Goal: Task Accomplishment & Management: Complete application form

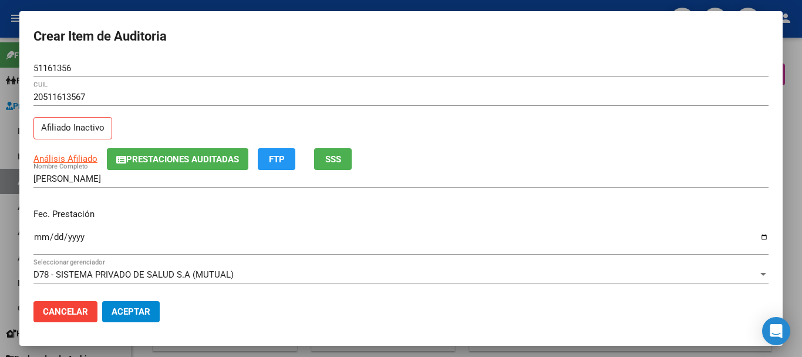
scroll to position [43, 0]
click at [218, 156] on span "Prestaciones Auditadas" at bounding box center [182, 159] width 113 height 11
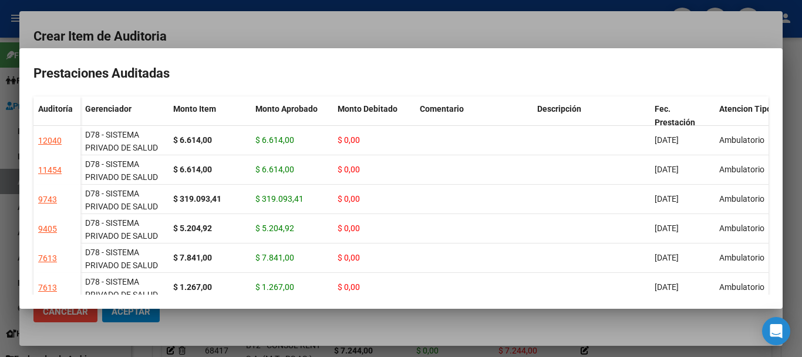
click at [802, 145] on div at bounding box center [401, 178] width 802 height 357
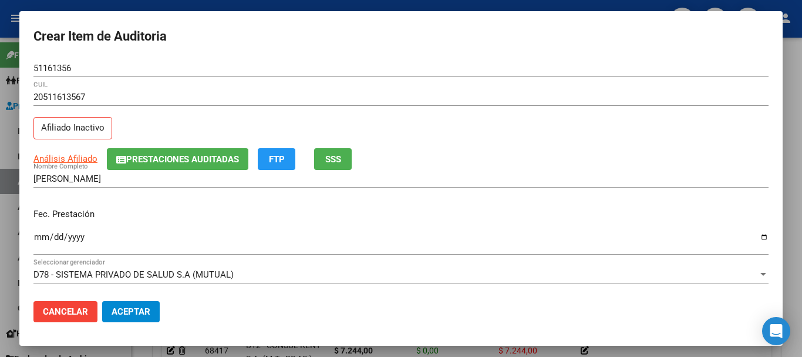
click at [677, 200] on div "Fec. Prestación [DATE] Ingresar la fecha" at bounding box center [401, 232] width 736 height 67
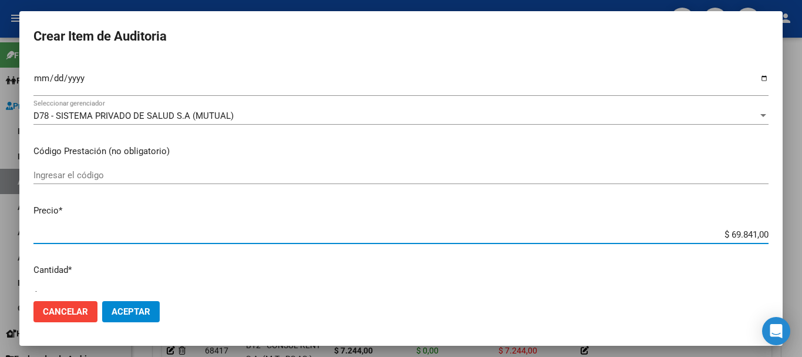
type input "$ 0,01"
type input "$ 0,11"
type input "$ 1,18"
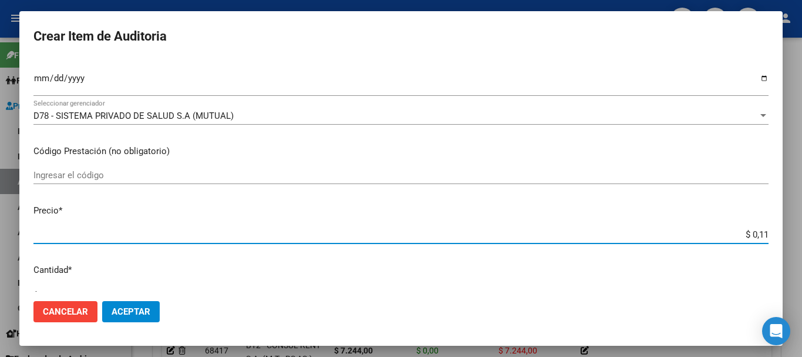
type input "$ 1,18"
type input "$ 11,88"
type input "$ 118,89"
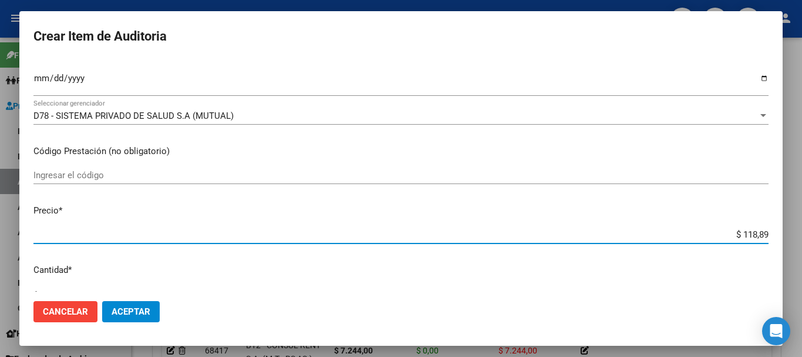
type input "$ 1.188,90"
type input "$ 11.889,00"
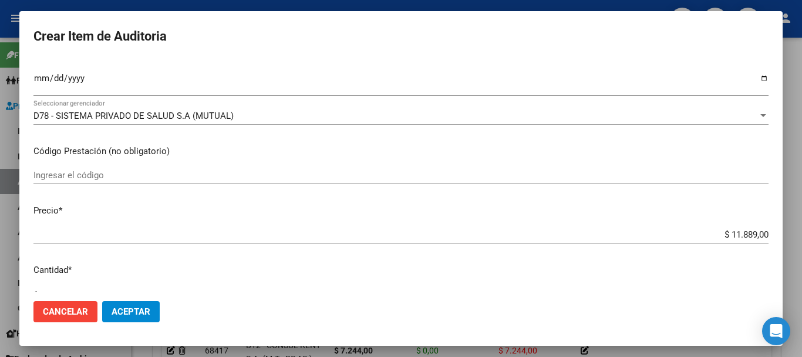
scroll to position [397, 0]
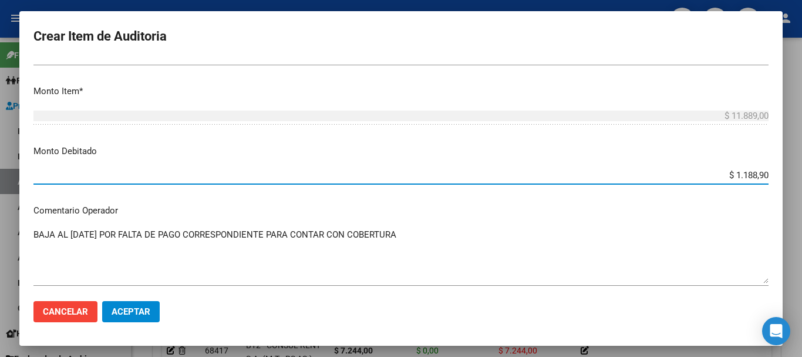
type input "$ 11.889,00"
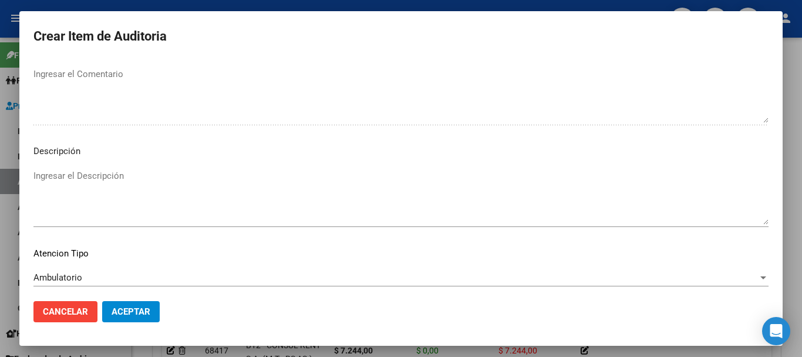
scroll to position [724, 0]
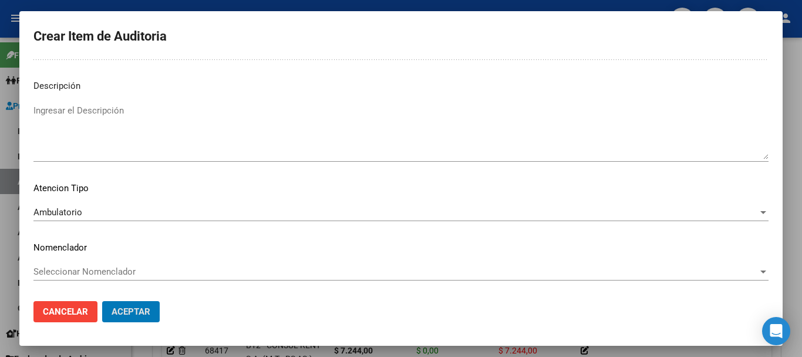
click at [102, 301] on button "Aceptar" at bounding box center [131, 311] width 58 height 21
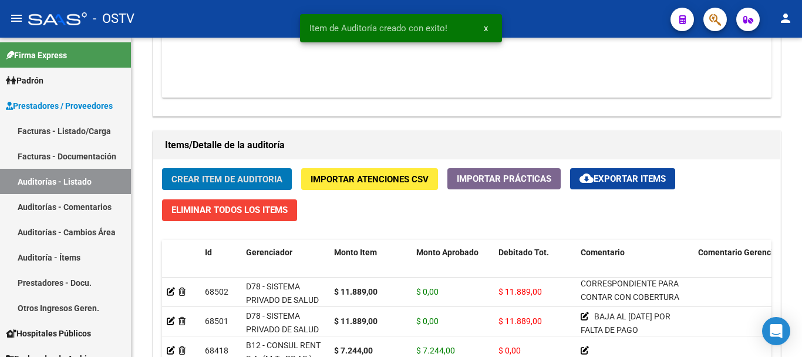
click at [162, 168] on button "Crear Item de Auditoria" at bounding box center [227, 179] width 130 height 22
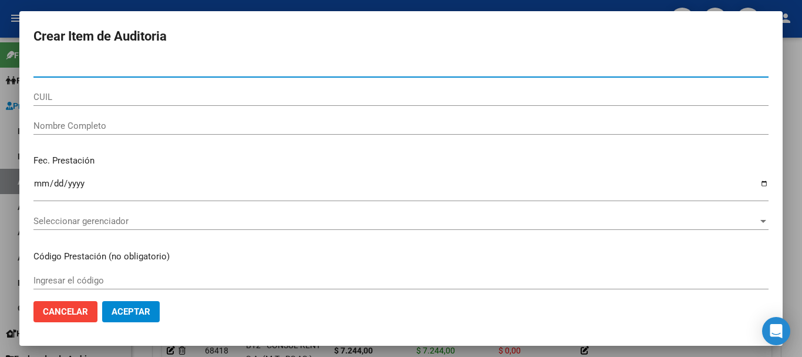
paste input "17420786"
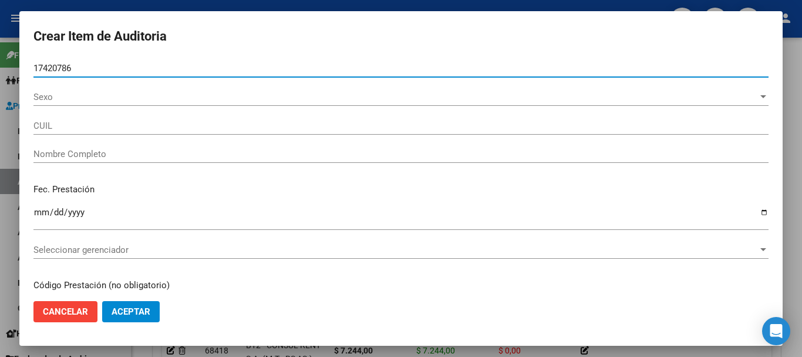
type input "17420786"
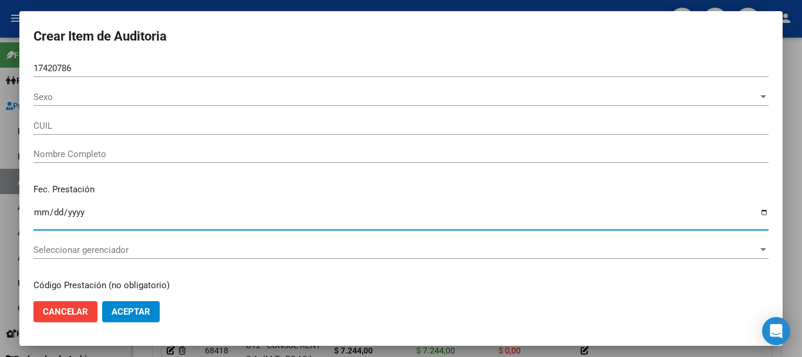
type input "27174207866"
type input "[PERSON_NAME]"
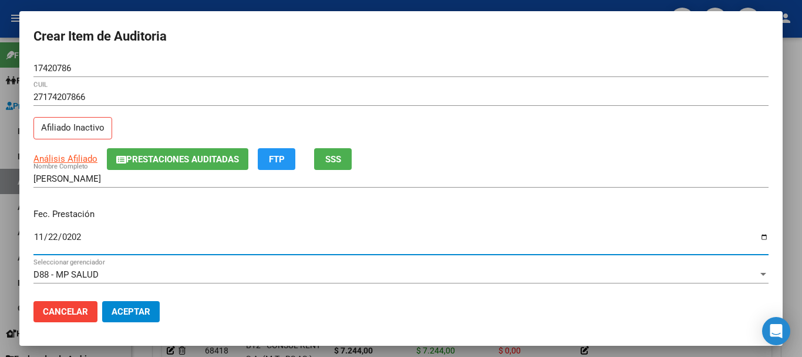
type input "[DATE]"
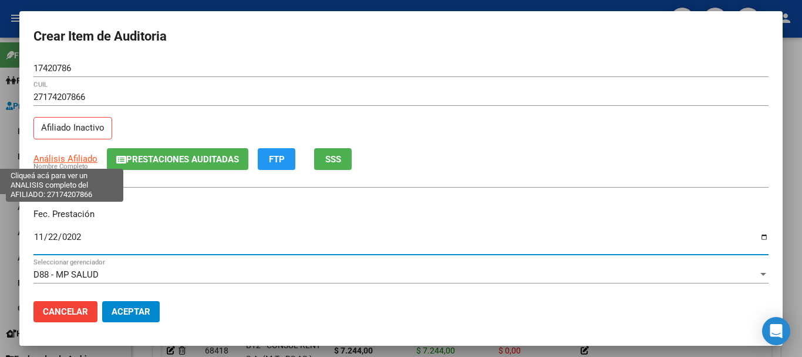
click at [88, 159] on span "Análisis Afiliado" at bounding box center [65, 158] width 64 height 11
type textarea "27174207866"
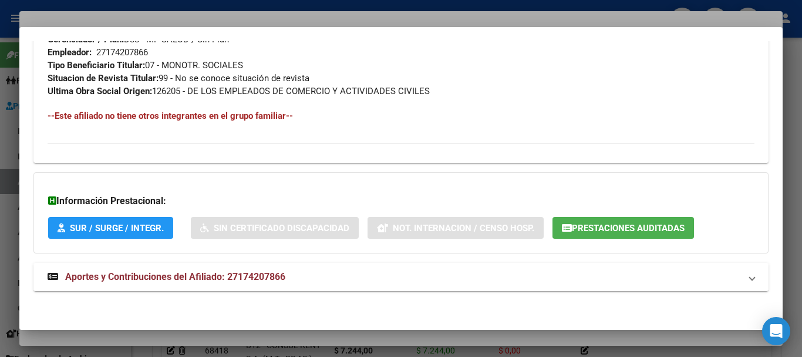
scroll to position [632, 0]
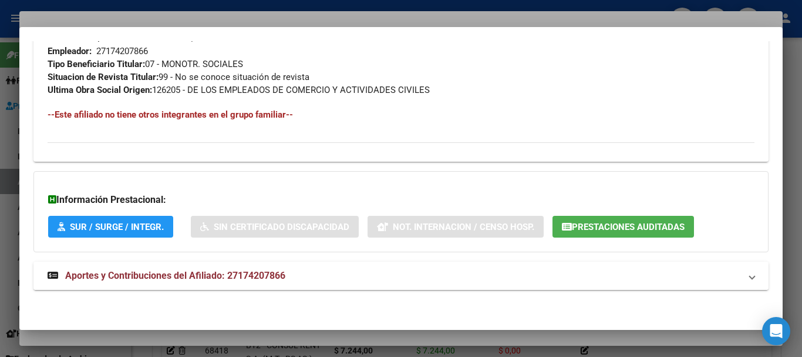
click at [270, 273] on span "Aportes y Contribuciones del Afiliado: 27174207866" at bounding box center [175, 275] width 220 height 11
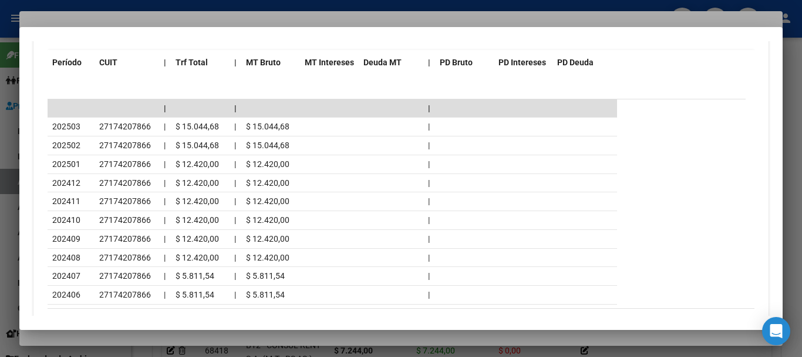
scroll to position [1111, 0]
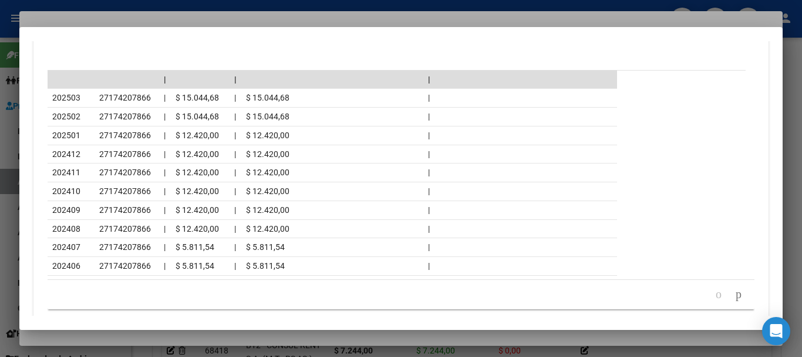
click at [128, 21] on div at bounding box center [401, 178] width 802 height 357
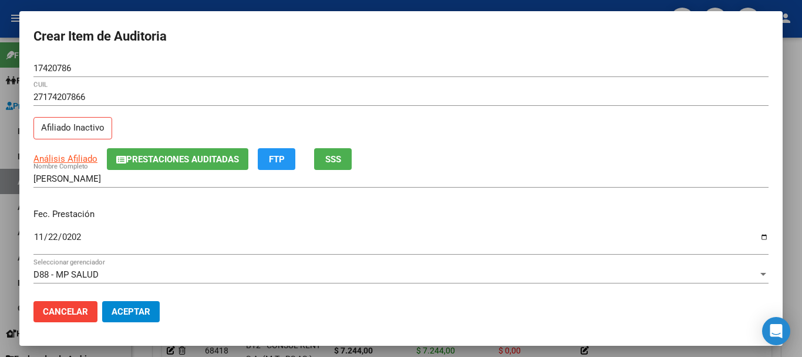
click at [571, 127] on div "27174207866 CUIL Afiliado Inactivo" at bounding box center [401, 118] width 736 height 60
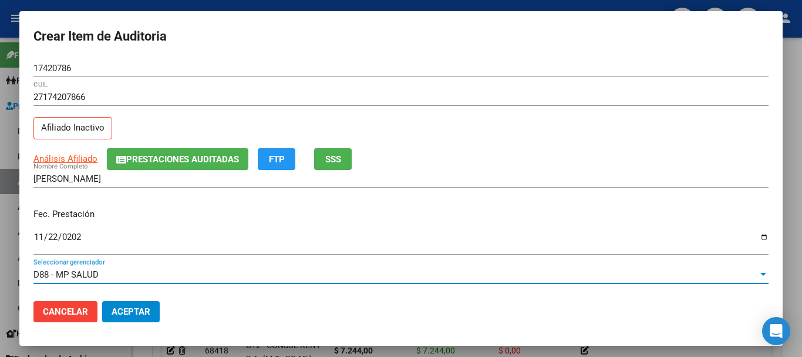
scroll to position [159, 0]
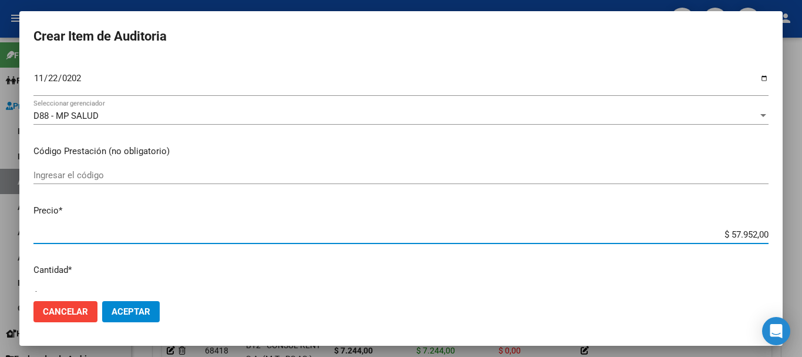
type input "$ 0,07"
type input "$ 0,72"
type input "$ 7,24"
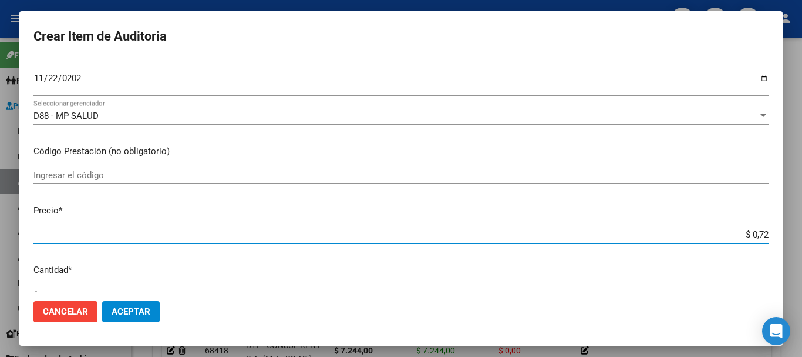
type input "$ 7,24"
type input "$ 72,44"
type input "$ 724,40"
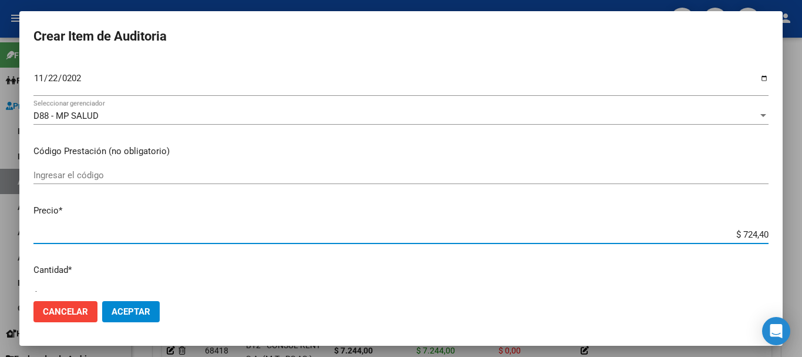
type input "$ 7.244,00"
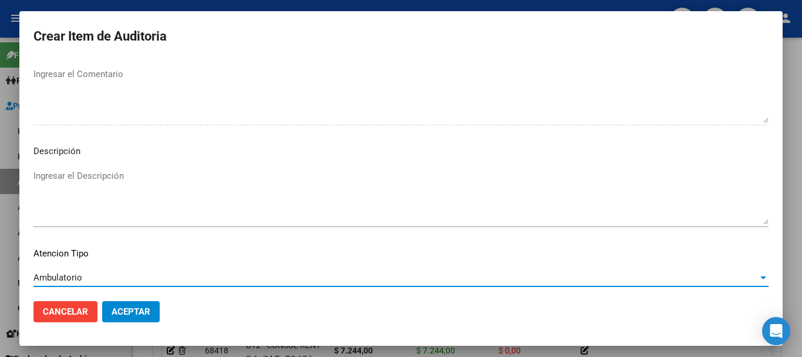
scroll to position [724, 0]
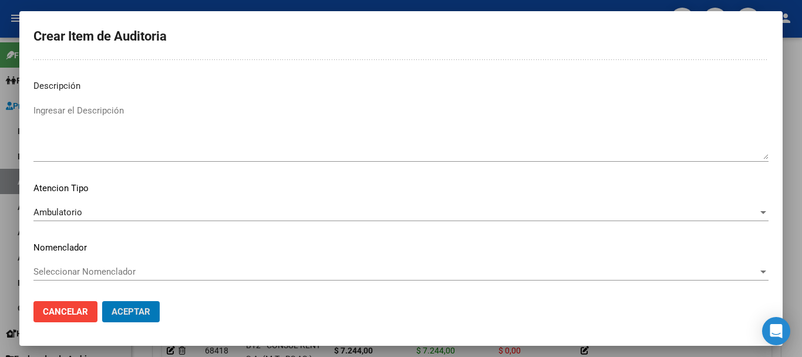
click at [102, 301] on button "Aceptar" at bounding box center [131, 311] width 58 height 21
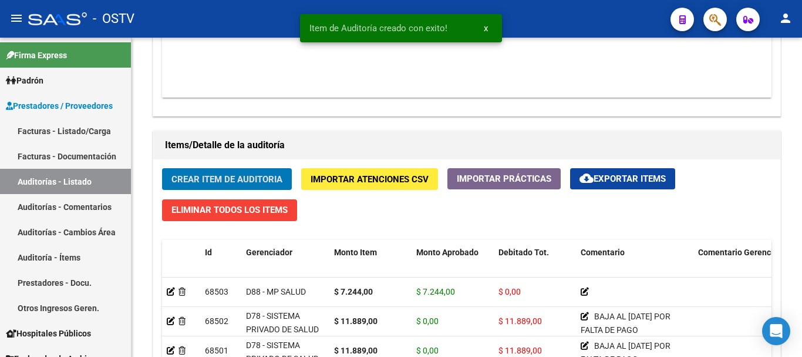
click at [162, 168] on button "Crear Item de Auditoria" at bounding box center [227, 179] width 130 height 22
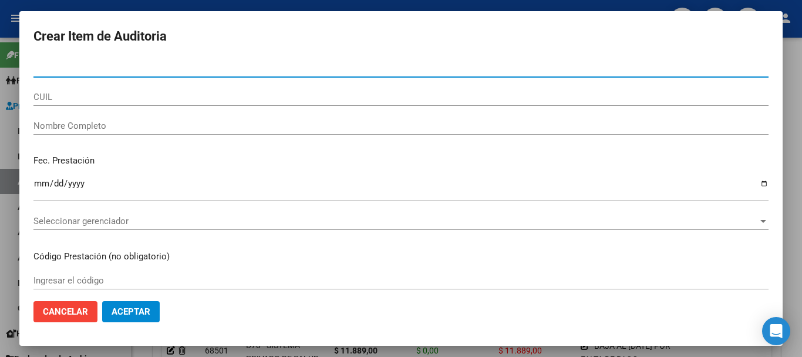
paste input "50609528"
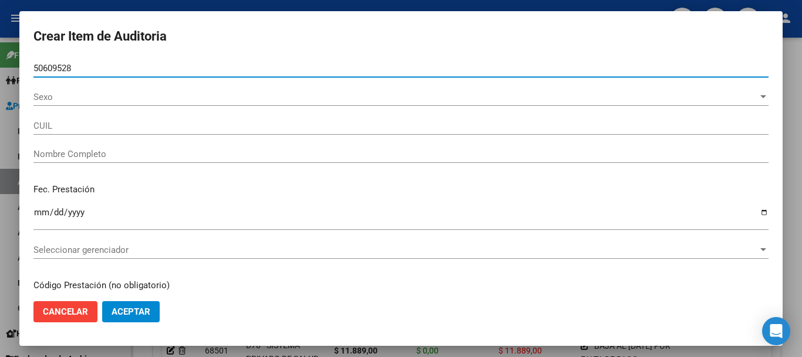
type input "50609528"
type input "20506095280"
type input "[DEMOGRAPHIC_DATA][PERSON_NAME]"
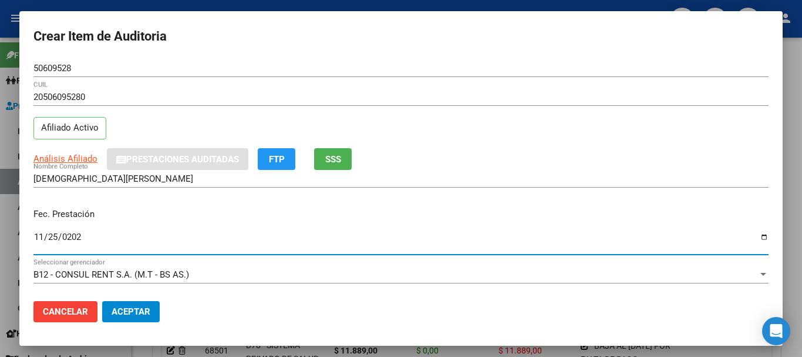
type input "[DATE]"
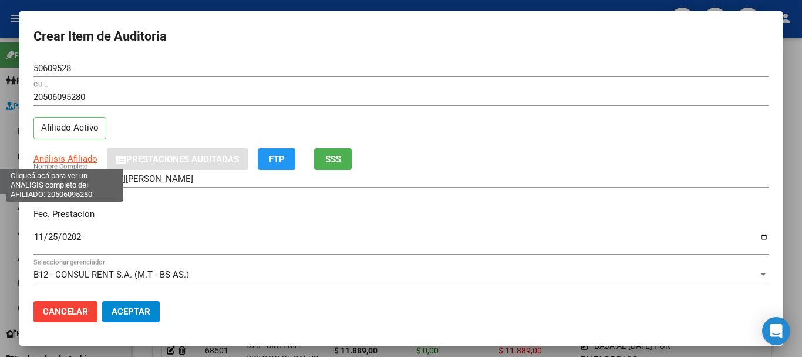
click at [72, 159] on span "Análisis Afiliado" at bounding box center [65, 158] width 64 height 11
type textarea "20506095280"
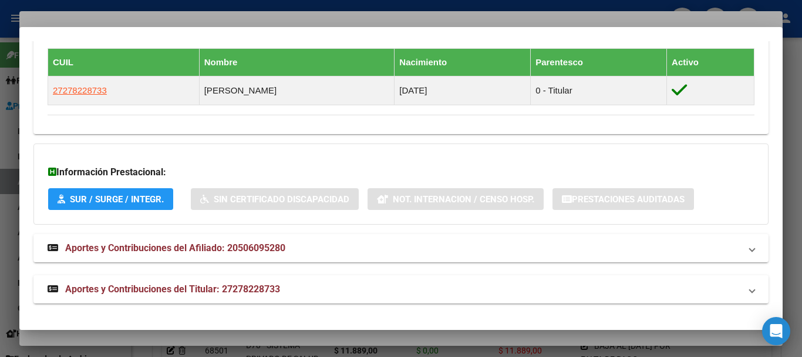
scroll to position [654, 0]
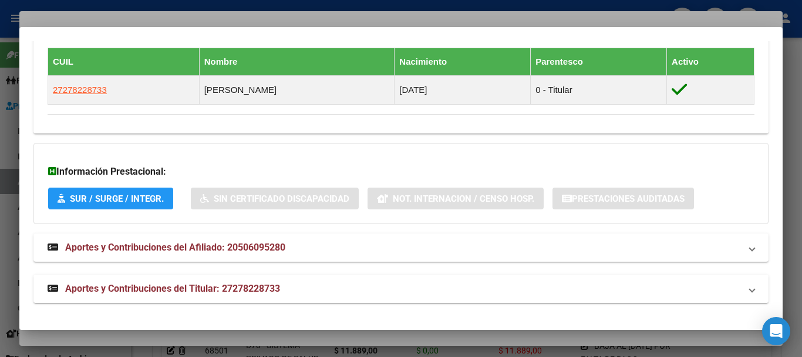
click at [223, 283] on span "Aportes y Contribuciones del Titular: 27278228733" at bounding box center [172, 288] width 215 height 11
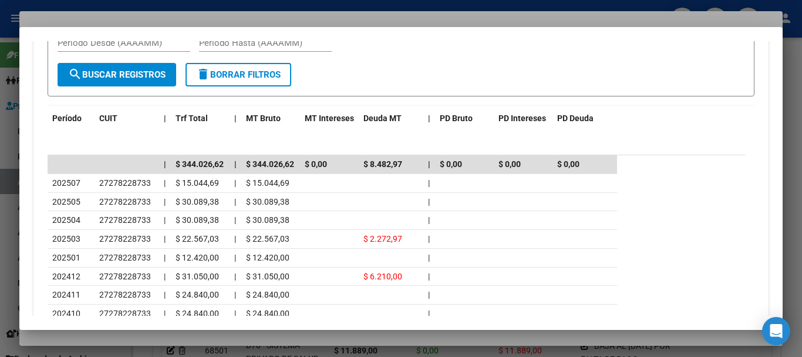
scroll to position [1094, 0]
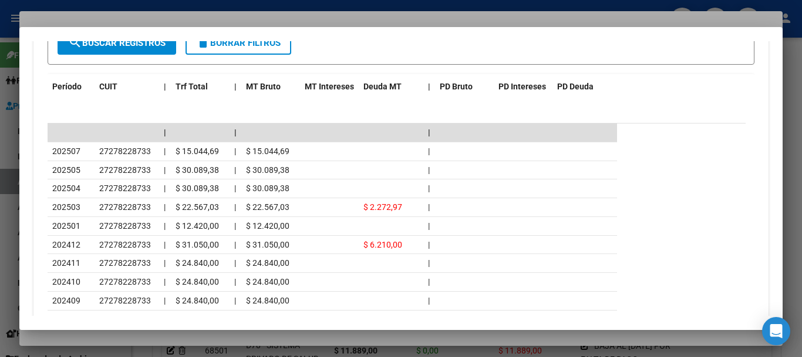
click at [185, 6] on div at bounding box center [401, 178] width 802 height 357
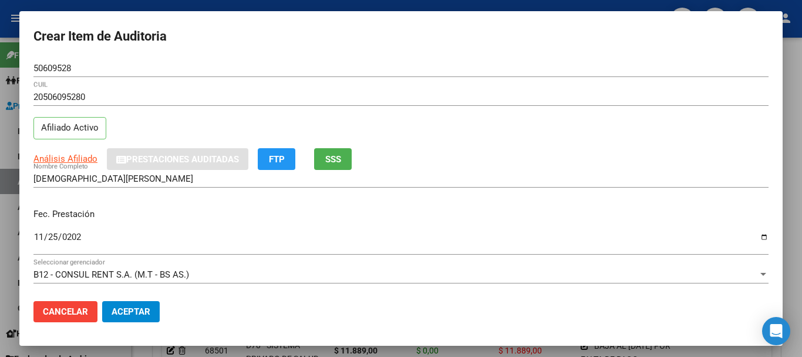
click at [465, 114] on div "20506095280 CUIL" at bounding box center [401, 102] width 736 height 29
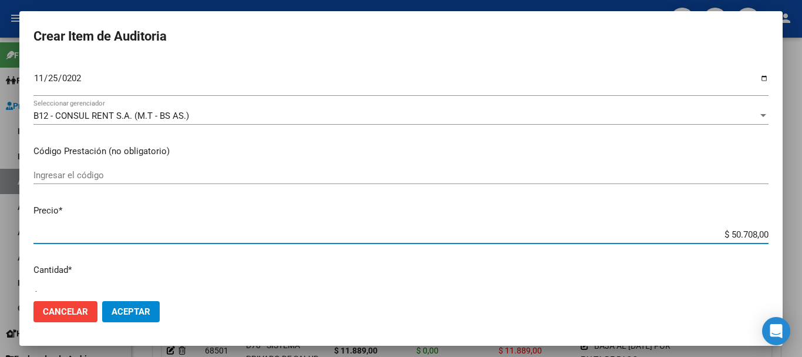
type input "$ 0,07"
type input "$ 0,72"
type input "$ 7,24"
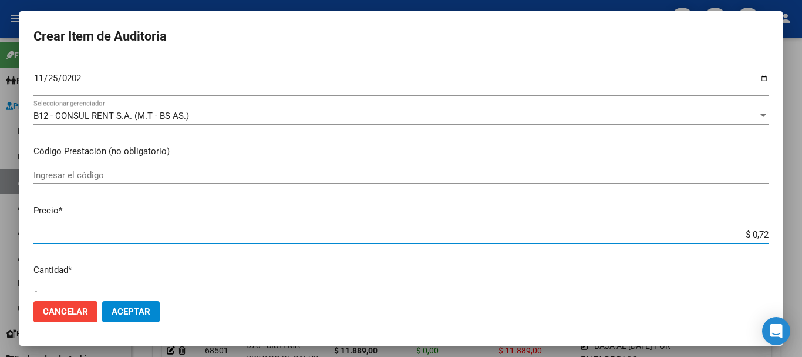
type input "$ 7,24"
type input "$ 72,44"
type input "$ 724,40"
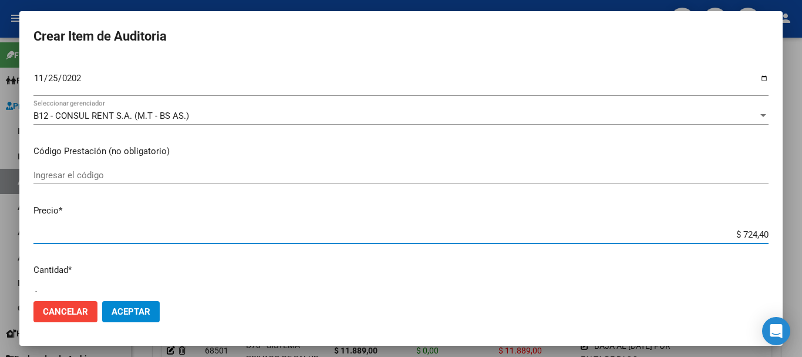
type input "$ 7.244,00"
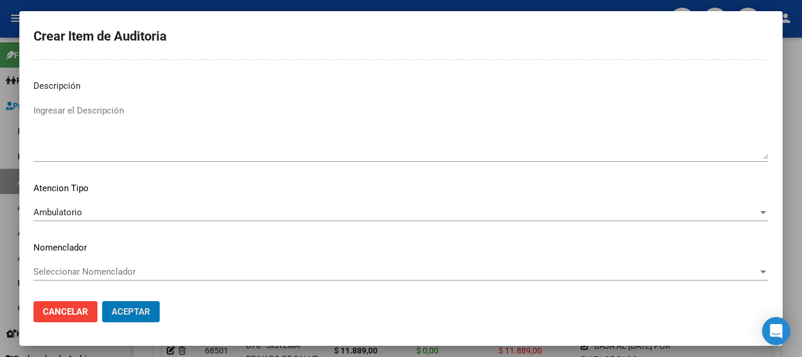
scroll to position [0, 0]
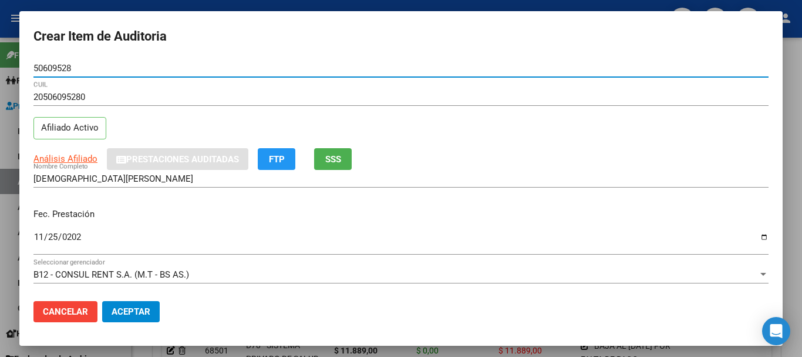
click at [102, 301] on button "Aceptar" at bounding box center [131, 311] width 58 height 21
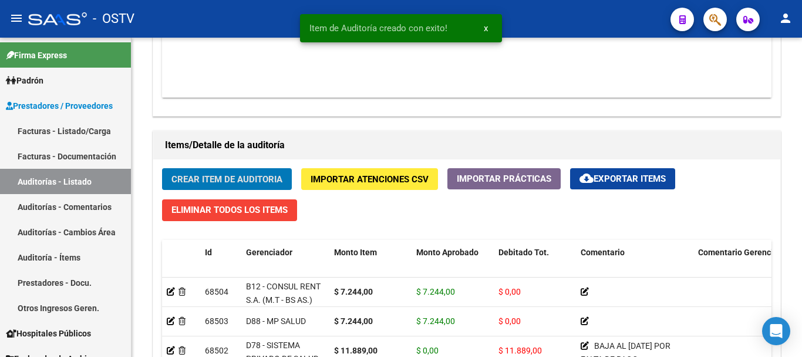
click at [162, 168] on button "Crear Item de Auditoria" at bounding box center [227, 179] width 130 height 22
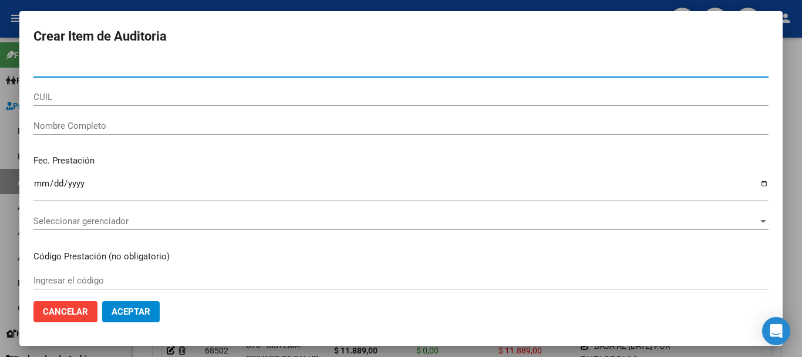
paste input "49529681"
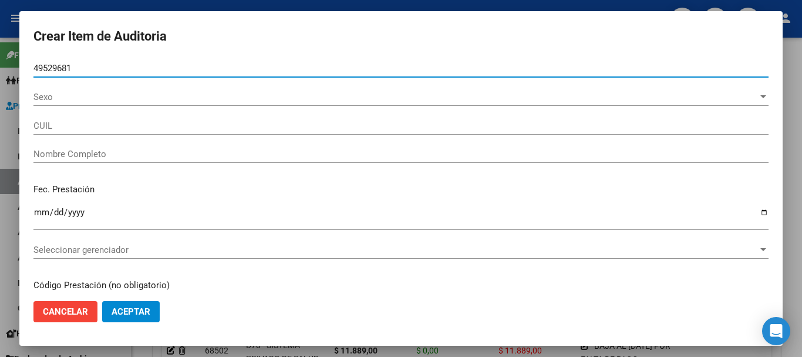
type input "49529681"
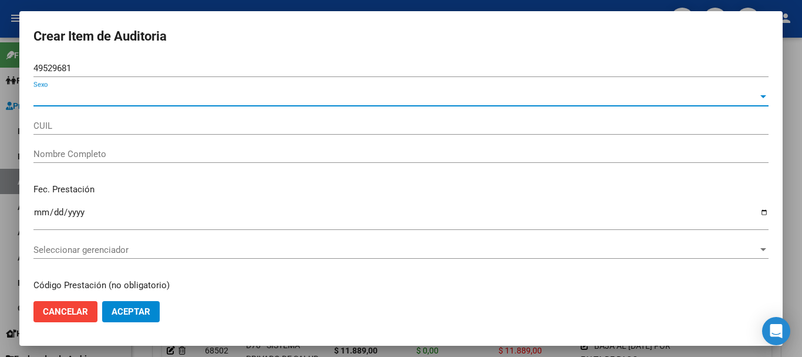
type input "23495296814"
type input "[PERSON_NAME]"
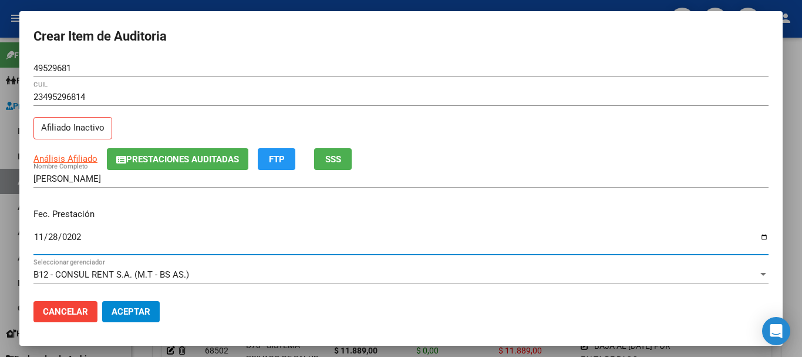
type input "[DATE]"
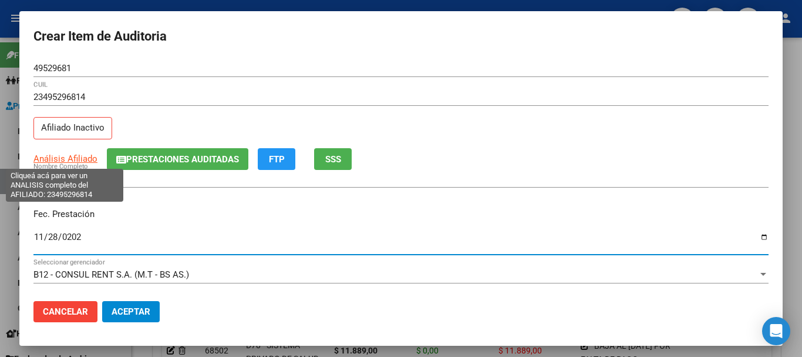
click at [91, 162] on span "Análisis Afiliado" at bounding box center [65, 158] width 64 height 11
type textarea "23495296814"
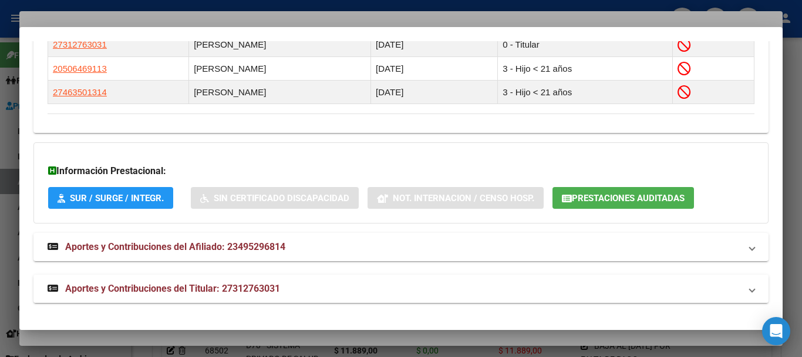
click at [219, 289] on span "Aportes y Contribuciones del Titular: 27312763031" at bounding box center [172, 288] width 215 height 11
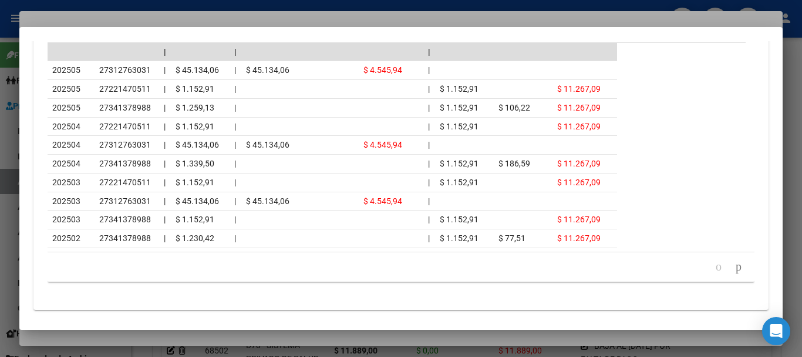
scroll to position [1272, 0]
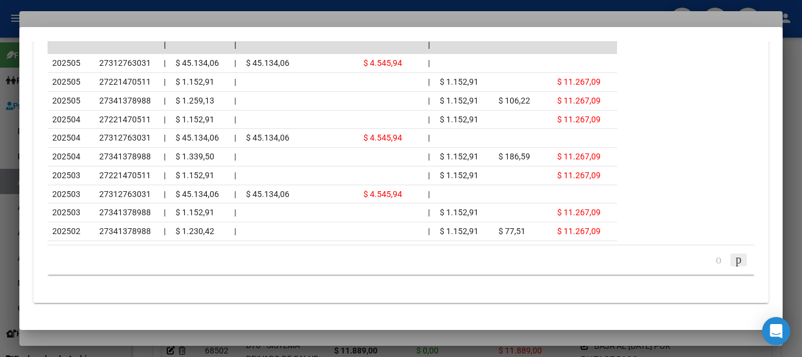
click at [734, 259] on icon "go to next page" at bounding box center [738, 259] width 9 height 14
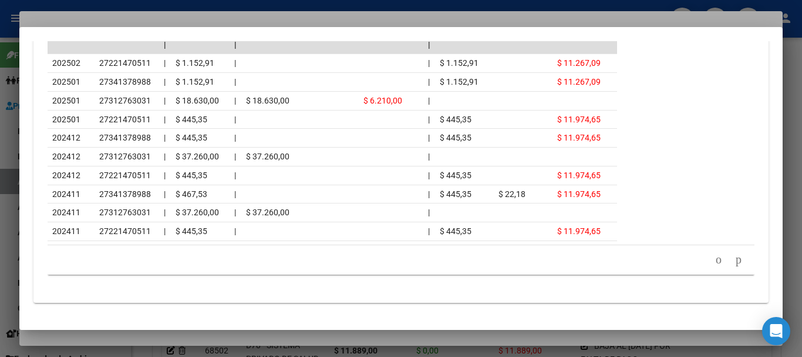
click at [136, 27] on mat-dialog-container "Análisis Afiliado - CUIL: 23495296814 DATOS PADRÓN ÁGIL: [PERSON_NAME] | INACTI…" at bounding box center [401, 178] width 764 height 303
click at [330, 23] on div at bounding box center [401, 178] width 802 height 357
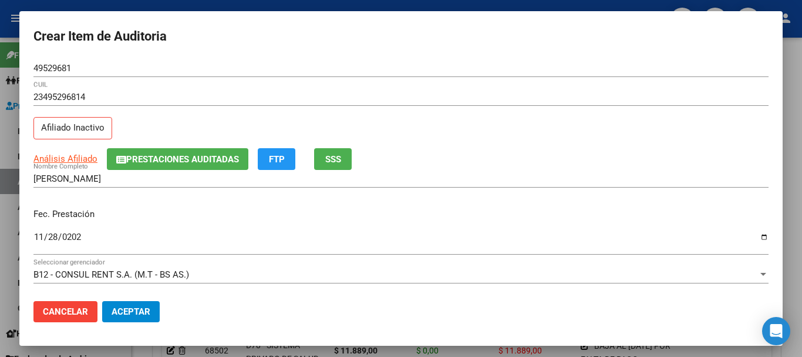
click at [422, 66] on input "49529681" at bounding box center [401, 68] width 736 height 11
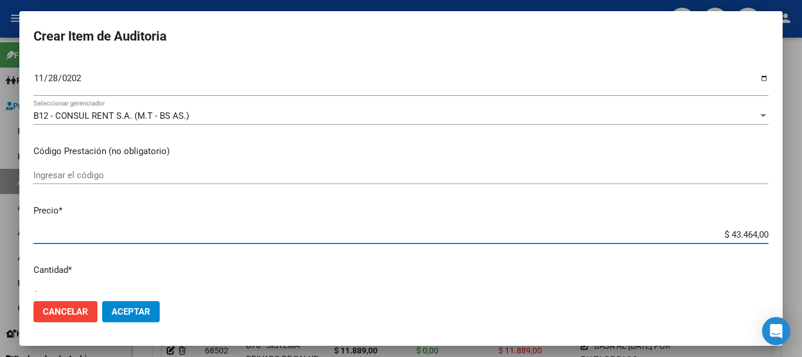
type input "$ 0,07"
type input "$ 0,72"
type input "$ 7,24"
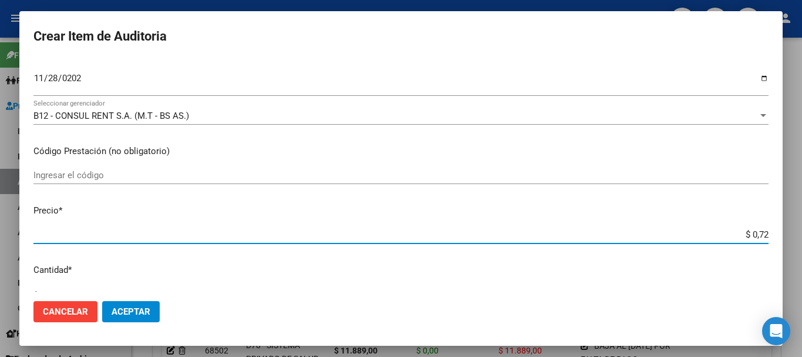
type input "$ 7,24"
type input "$ 72,44"
type input "$ 724,40"
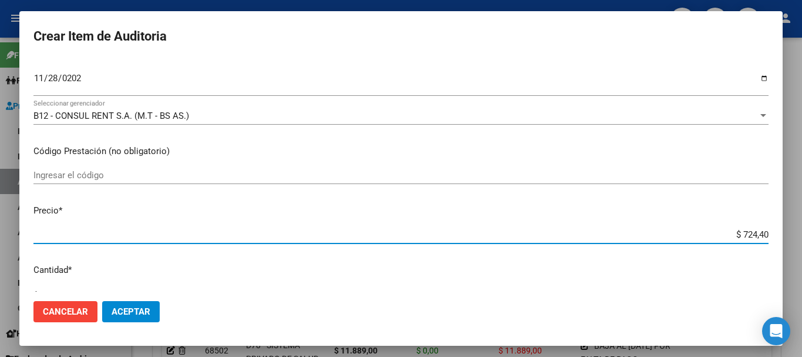
type input "$ 7.244,00"
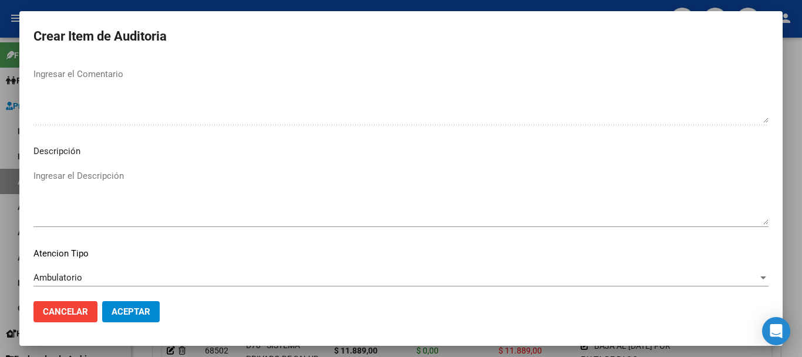
scroll to position [724, 0]
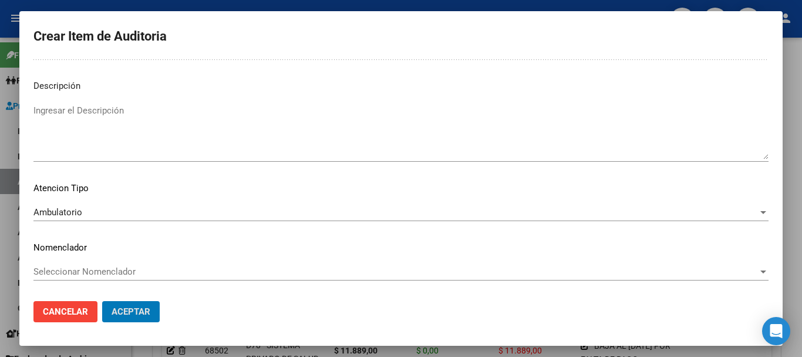
click at [102, 301] on button "Aceptar" at bounding box center [131, 311] width 58 height 21
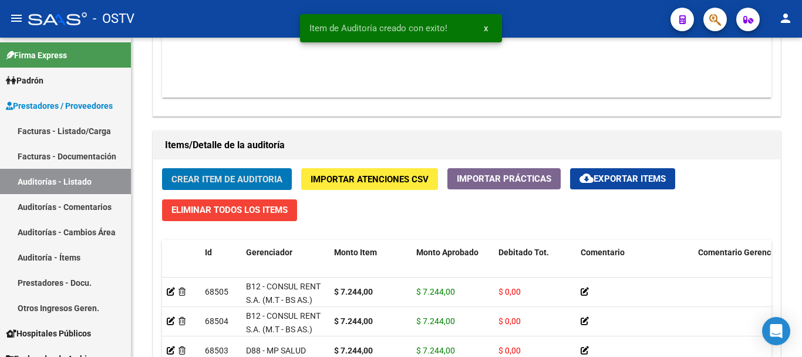
click at [162, 168] on button "Crear Item de Auditoria" at bounding box center [227, 179] width 130 height 22
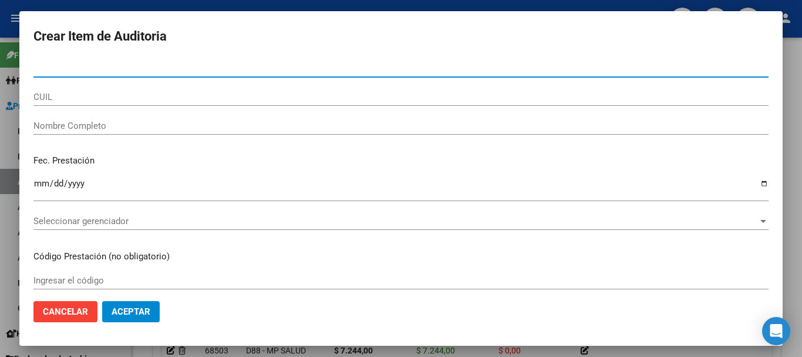
paste input "36324963"
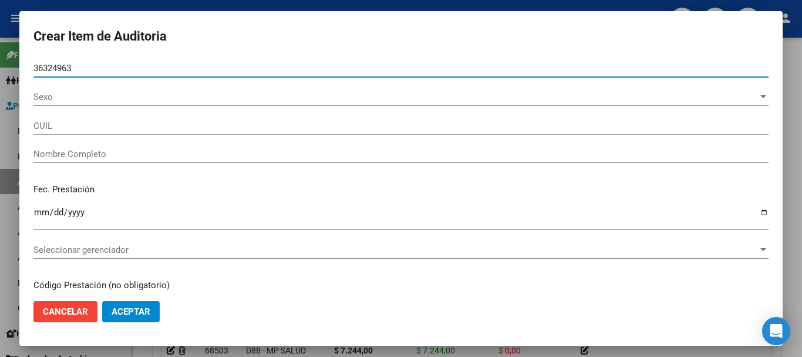
type input "36324963"
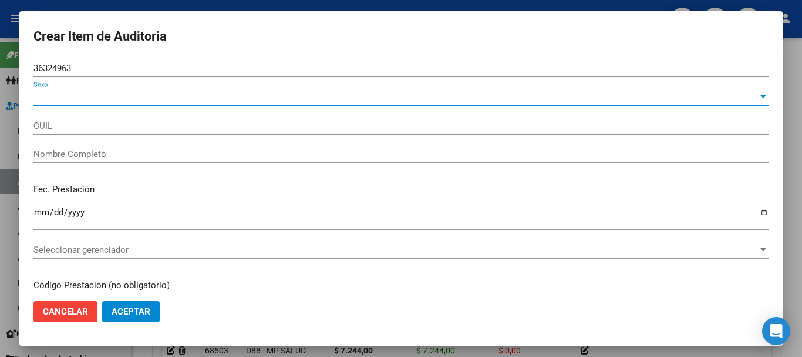
type input "27363249634"
type input "[PERSON_NAME] [PERSON_NAME]"
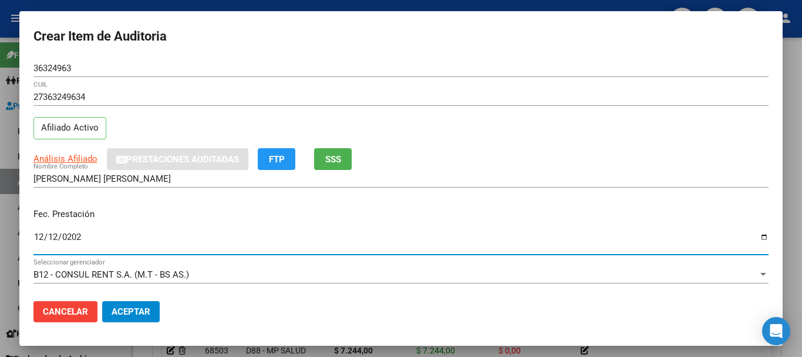
type input "[DATE]"
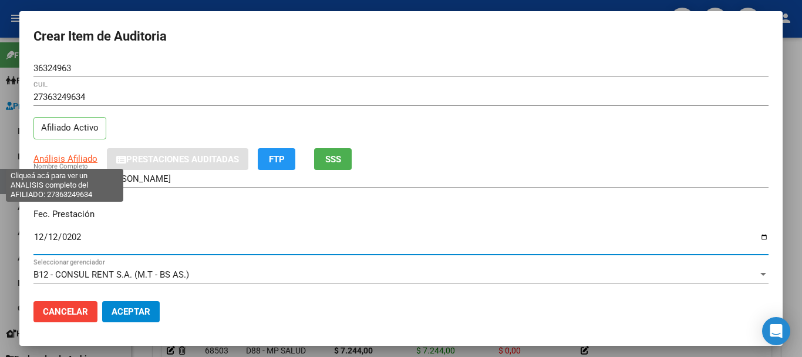
click at [92, 156] on span "Análisis Afiliado" at bounding box center [65, 158] width 64 height 11
type textarea "27363249634"
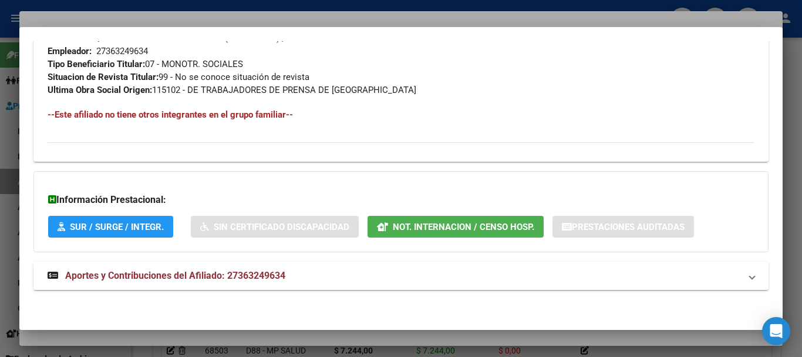
click at [180, 276] on span "Aportes y Contribuciones del Afiliado: 27363249634" at bounding box center [175, 275] width 220 height 11
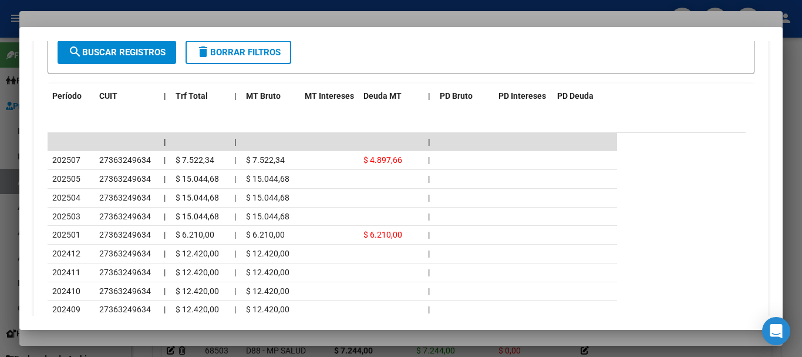
scroll to position [1046, 0]
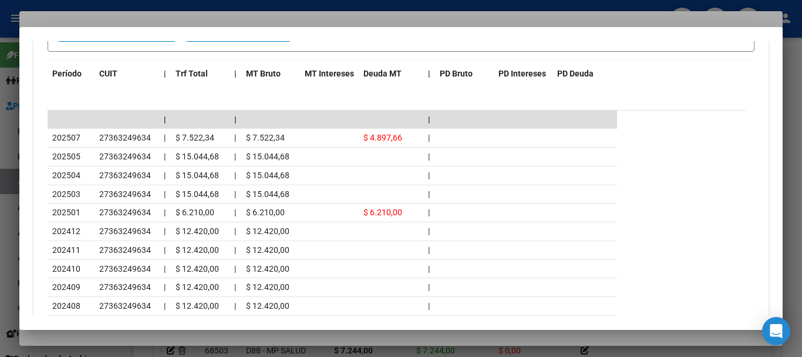
click at [153, 16] on div at bounding box center [401, 178] width 802 height 357
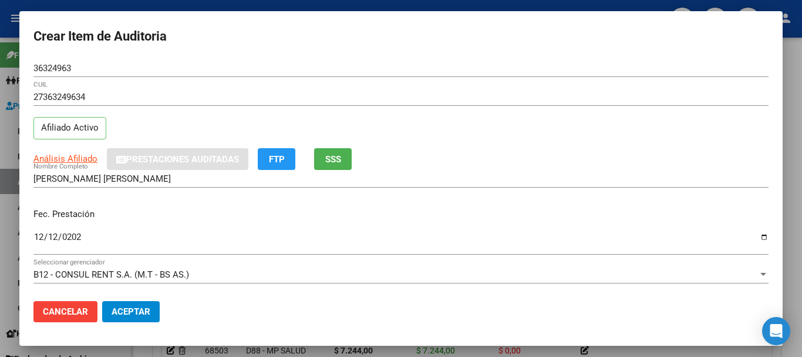
click at [470, 169] on div "Análisis Afiliado Prestaciones Auditadas FTP SSS" at bounding box center [401, 159] width 736 height 22
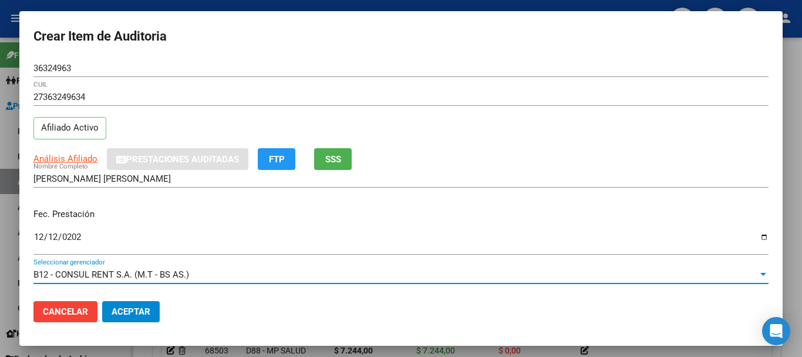
scroll to position [159, 0]
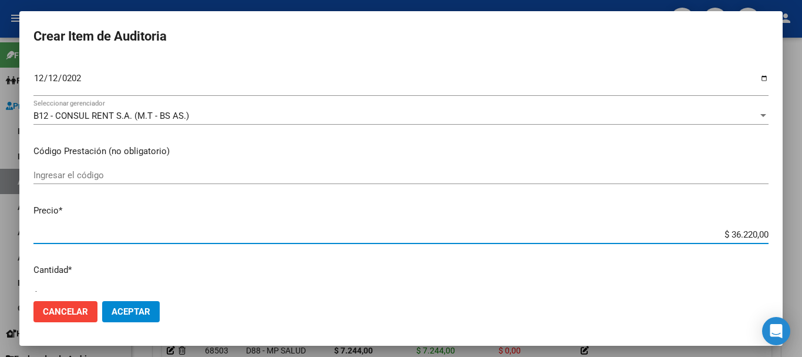
type input "$ 0,07"
type input "$ 0,72"
type input "$ 7,24"
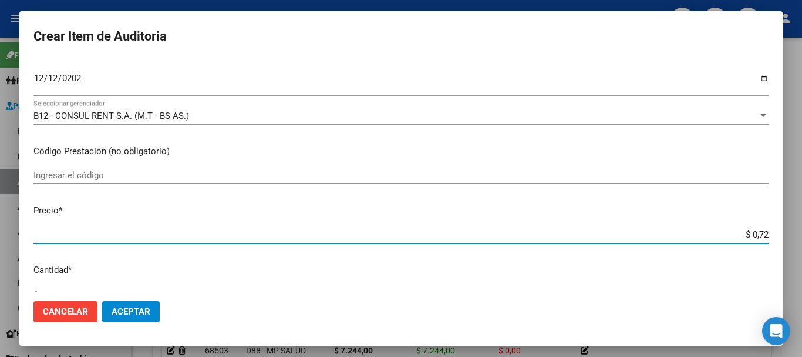
type input "$ 7,24"
type input "$ 72,44"
type input "$ 724,40"
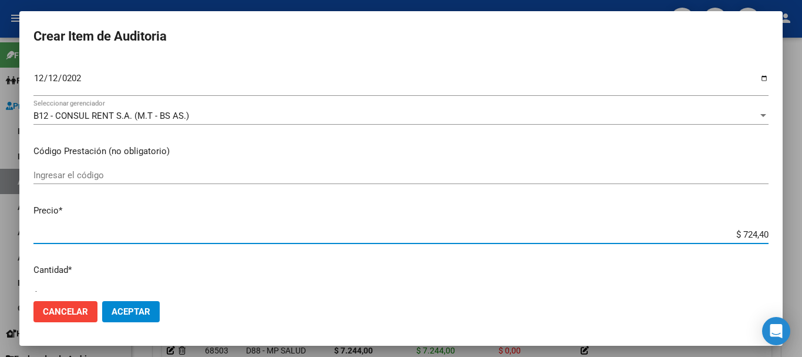
type input "$ 7.244,00"
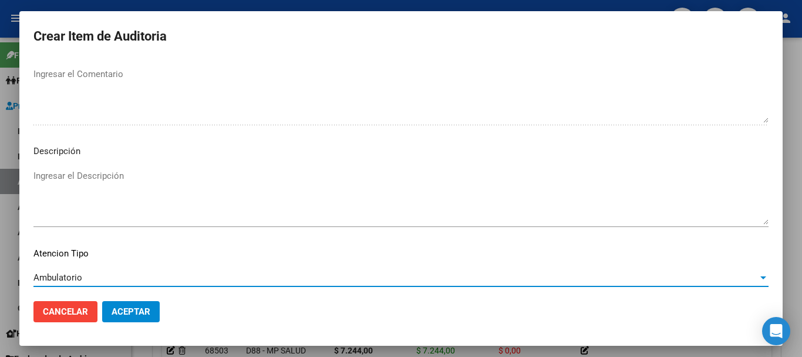
scroll to position [724, 0]
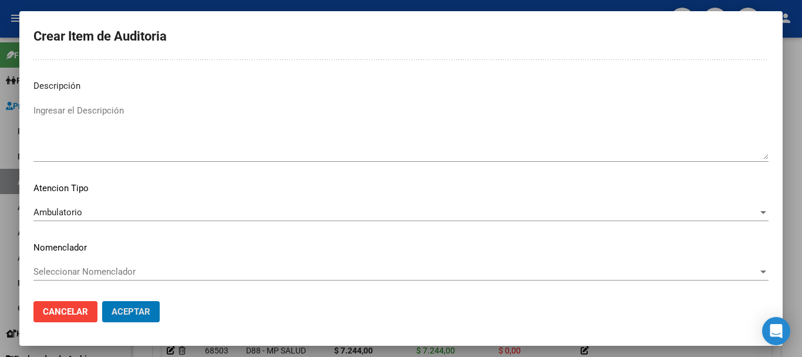
click at [102, 301] on button "Aceptar" at bounding box center [131, 311] width 58 height 21
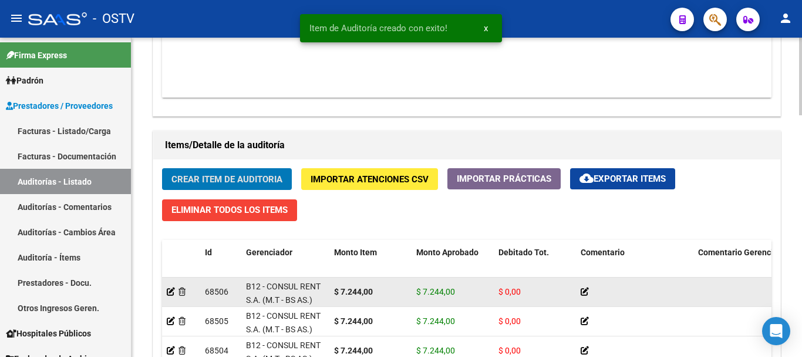
click at [162, 168] on button "Crear Item de Auditoria" at bounding box center [227, 179] width 130 height 22
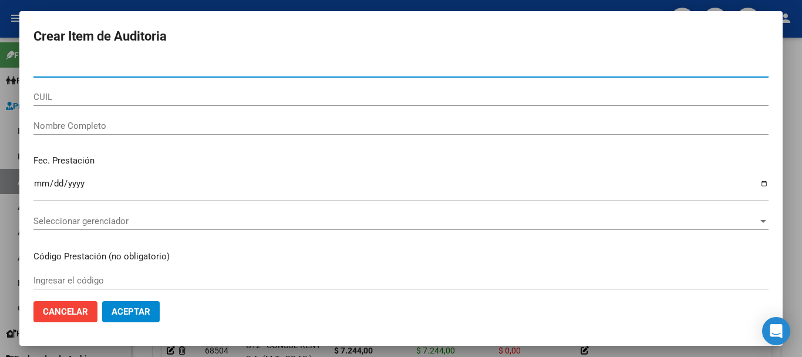
paste input "18548310"
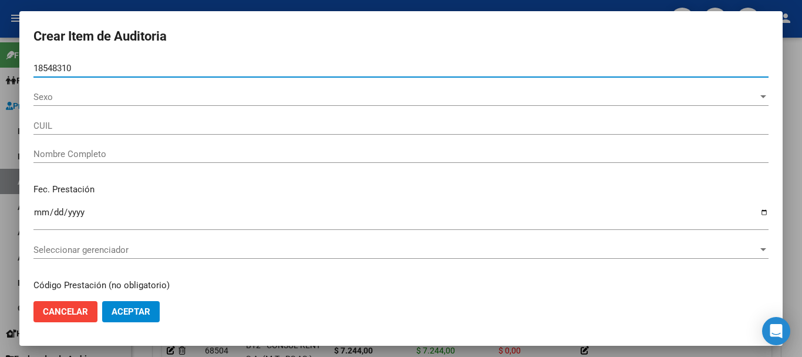
type input "18548310"
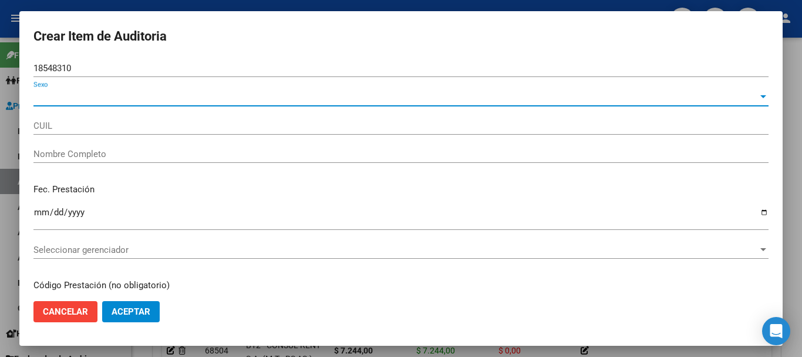
type input "27185483105"
type input "[PERSON_NAME]"
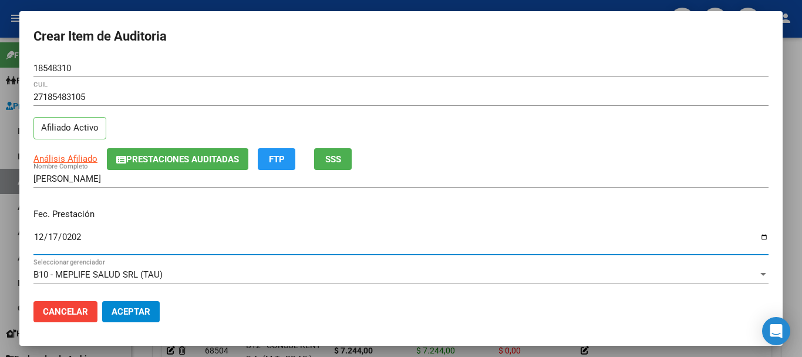
type input "[DATE]"
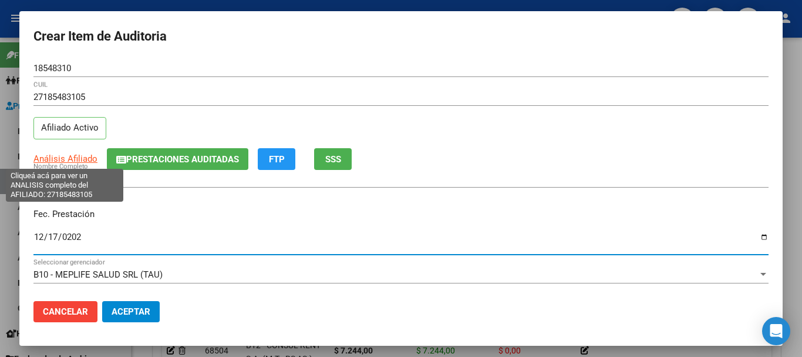
click at [75, 162] on span "Análisis Afiliado" at bounding box center [65, 158] width 64 height 11
type textarea "27185483105"
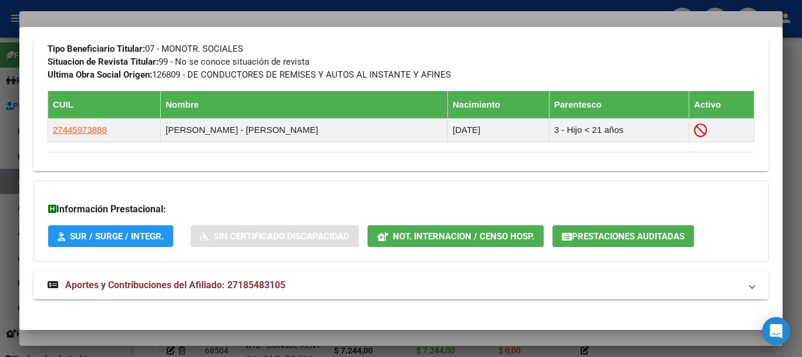
scroll to position [631, 0]
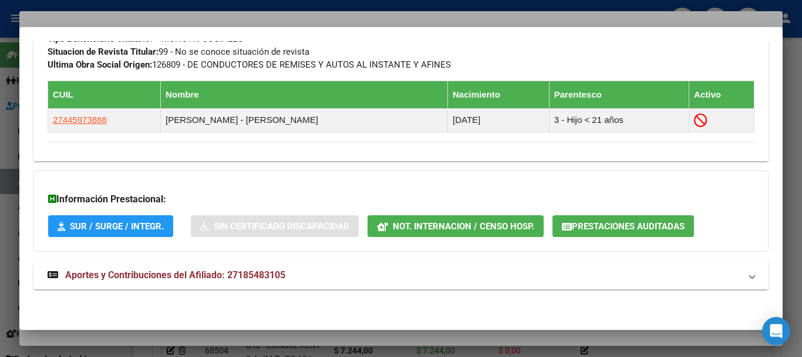
click at [148, 275] on span "Aportes y Contribuciones del Afiliado: 27185483105" at bounding box center [175, 274] width 220 height 11
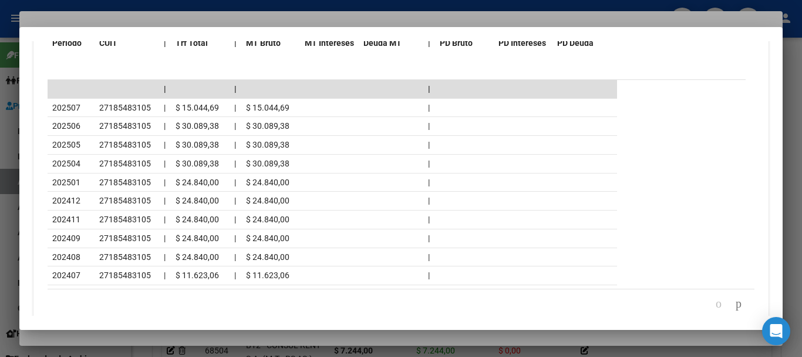
click at [169, 15] on div at bounding box center [401, 178] width 802 height 357
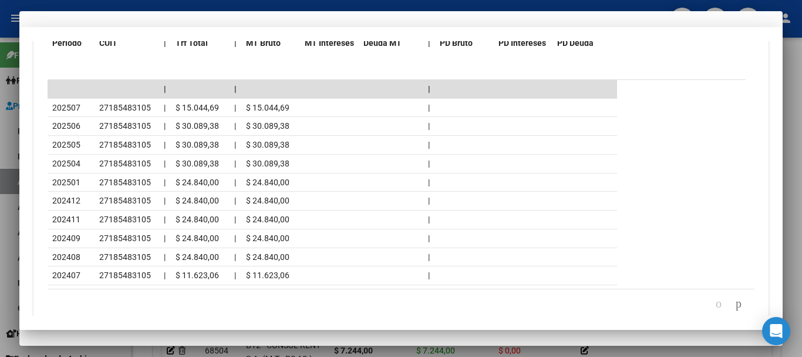
click at [536, 108] on div "27185483105 CUIL" at bounding box center [401, 102] width 736 height 29
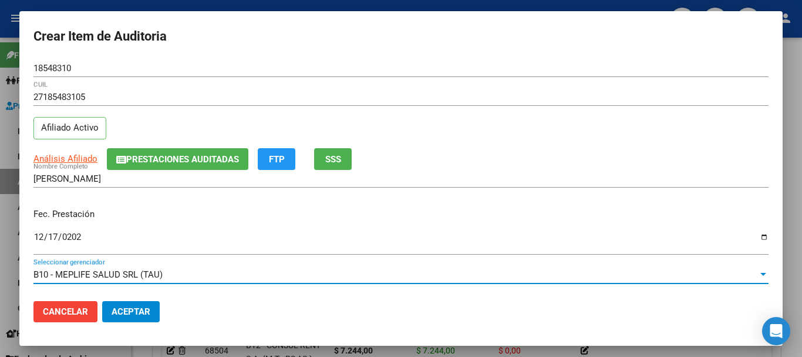
scroll to position [159, 0]
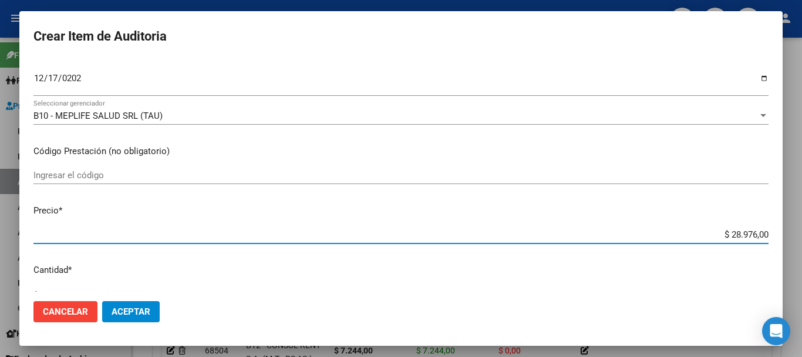
type input "$ 0,07"
type input "$ 0,72"
type input "$ 7,24"
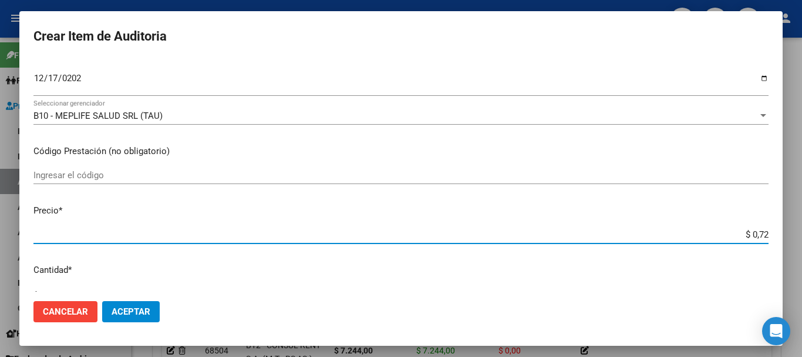
type input "$ 7,24"
type input "$ 72,44"
type input "$ 724,40"
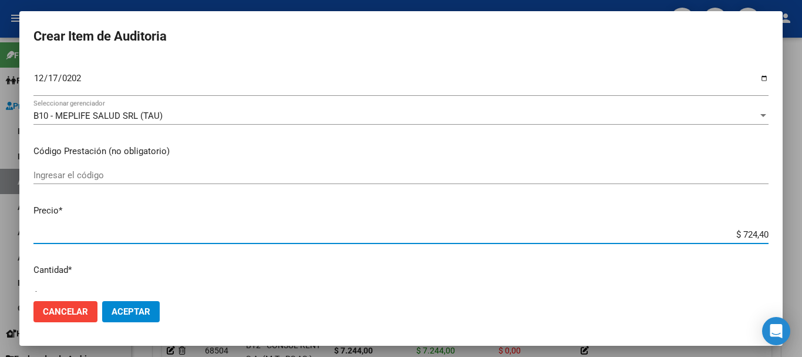
type input "$ 7.244,00"
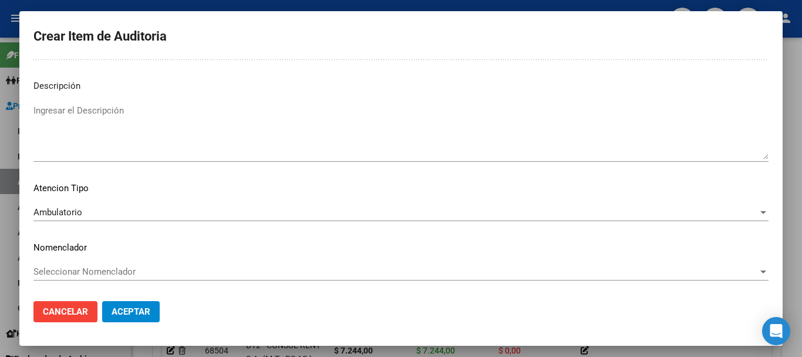
scroll to position [0, 0]
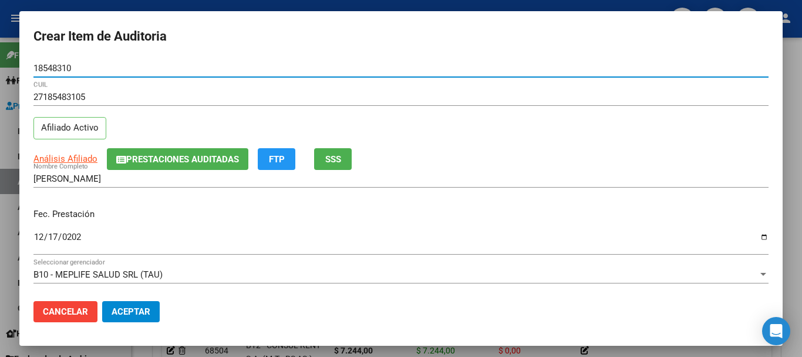
click at [102, 301] on button "Aceptar" at bounding box center [131, 311] width 58 height 21
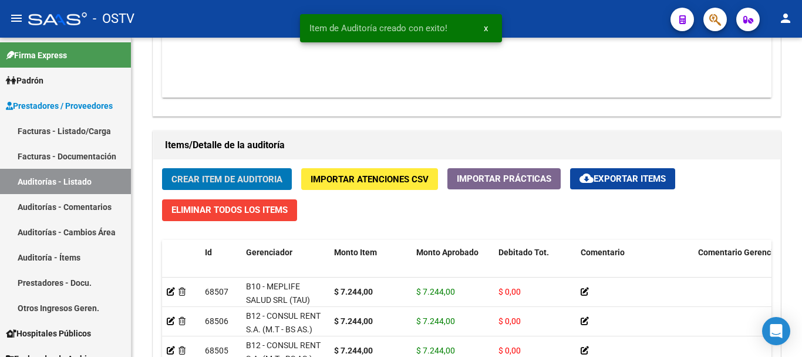
click at [162, 168] on button "Crear Item de Auditoria" at bounding box center [227, 179] width 130 height 22
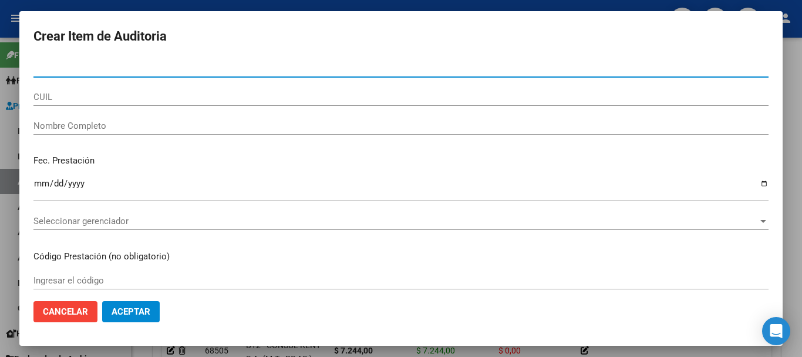
paste input "18548310"
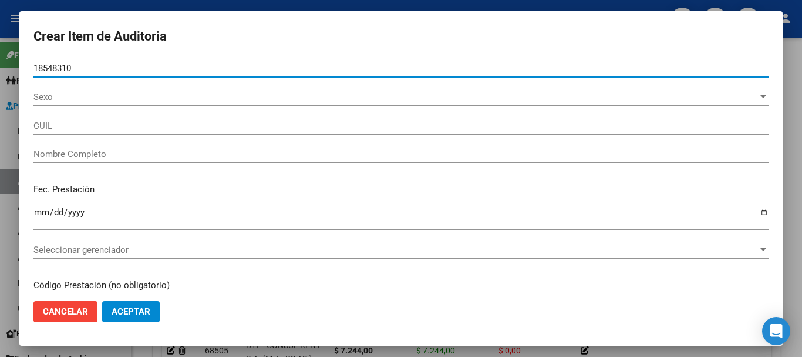
type input "18548310"
type input "27185483105"
type input "[PERSON_NAME]"
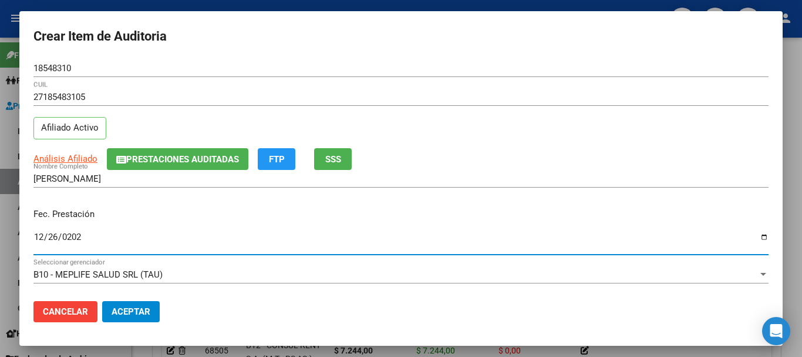
type input "[DATE]"
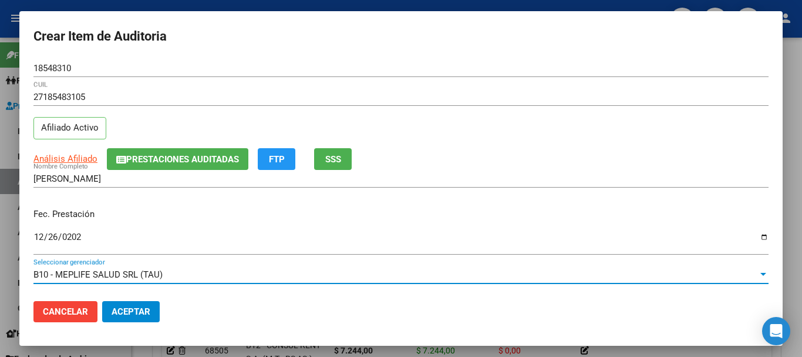
scroll to position [159, 0]
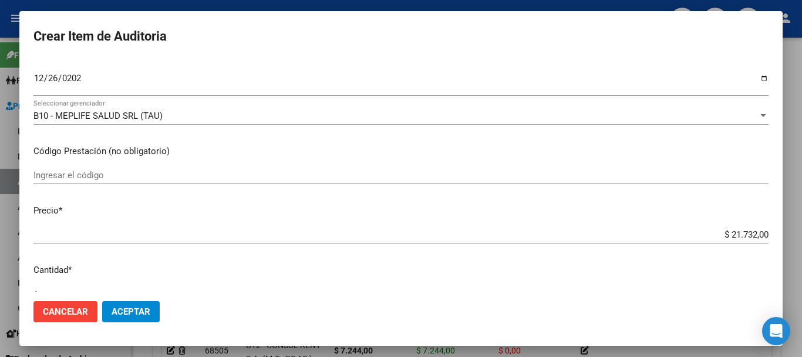
type input "$ 0,07"
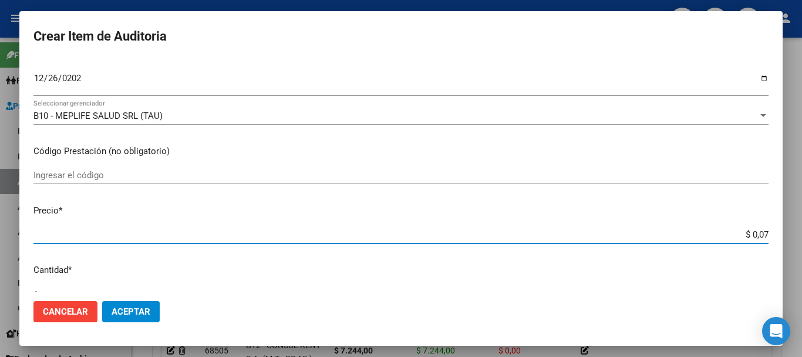
type input "$ 0,72"
type input "$ 7,24"
type input "$ 72,44"
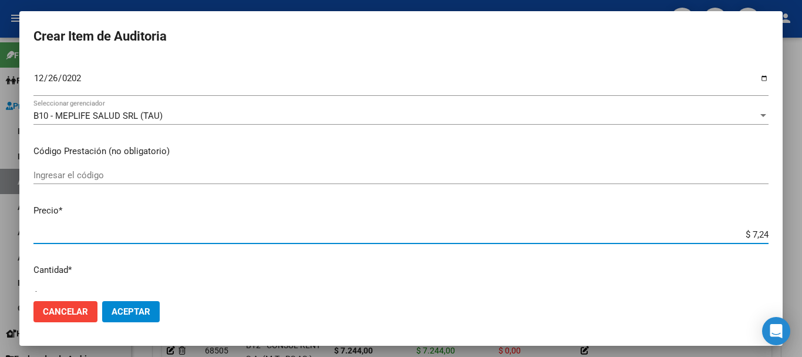
type input "$ 72,44"
type input "$ 724,40"
type input "$ 7.244,00"
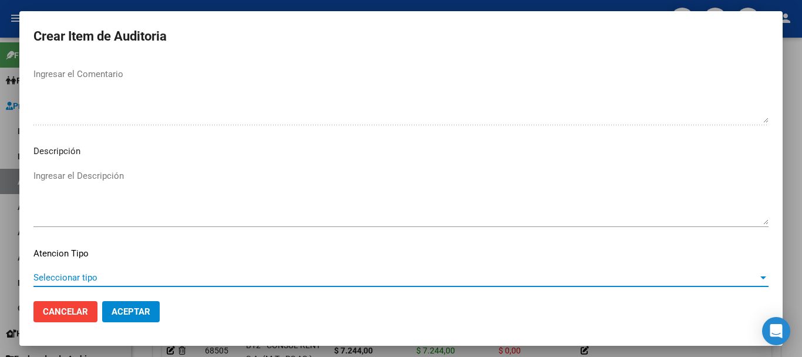
scroll to position [724, 0]
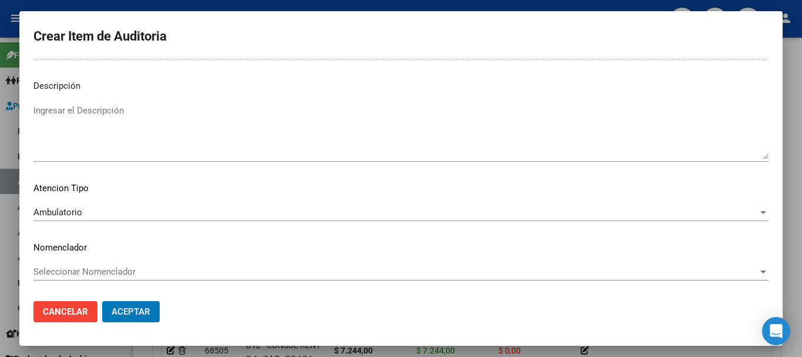
click at [102, 301] on button "Aceptar" at bounding box center [131, 311] width 58 height 21
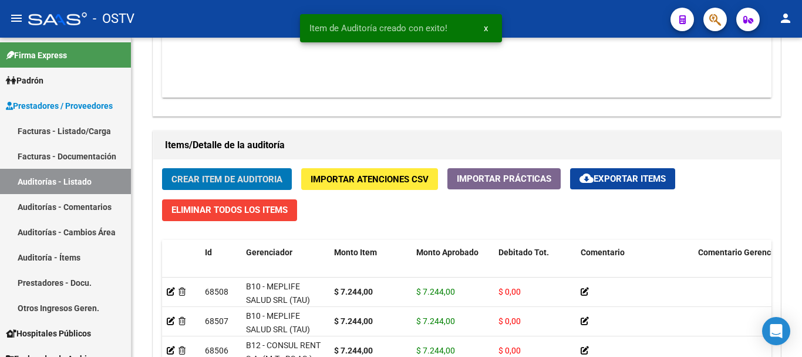
click at [162, 168] on button "Crear Item de Auditoria" at bounding box center [227, 179] width 130 height 22
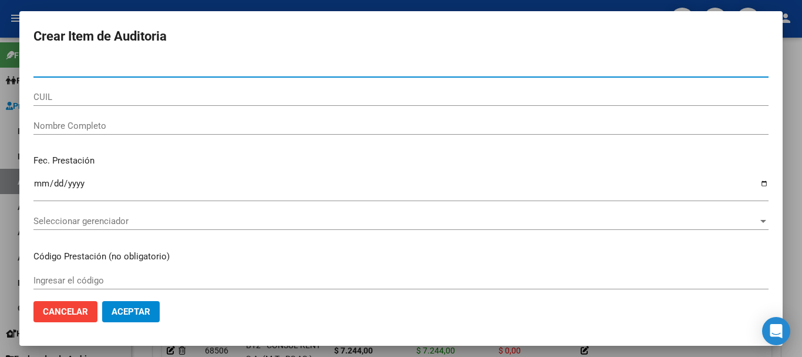
paste input "50609528"
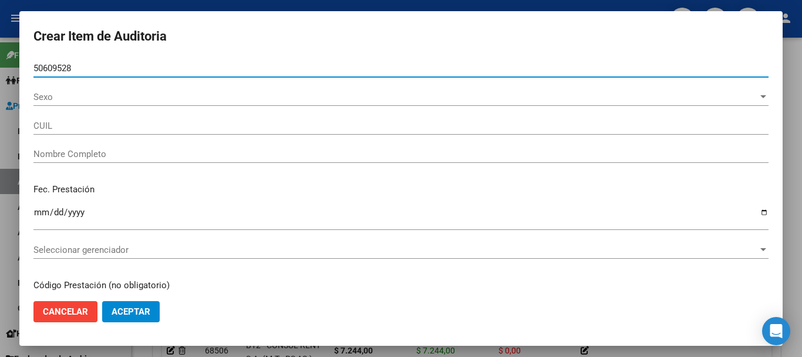
type input "50609528"
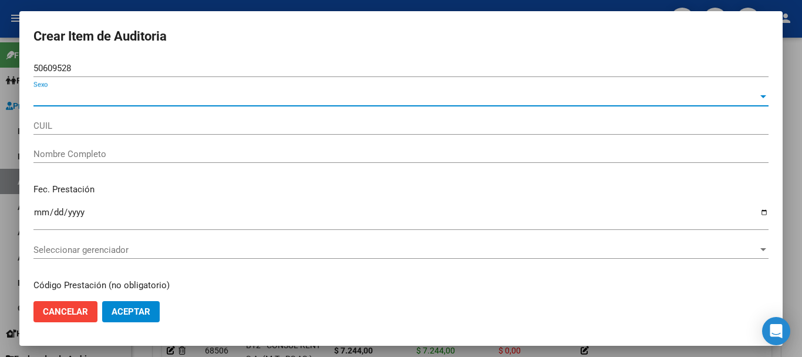
type input "20506095280"
type input "[DEMOGRAPHIC_DATA][PERSON_NAME]"
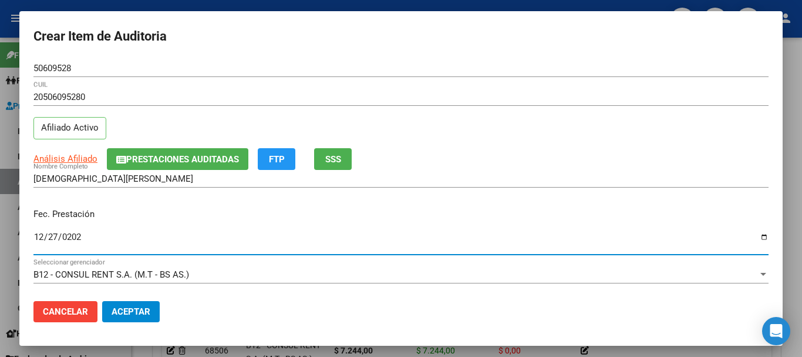
type input "[DATE]"
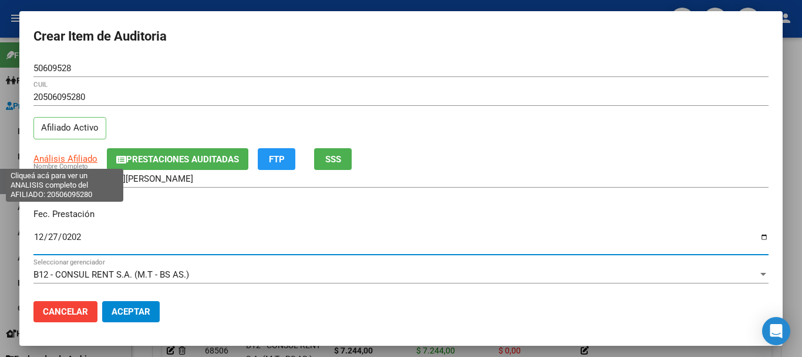
click at [76, 165] on app-link-go-to "Análisis Afiliado" at bounding box center [65, 159] width 64 height 14
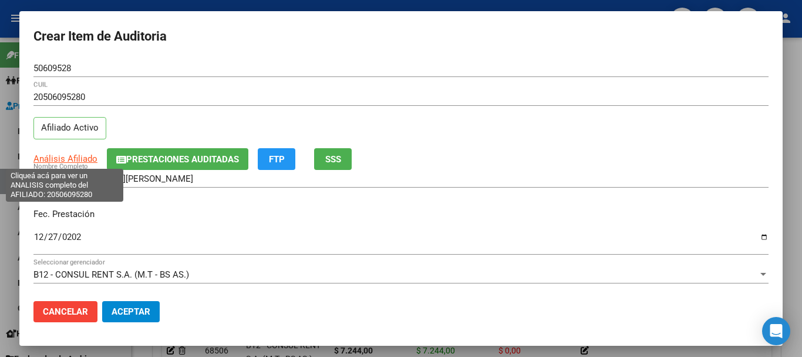
click at [78, 157] on span "Análisis Afiliado" at bounding box center [65, 158] width 64 height 11
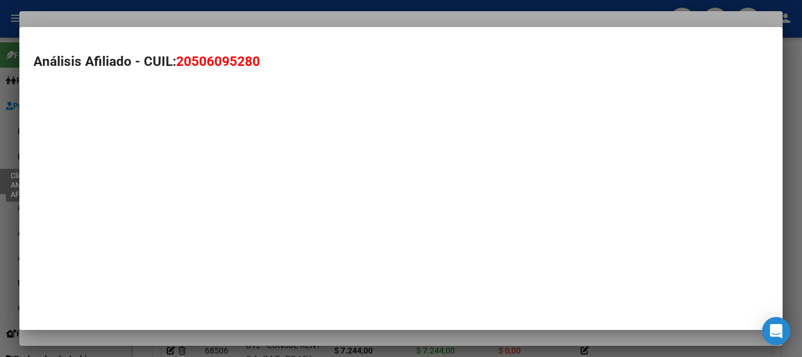
type textarea "20506095280"
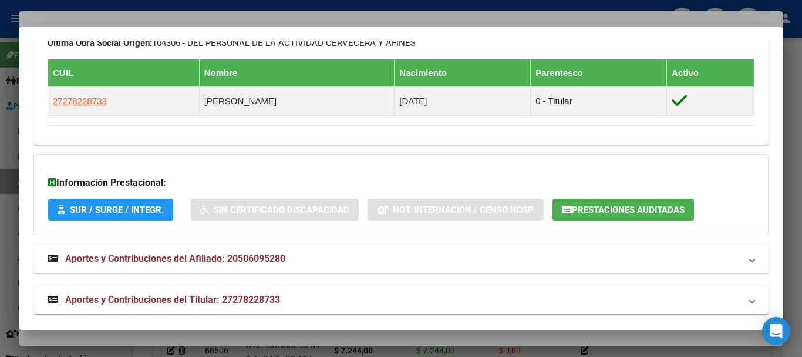
scroll to position [654, 0]
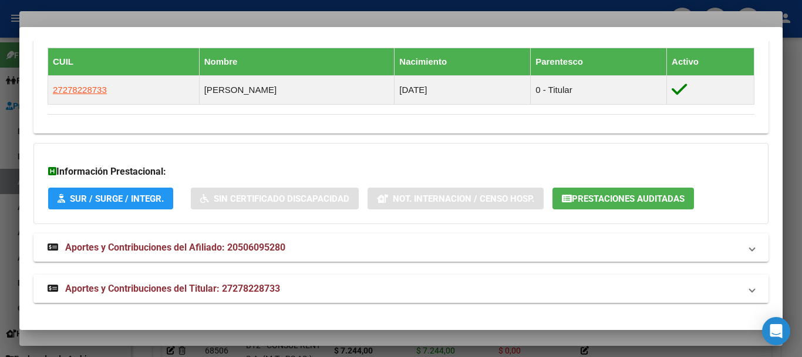
click at [207, 290] on span "Aportes y Contribuciones del Titular: 27278228733" at bounding box center [172, 288] width 215 height 11
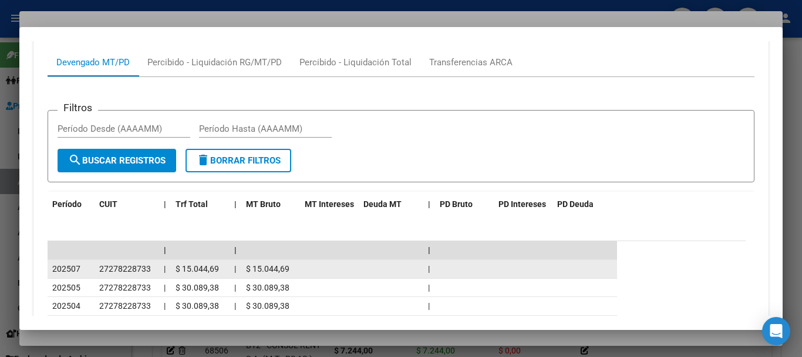
scroll to position [1182, 0]
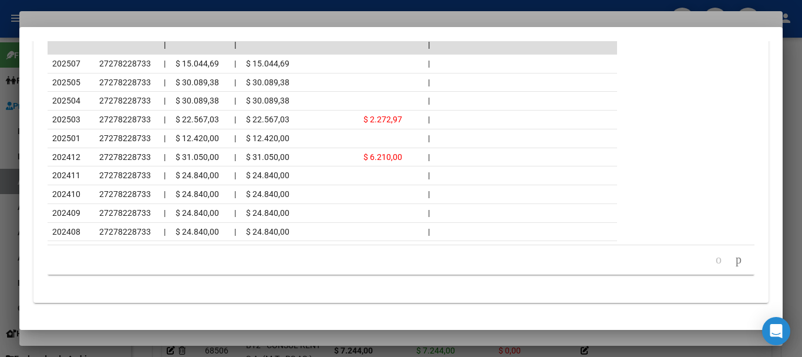
click at [111, 16] on div at bounding box center [401, 178] width 802 height 357
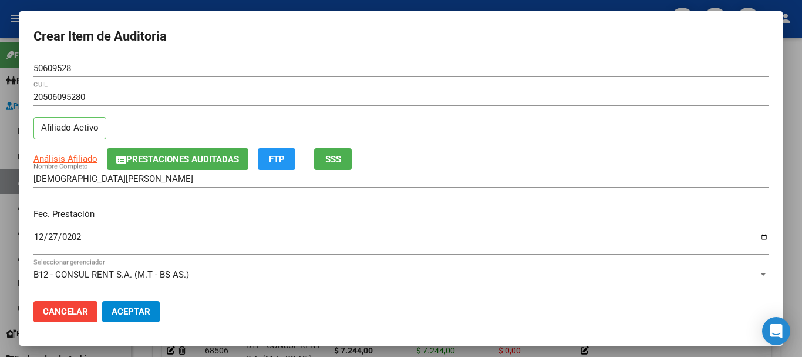
click at [455, 162] on div "Análisis Afiliado Prestaciones Auditadas FTP SSS" at bounding box center [401, 159] width 736 height 22
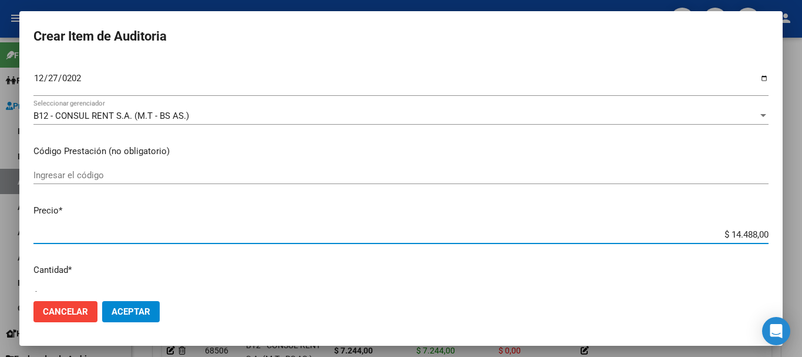
type input "$ 0,07"
type input "$ 0,72"
type input "$ 7,24"
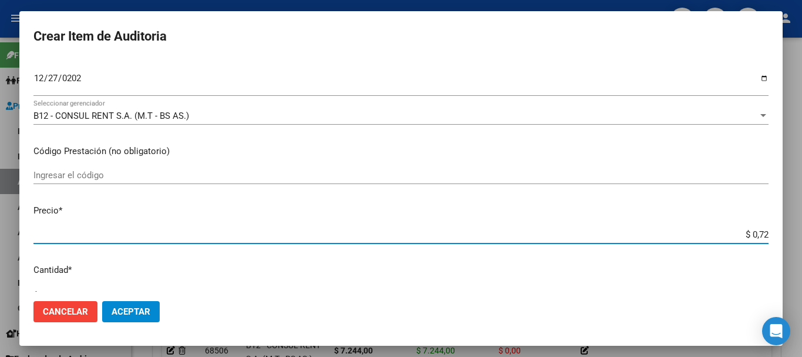
type input "$ 7,24"
type input "$ 72,44"
type input "$ 724,40"
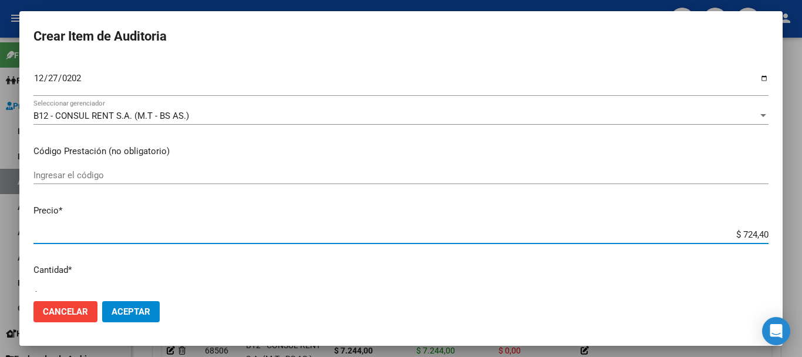
type input "$ 7.244,00"
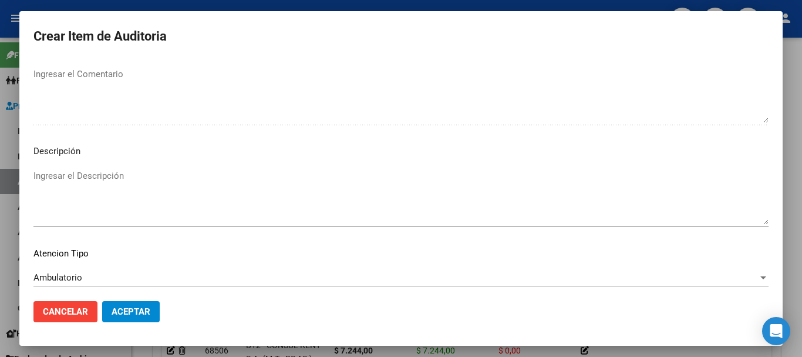
scroll to position [724, 0]
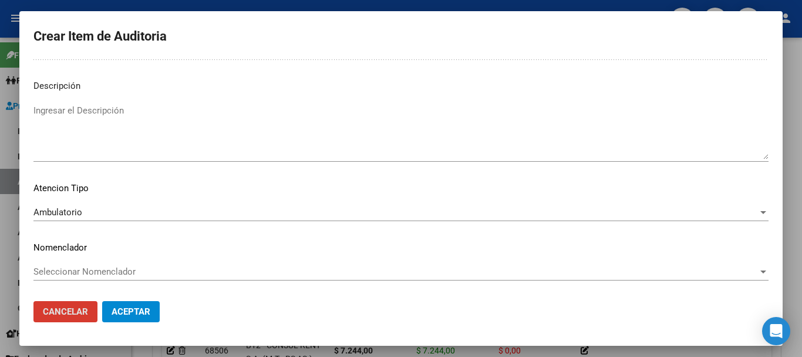
click at [102, 301] on button "Aceptar" at bounding box center [131, 311] width 58 height 21
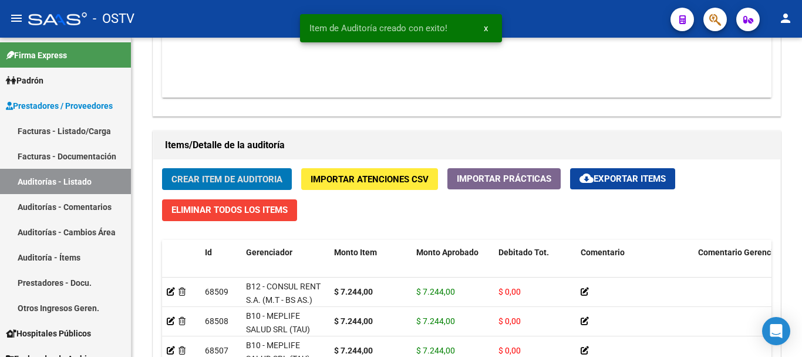
click at [162, 168] on button "Crear Item de Auditoria" at bounding box center [227, 179] width 130 height 22
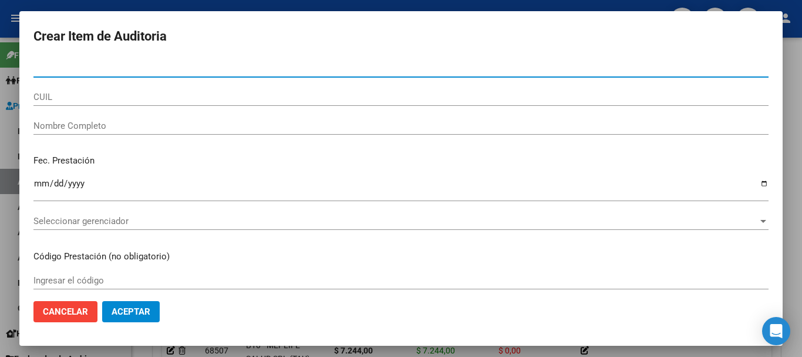
paste input "52984777"
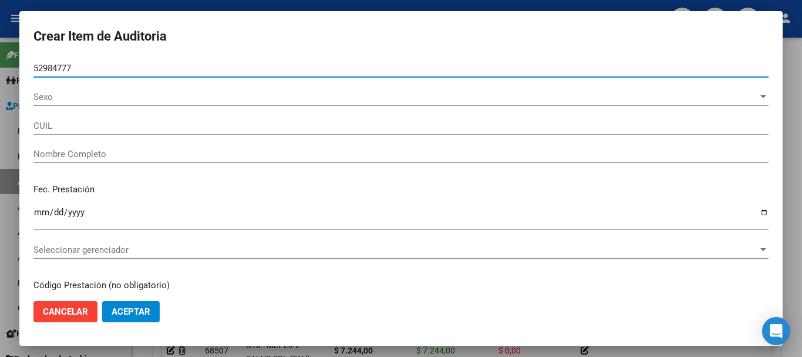
type input "52984777"
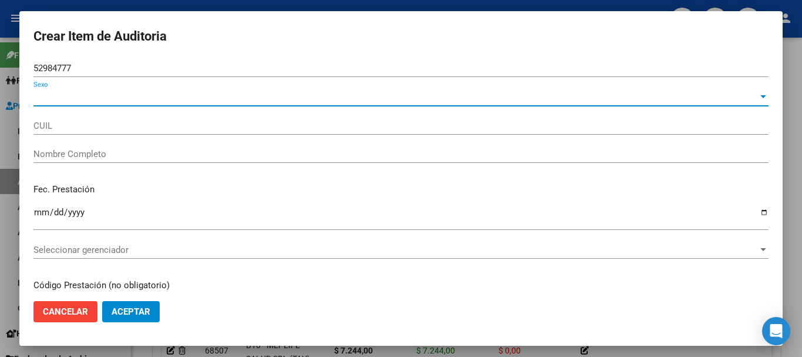
type input "27529847772"
type input "[PERSON_NAME]"
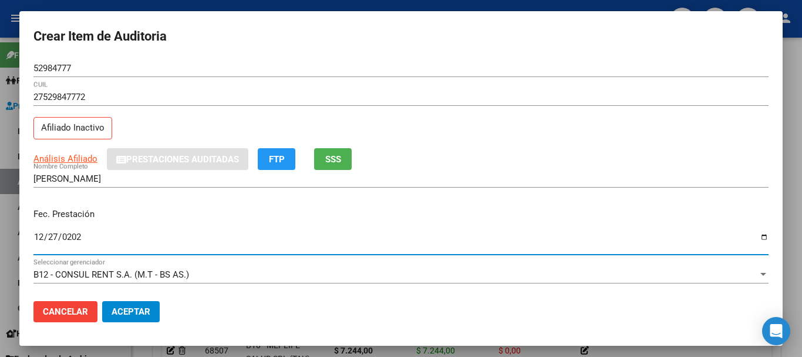
type input "[DATE]"
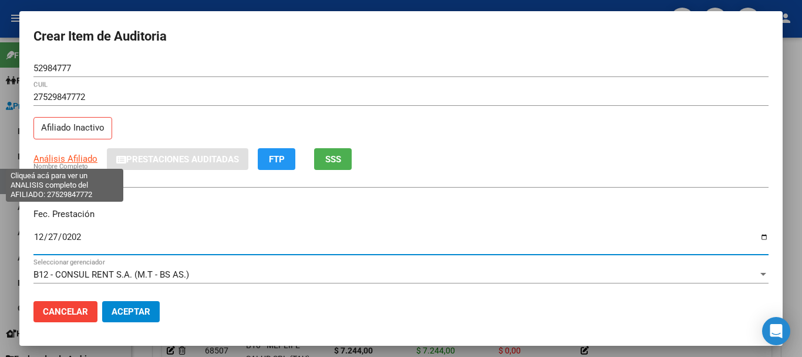
click at [85, 160] on span "Análisis Afiliado" at bounding box center [65, 158] width 64 height 11
type textarea "27529847772"
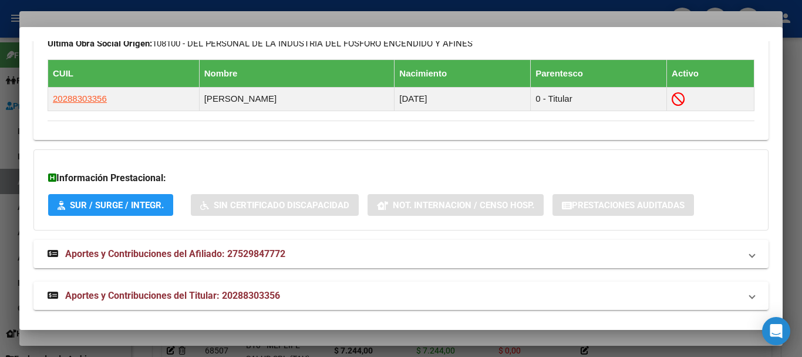
scroll to position [698, 0]
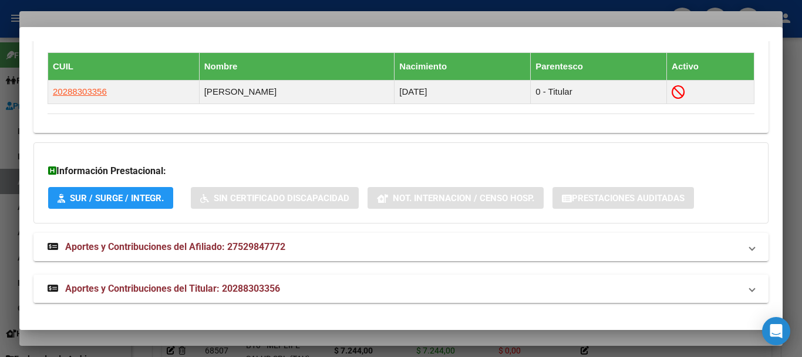
click at [248, 290] on span "Aportes y Contribuciones del Titular: 20288303356" at bounding box center [172, 288] width 215 height 11
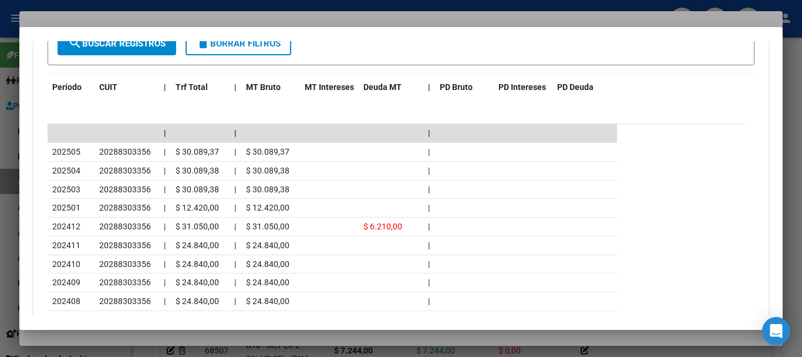
scroll to position [1137, 0]
click at [109, 23] on div at bounding box center [401, 178] width 802 height 357
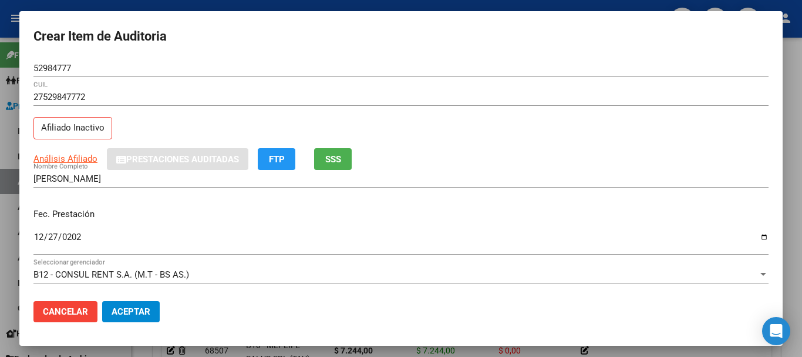
click at [485, 104] on div "27529847772 CUIL" at bounding box center [401, 97] width 736 height 18
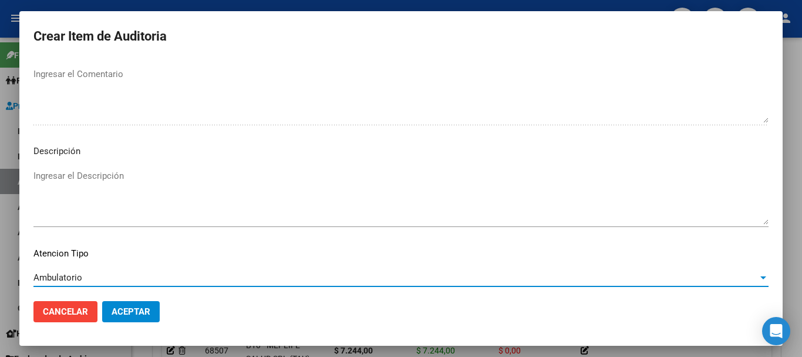
scroll to position [724, 0]
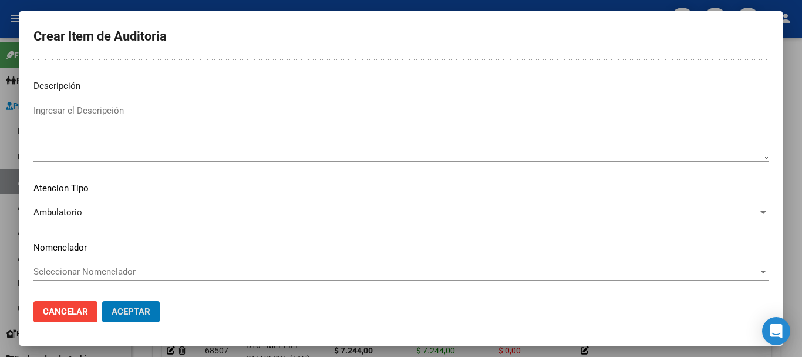
click at [102, 301] on button "Aceptar" at bounding box center [131, 311] width 58 height 21
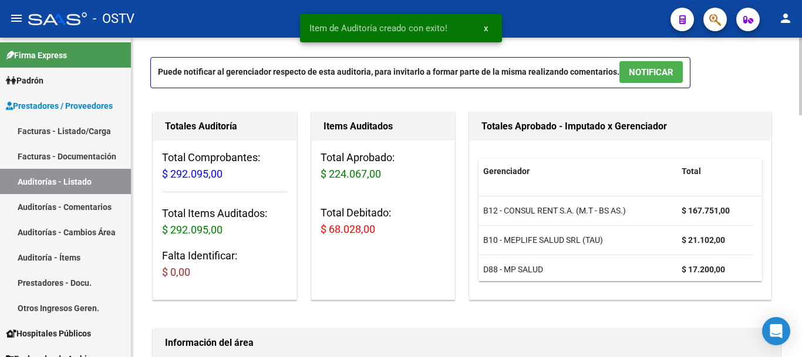
scroll to position [0, 0]
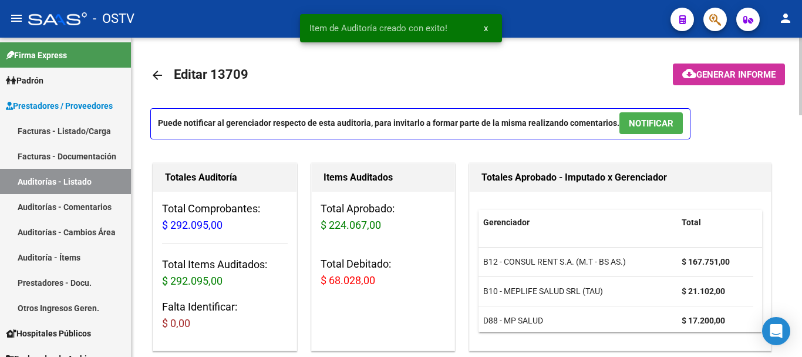
click at [754, 79] on span "Generar informe" at bounding box center [736, 74] width 79 height 11
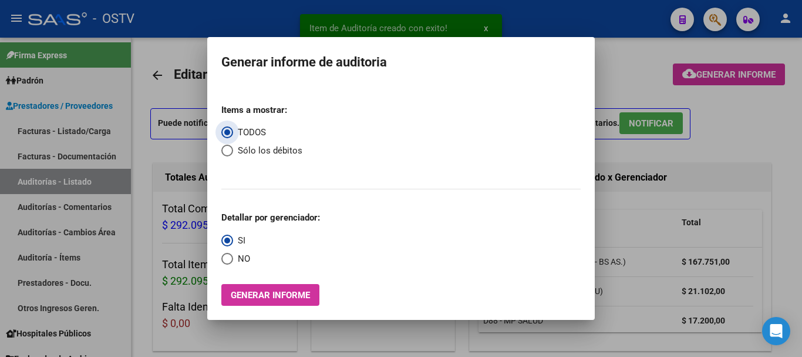
click at [231, 149] on span "Select an option" at bounding box center [227, 151] width 12 height 12
click at [231, 149] on input "Sólo los débitos" at bounding box center [227, 151] width 12 height 12
radio input "true"
click at [229, 260] on span "Select an option" at bounding box center [227, 259] width 12 height 12
click at [229, 260] on input "NO" at bounding box center [227, 259] width 12 height 12
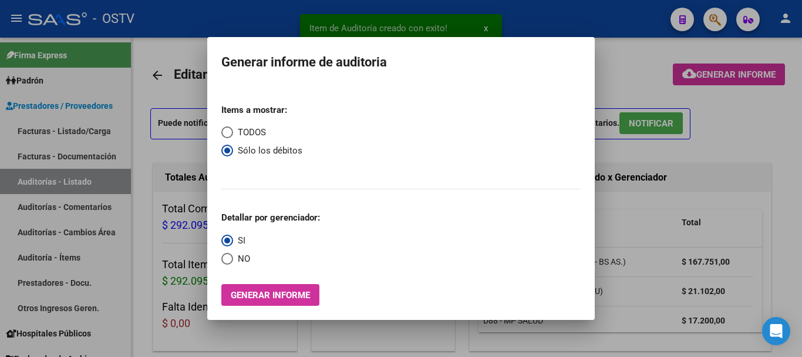
radio input "true"
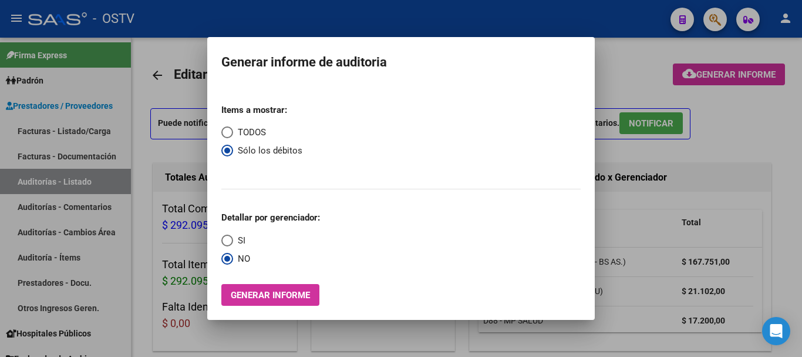
click at [258, 292] on span "Generar informe" at bounding box center [270, 295] width 79 height 11
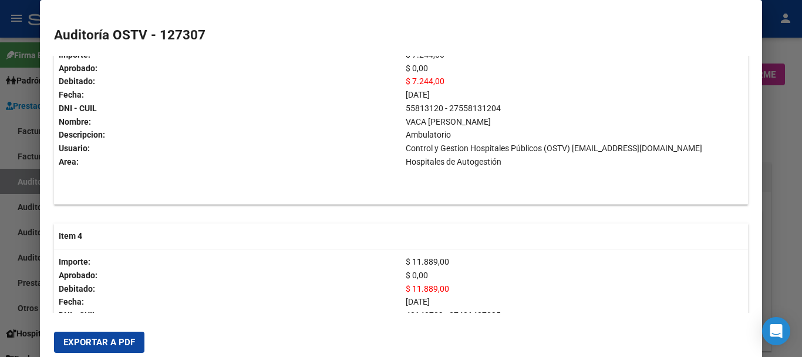
scroll to position [640, 0]
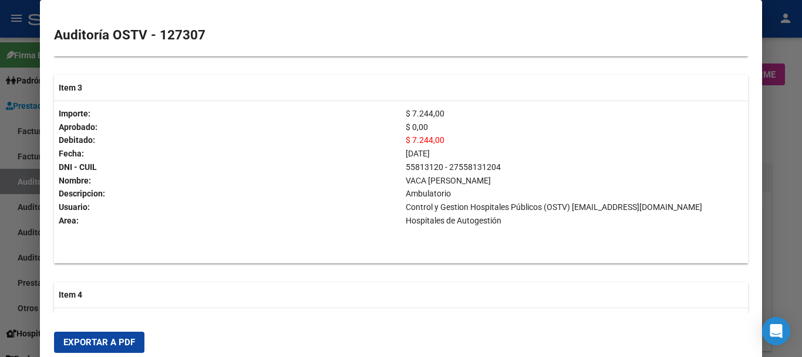
click at [424, 187] on p "55813120 - 27558131204 VACA [PERSON_NAME]" at bounding box center [575, 173] width 338 height 27
copy p "55813120"
click at [777, 240] on div at bounding box center [401, 178] width 802 height 357
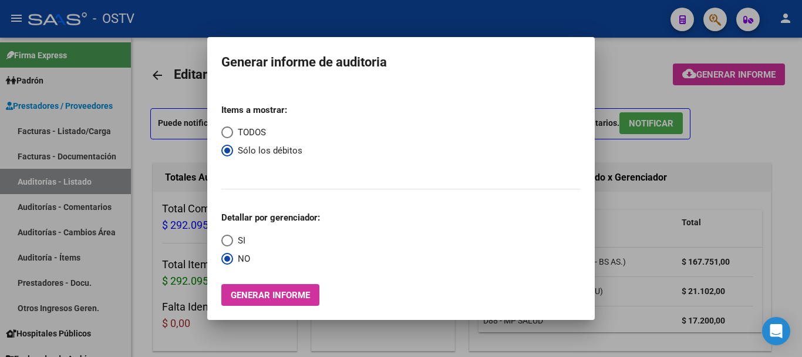
click at [182, 151] on div at bounding box center [401, 178] width 802 height 357
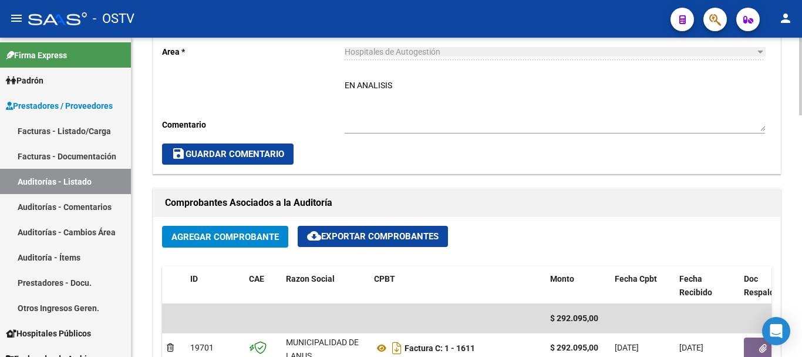
scroll to position [646, 0]
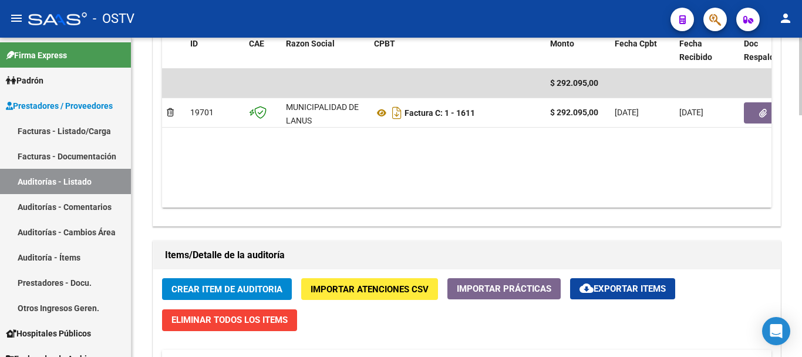
click at [223, 284] on span "Crear Item de Auditoria" at bounding box center [227, 288] width 111 height 11
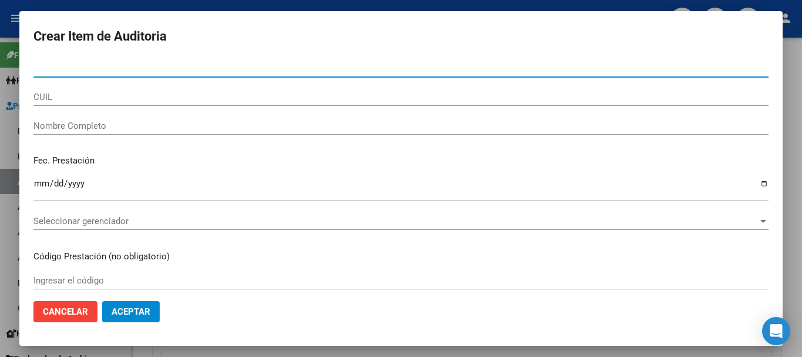
paste input "55813120"
type input "55813120"
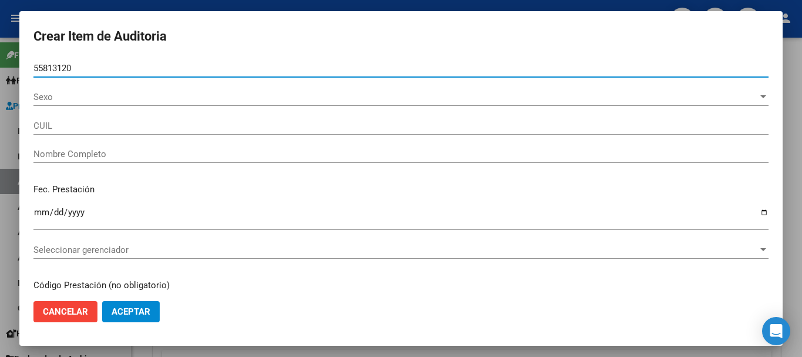
type input "27558131204"
type input "VACA [PERSON_NAME]"
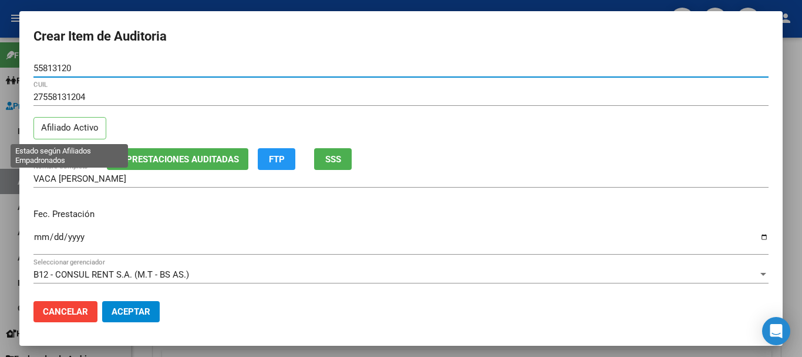
type input "55813120"
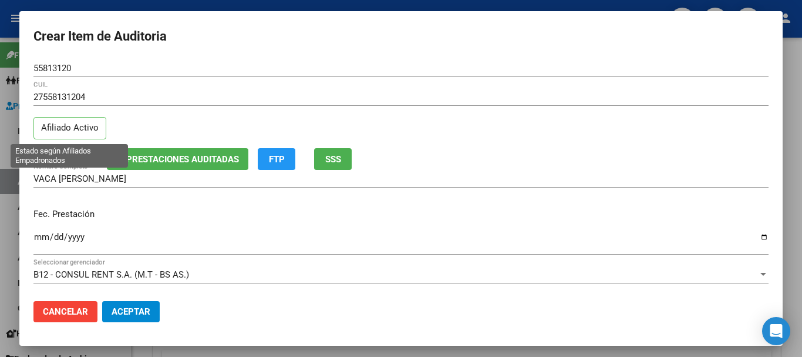
click at [70, 124] on p "Afiliado Activo" at bounding box center [69, 128] width 73 height 23
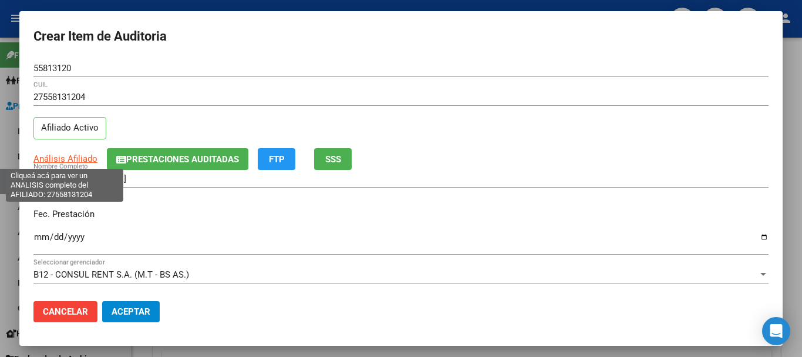
click at [72, 159] on span "Análisis Afiliado" at bounding box center [65, 158] width 64 height 11
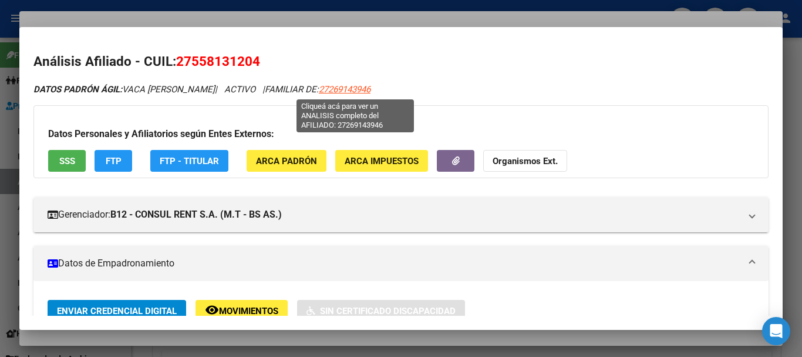
click at [361, 88] on span "27269143946" at bounding box center [345, 89] width 52 height 11
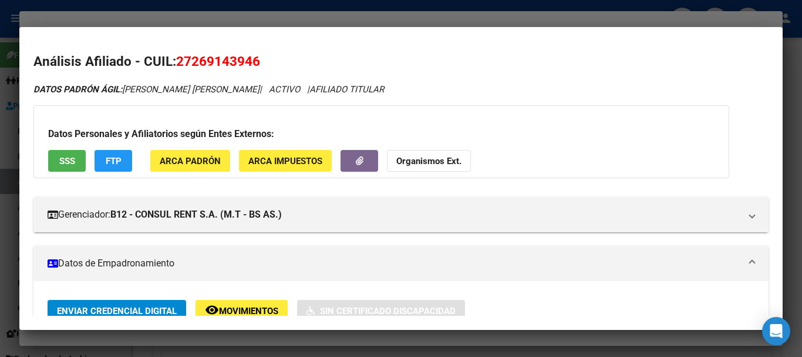
click at [192, 19] on div at bounding box center [401, 178] width 802 height 357
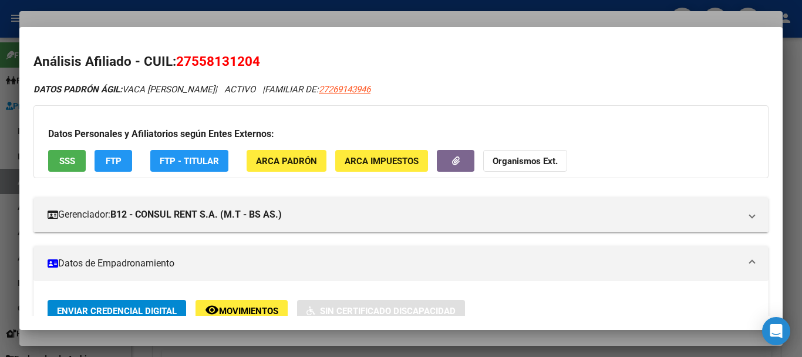
click at [342, 21] on div at bounding box center [401, 178] width 802 height 357
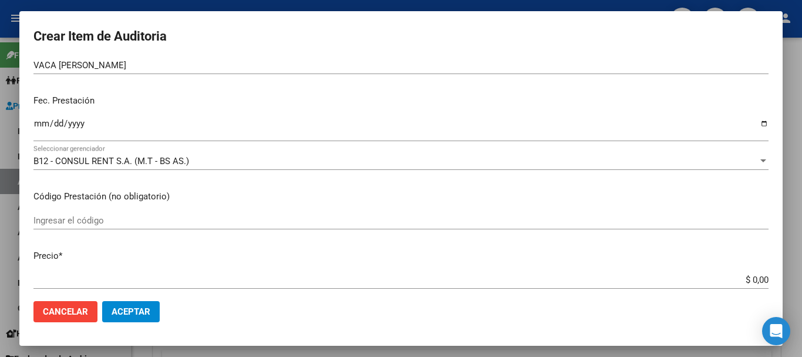
scroll to position [78, 0]
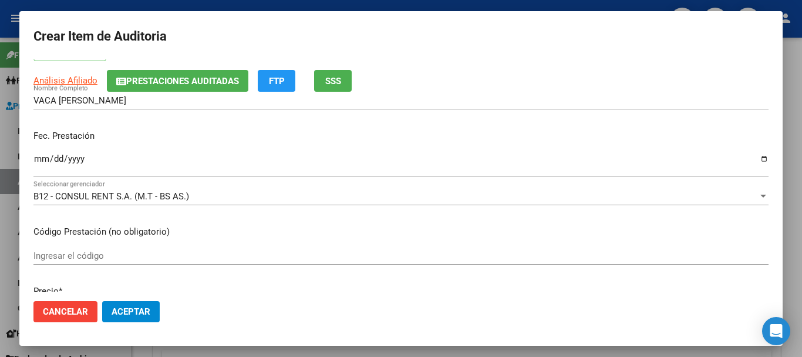
click at [186, 76] on span "Prestaciones Auditadas" at bounding box center [182, 81] width 113 height 11
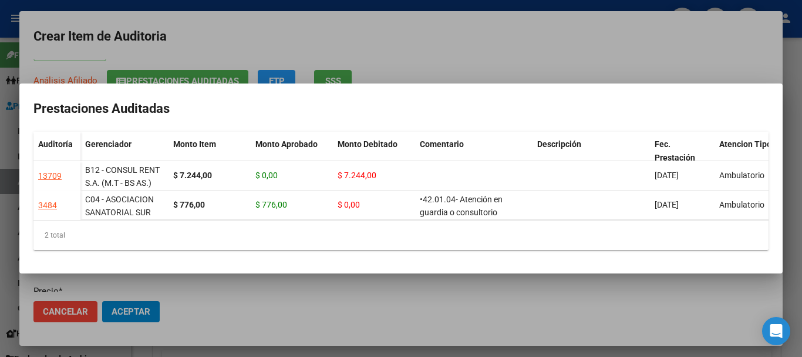
click at [428, 54] on div at bounding box center [401, 178] width 802 height 357
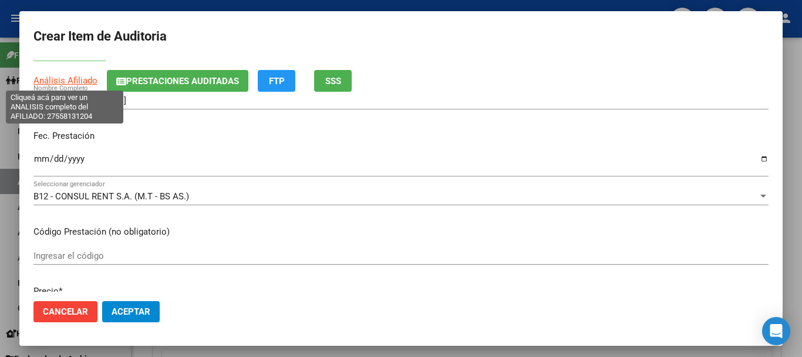
click at [82, 84] on span "Análisis Afiliado" at bounding box center [65, 80] width 64 height 11
type textarea "27558131204"
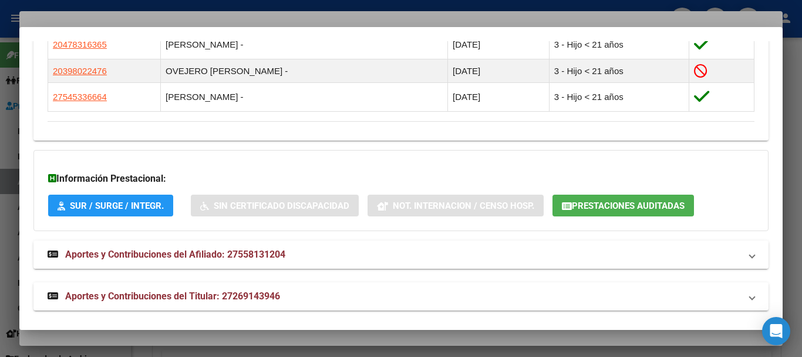
scroll to position [818, 0]
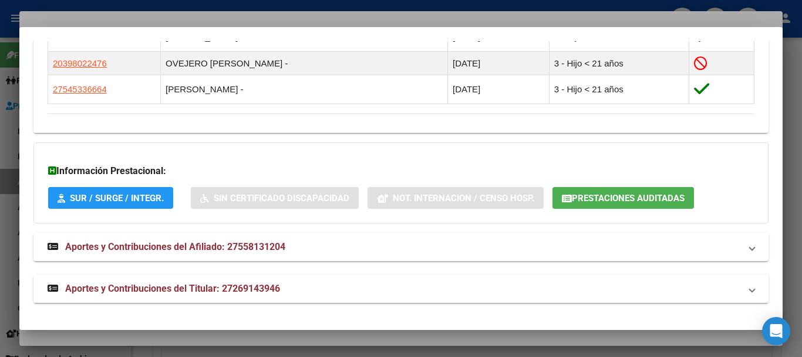
click at [196, 283] on span "Aportes y Contribuciones del Titular: 27269143946" at bounding box center [172, 288] width 215 height 11
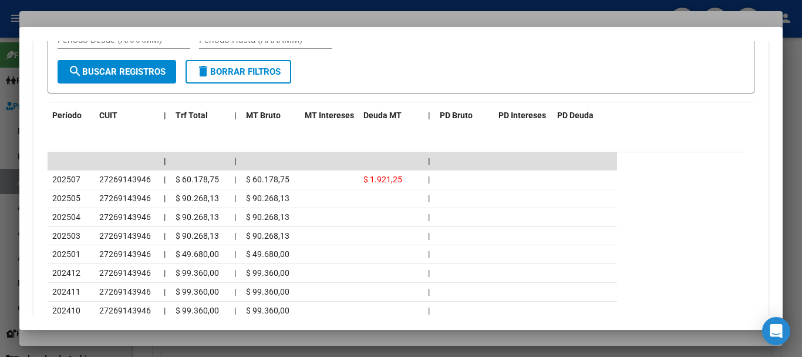
scroll to position [1346, 0]
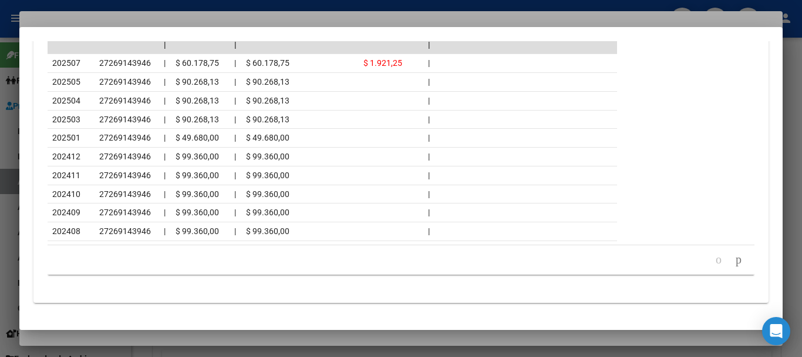
click at [118, 14] on div at bounding box center [401, 178] width 802 height 357
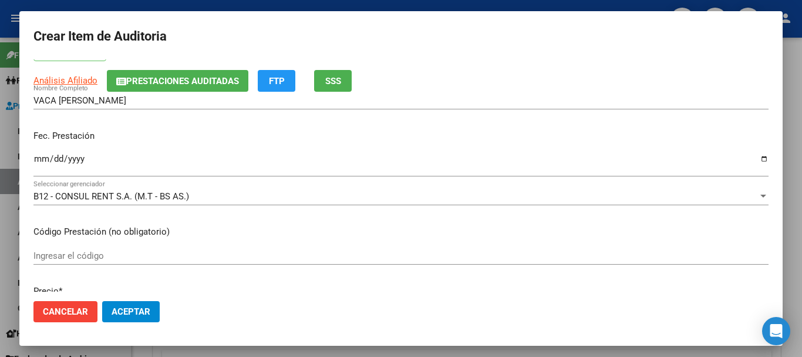
click at [5, 131] on div at bounding box center [401, 178] width 802 height 357
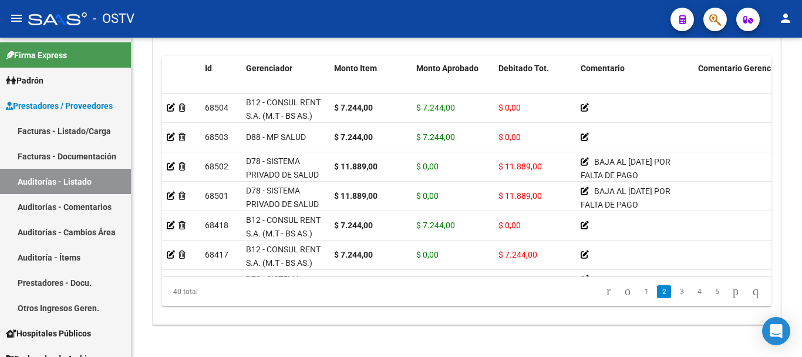
scroll to position [235, 0]
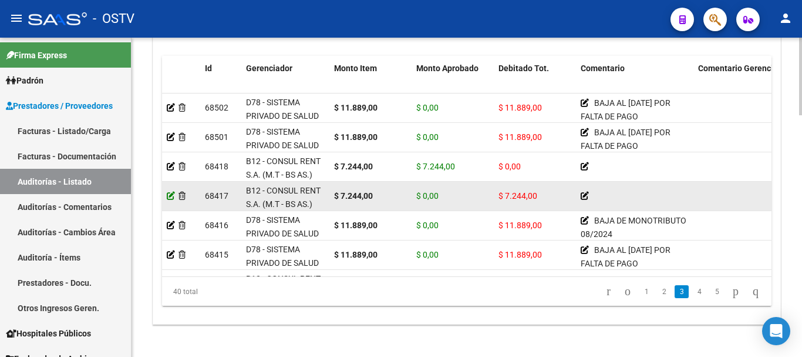
click at [168, 193] on icon at bounding box center [171, 196] width 8 height 8
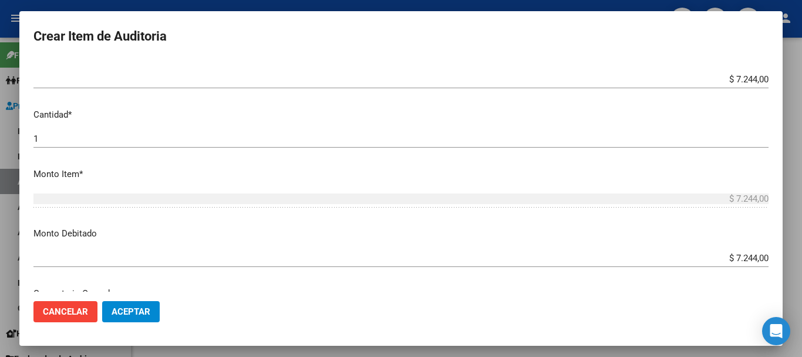
scroll to position [294, 0]
click at [734, 251] on input "$ 7.244,00" at bounding box center [401, 256] width 736 height 11
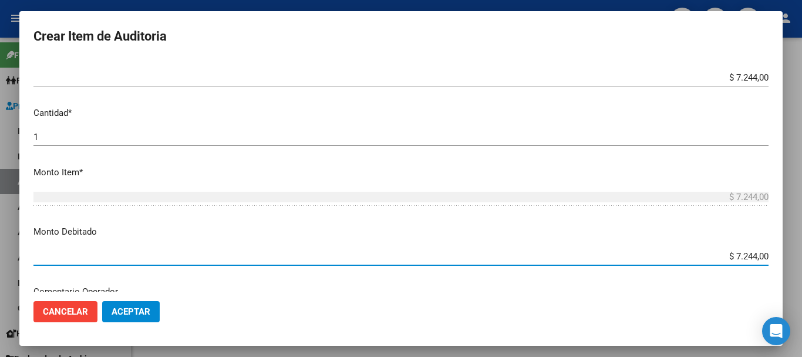
click at [734, 251] on input "$ 7.244,00" at bounding box center [401, 256] width 736 height 11
type input "$ 0,00"
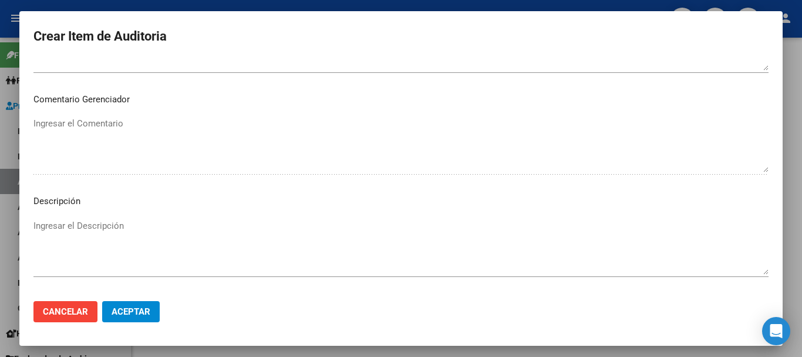
scroll to position [703, 0]
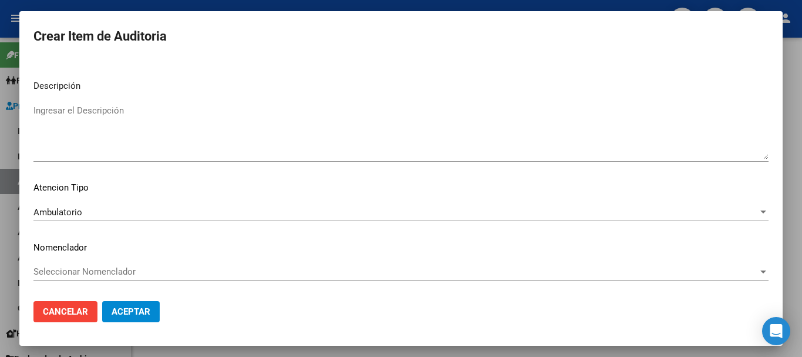
click at [136, 311] on span "Aceptar" at bounding box center [131, 311] width 39 height 11
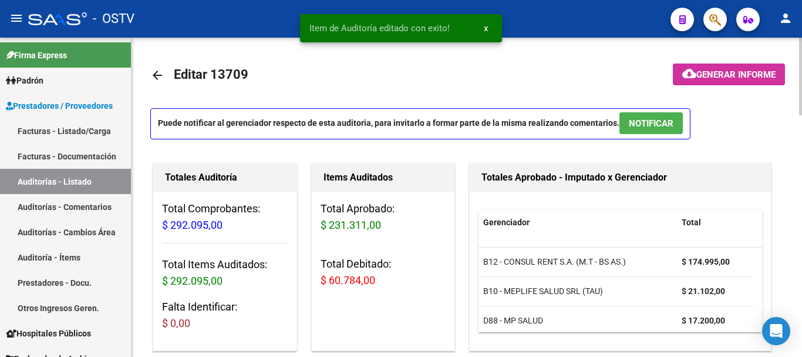
click at [718, 76] on span "Generar informe" at bounding box center [736, 74] width 79 height 11
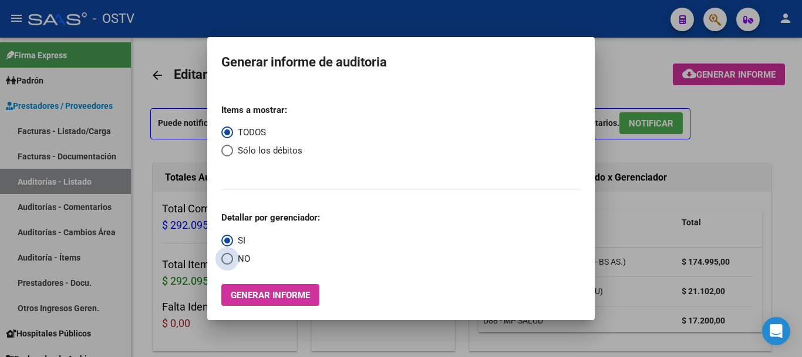
click at [233, 261] on span "Select an option" at bounding box center [227, 259] width 12 height 12
click at [233, 261] on input "NO" at bounding box center [227, 259] width 12 height 12
radio input "true"
click at [233, 153] on span "Select an option" at bounding box center [227, 151] width 12 height 12
click at [233, 153] on input "Sólo los débitos" at bounding box center [227, 151] width 12 height 12
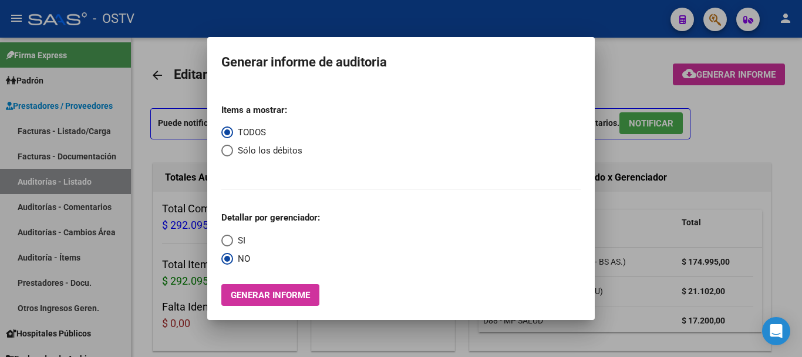
radio input "true"
click at [295, 290] on span "Generar informe" at bounding box center [270, 295] width 79 height 11
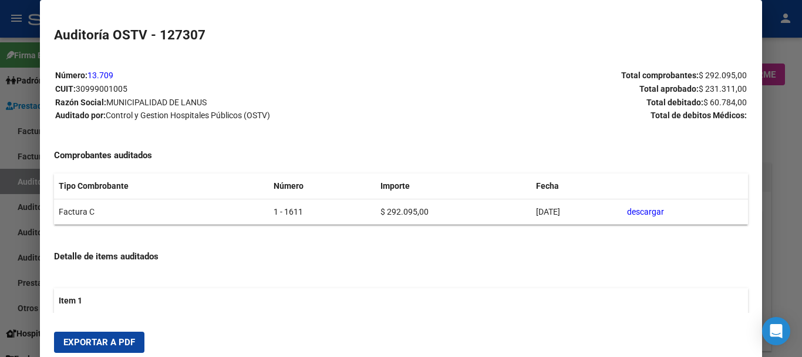
click at [798, 183] on div at bounding box center [401, 178] width 802 height 357
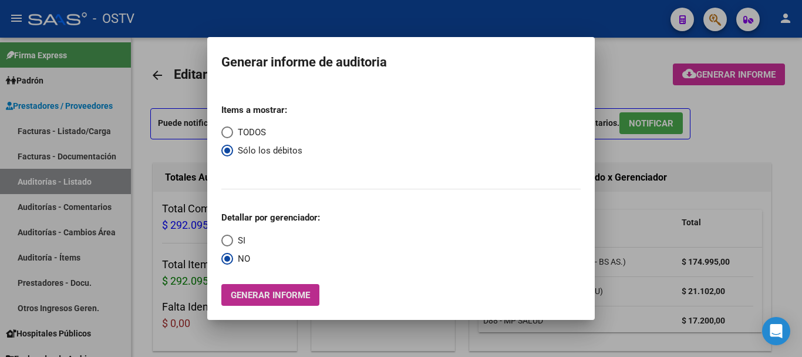
click at [285, 291] on span "Generar informe" at bounding box center [270, 295] width 79 height 11
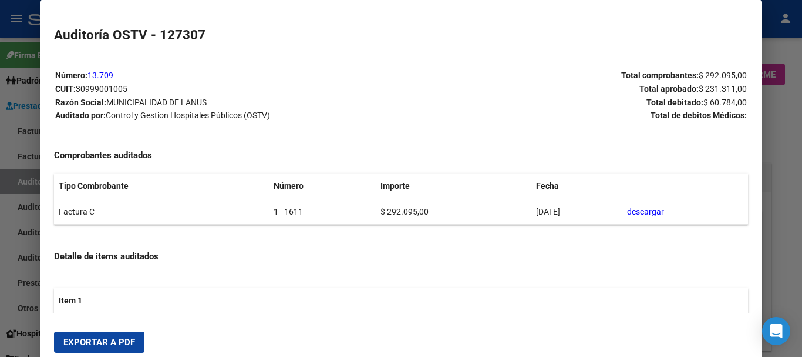
drag, startPoint x: 118, startPoint y: 344, endPoint x: 352, endPoint y: 194, distance: 278.5
click at [118, 344] on span "Exportar a PDF" at bounding box center [99, 342] width 72 height 11
click at [783, 231] on div at bounding box center [401, 178] width 802 height 357
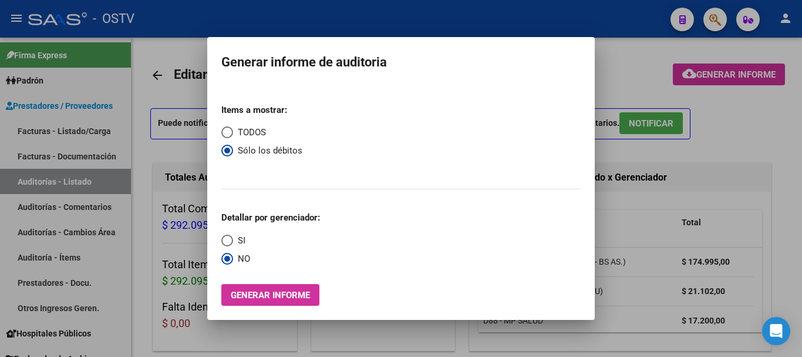
click at [783, 231] on div at bounding box center [401, 178] width 802 height 357
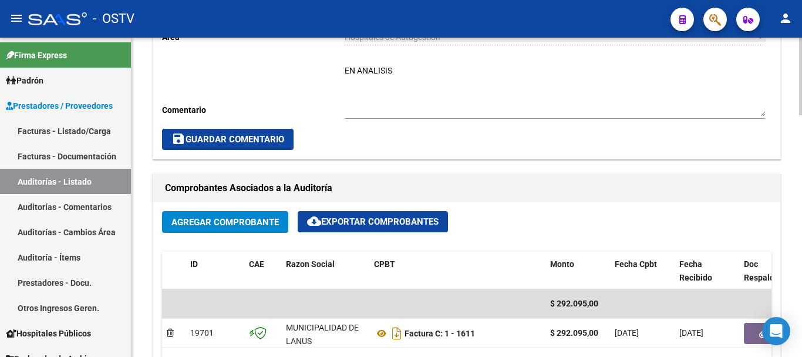
scroll to position [470, 0]
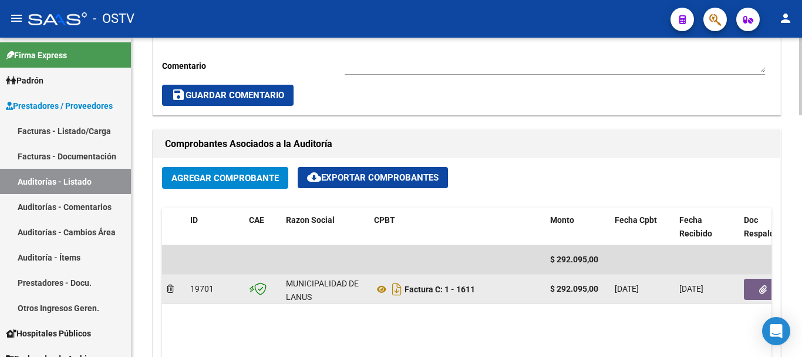
click at [768, 292] on button "button" at bounding box center [763, 288] width 38 height 21
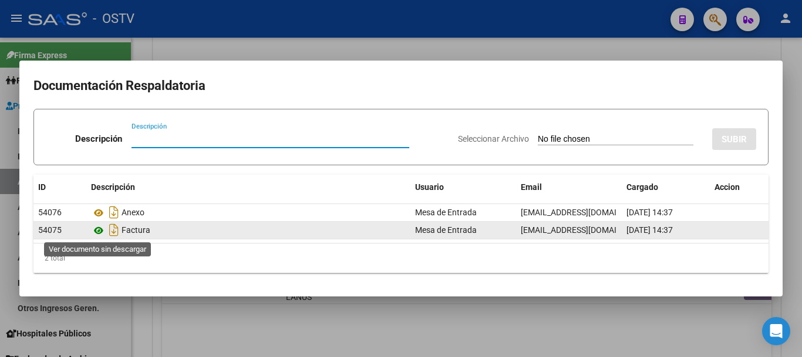
click at [98, 227] on icon at bounding box center [98, 230] width 15 height 14
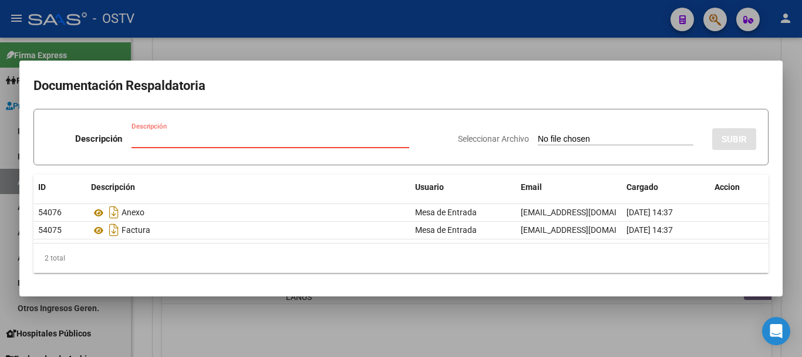
click at [207, 137] on input "Descripción" at bounding box center [271, 138] width 278 height 11
type input "DEBITO"
click at [538, 134] on input "Seleccionar Archivo" at bounding box center [616, 139] width 156 height 11
type input "C:\fakepath\DEBITO FC 1-1611.pdf"
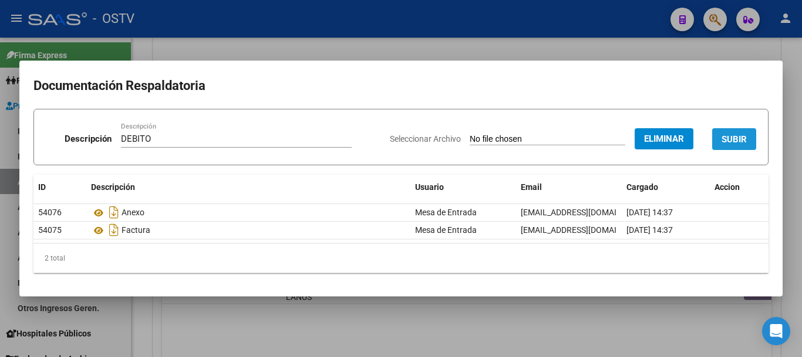
click at [736, 134] on span "SUBIR" at bounding box center [734, 139] width 25 height 11
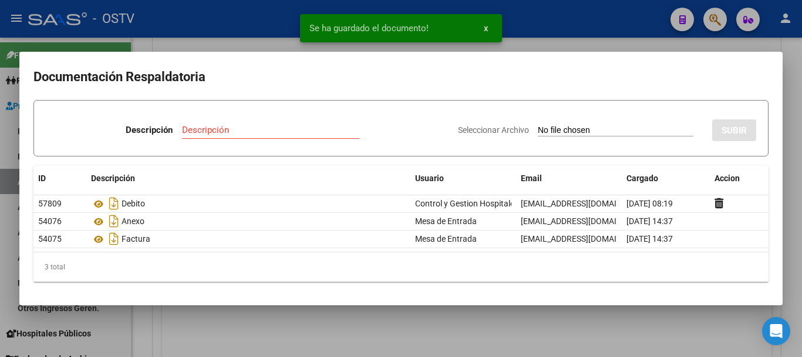
click at [802, 182] on div at bounding box center [401, 178] width 802 height 357
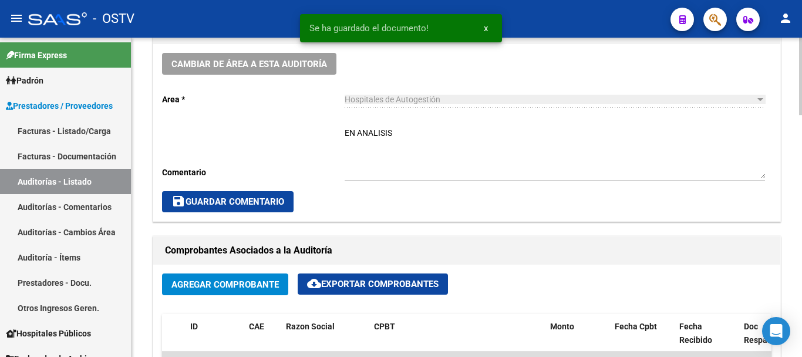
scroll to position [294, 0]
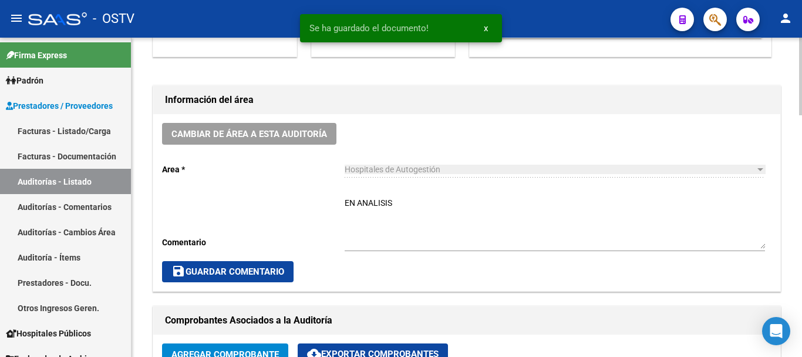
click at [423, 182] on div "Hospitales de Autogestión Seleccionar area" at bounding box center [555, 170] width 421 height 33
drag, startPoint x: 382, startPoint y: 214, endPoint x: 278, endPoint y: 224, distance: 104.5
click at [279, 224] on div "Cambiar de área a esta auditoría Area * Hospitales de Autogestión Seleccionar a…" at bounding box center [466, 202] width 627 height 177
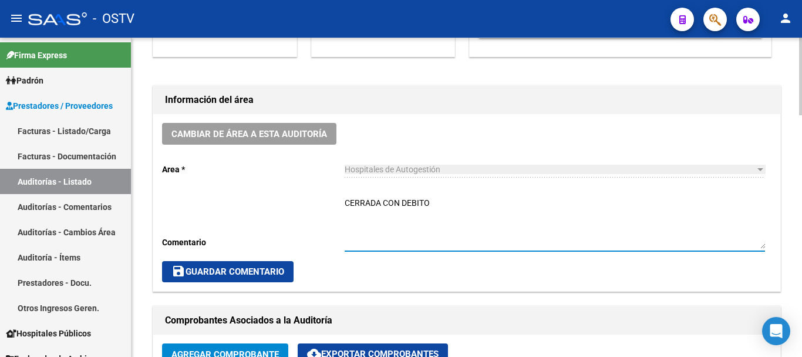
type textarea "CERRADA CON DEBITO"
click at [257, 274] on span "save Guardar Comentario" at bounding box center [228, 271] width 113 height 11
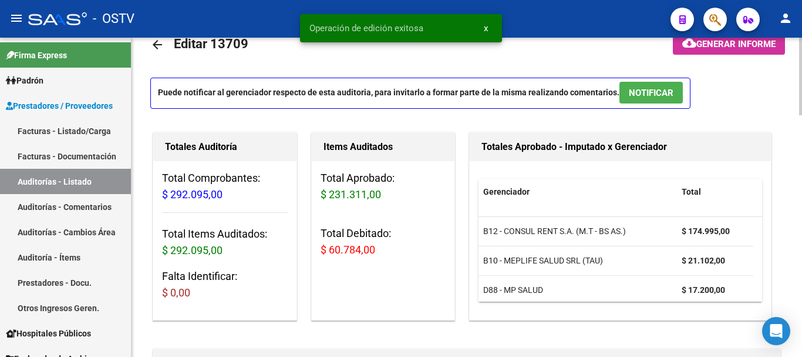
scroll to position [0, 0]
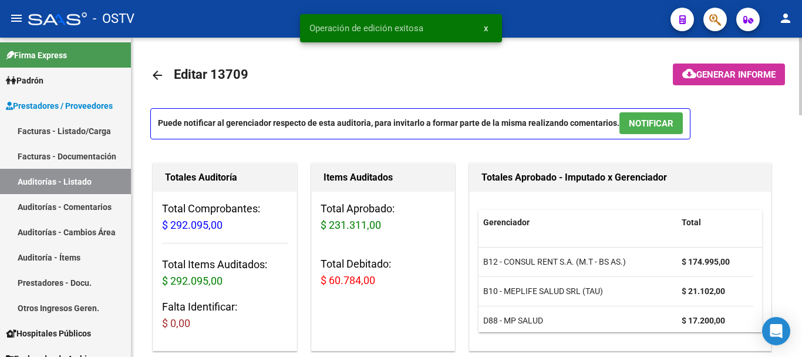
click at [156, 72] on mat-icon "arrow_back" at bounding box center [157, 75] width 14 height 14
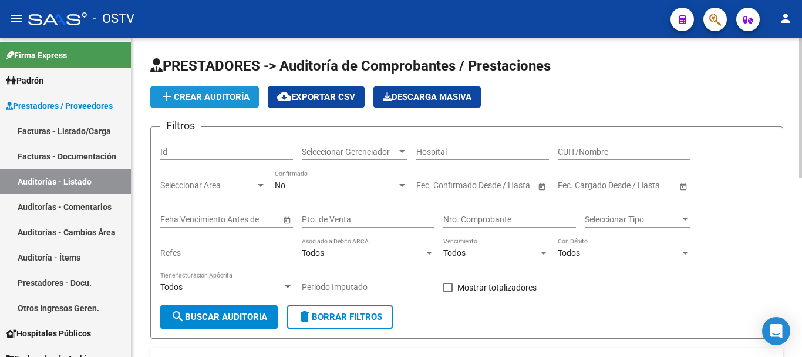
click at [211, 92] on span "add Crear Auditoría" at bounding box center [205, 97] width 90 height 11
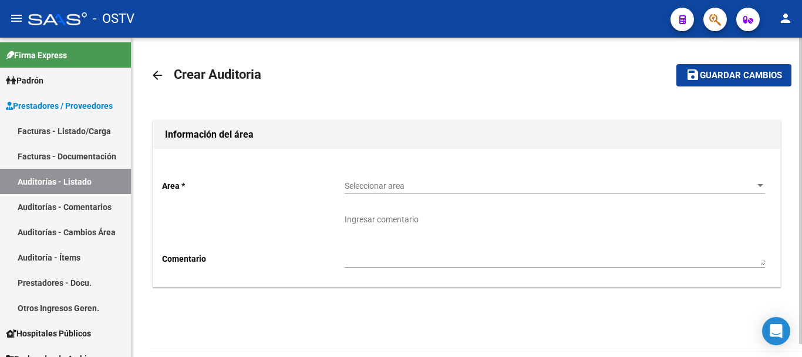
click at [348, 182] on span "Seleccionar area" at bounding box center [550, 186] width 410 height 10
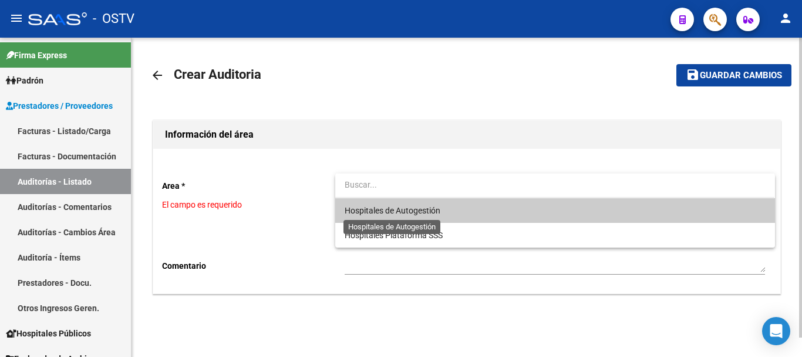
click at [378, 213] on span "Hospitales de Autogestión" at bounding box center [393, 210] width 96 height 9
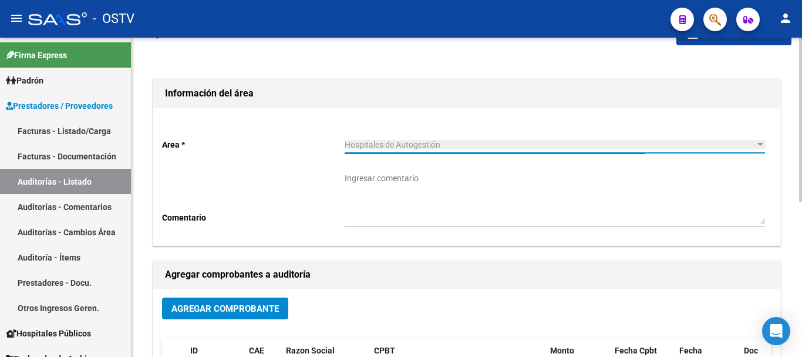
scroll to position [59, 0]
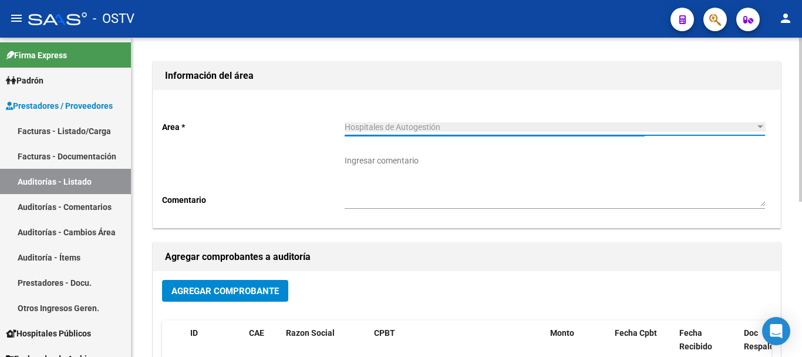
click at [232, 283] on button "Agregar Comprobante" at bounding box center [225, 291] width 126 height 22
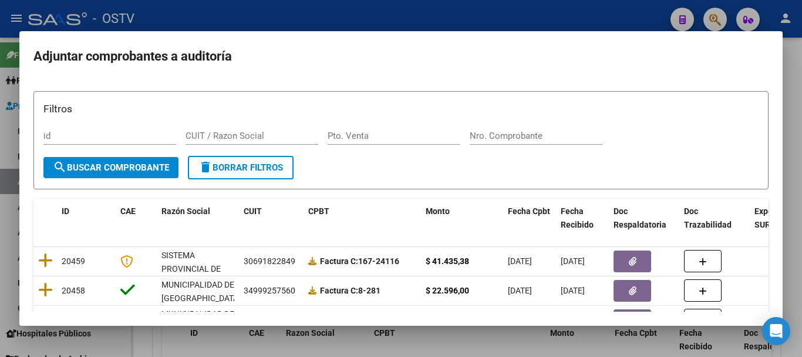
click at [540, 143] on div "Nro. Comprobante" at bounding box center [536, 136] width 133 height 18
click at [553, 132] on input "Nro. Comprobante" at bounding box center [536, 135] width 133 height 11
paste input "28972"
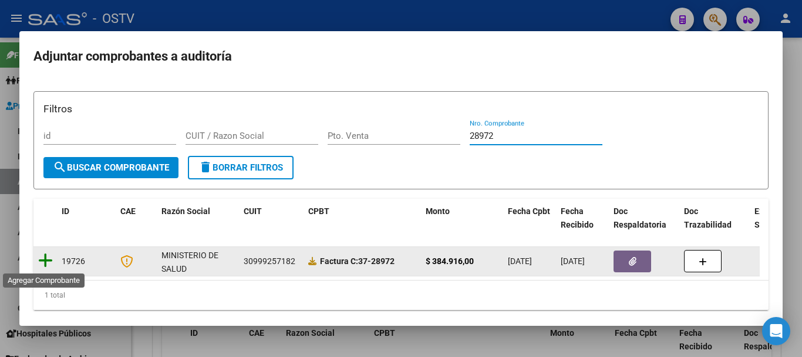
type input "28972"
click at [47, 259] on icon at bounding box center [45, 260] width 15 height 16
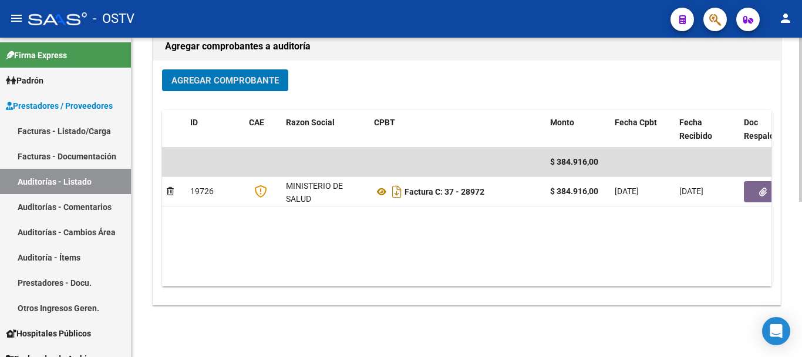
scroll to position [301, 0]
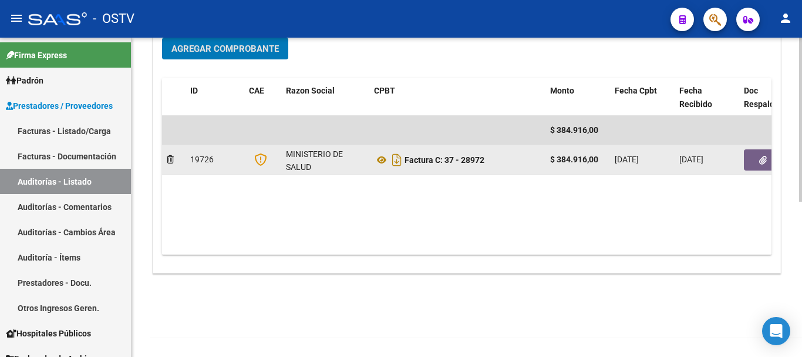
click at [771, 163] on button "button" at bounding box center [763, 159] width 38 height 21
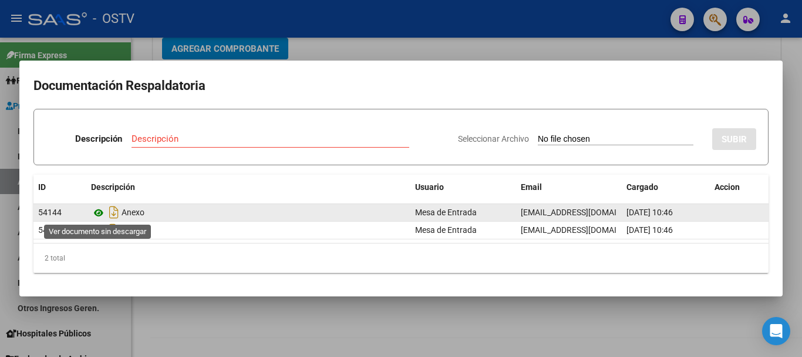
click at [99, 209] on icon at bounding box center [98, 213] width 15 height 14
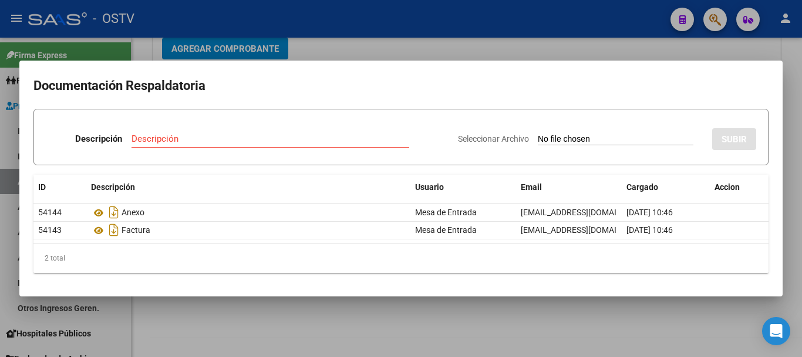
click at [574, 47] on div at bounding box center [401, 178] width 802 height 357
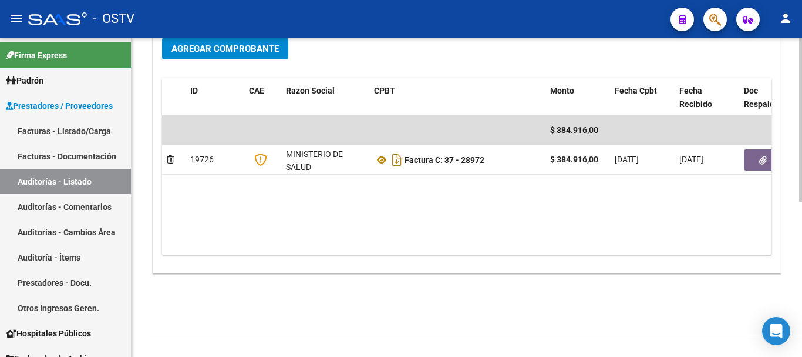
scroll to position [0, 0]
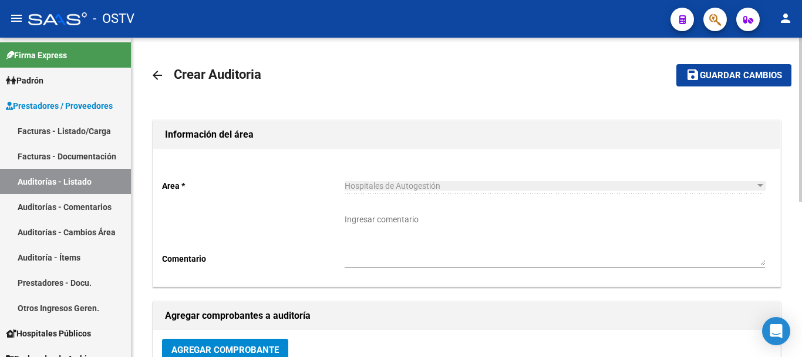
click at [734, 82] on button "save Guardar cambios" at bounding box center [734, 75] width 115 height 22
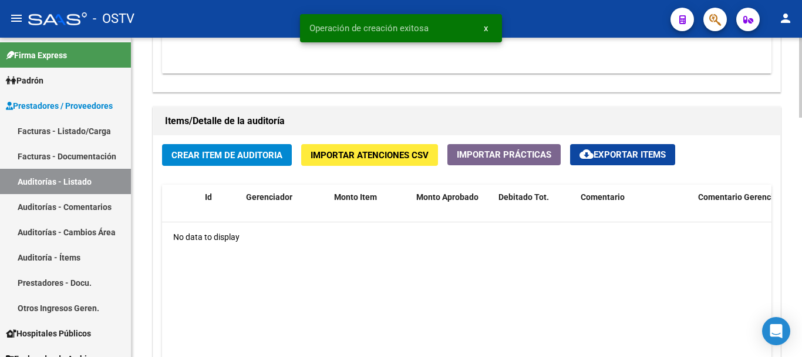
scroll to position [822, 0]
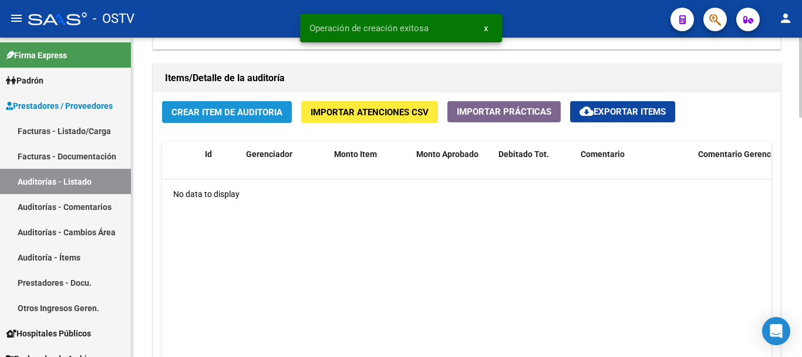
click at [190, 112] on span "Crear Item de Auditoria" at bounding box center [227, 112] width 111 height 11
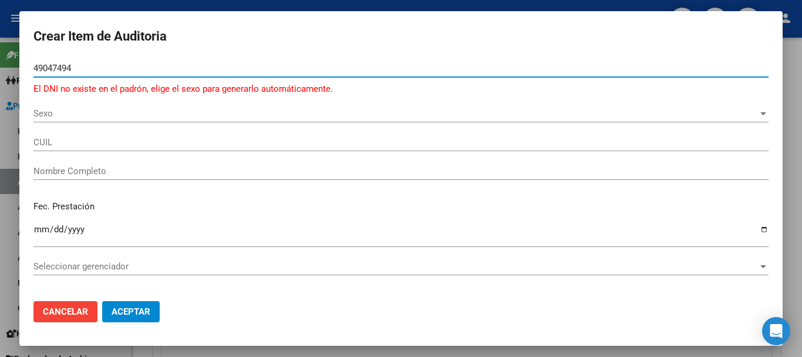
drag, startPoint x: 106, startPoint y: 69, endPoint x: 0, endPoint y: 65, distance: 105.8
click at [0, 65] on div "Crear Item de Auditoria 49047494 Nro Documento El DNI no existe en el padrón, e…" at bounding box center [401, 178] width 802 height 357
paste input "1"
type input "49017494"
click at [72, 115] on span "Sexo" at bounding box center [395, 113] width 725 height 11
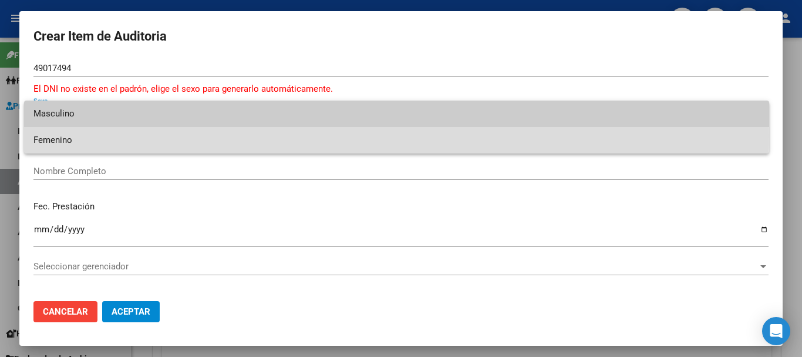
click at [46, 135] on span "Femenino" at bounding box center [396, 140] width 727 height 26
type input "27490174945"
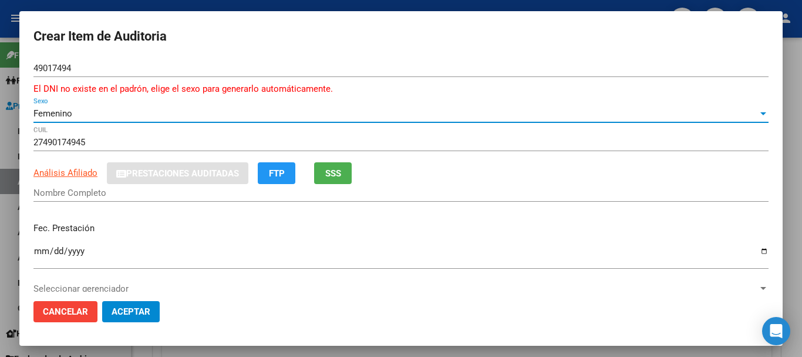
type input "[PERSON_NAME]"
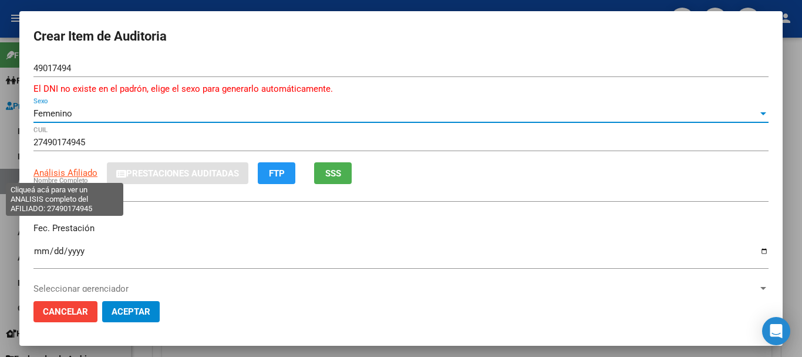
click at [71, 174] on span "Análisis Afiliado" at bounding box center [65, 172] width 64 height 11
type textarea "27490174945"
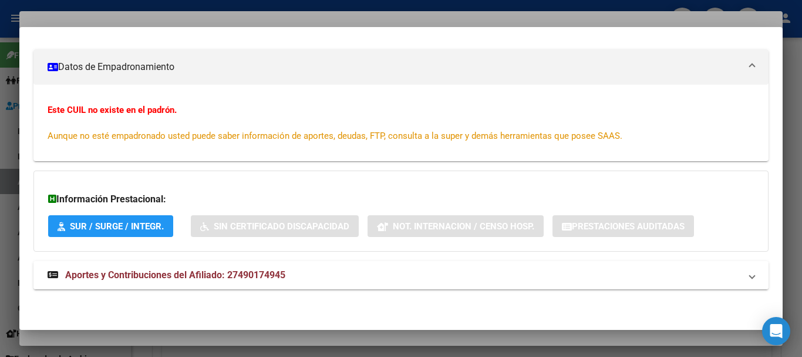
click at [251, 274] on span "Aportes y Contribuciones del Afiliado: 27490174945" at bounding box center [175, 274] width 220 height 11
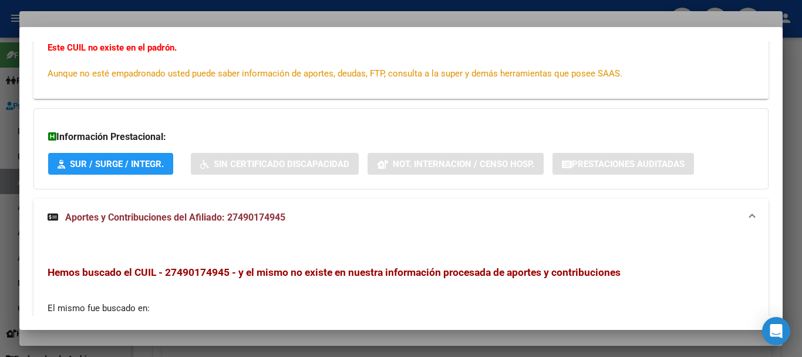
scroll to position [0, 0]
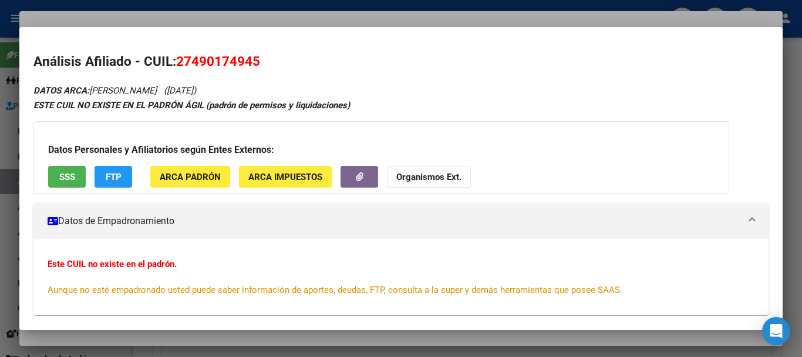
click at [106, 19] on div at bounding box center [401, 178] width 802 height 357
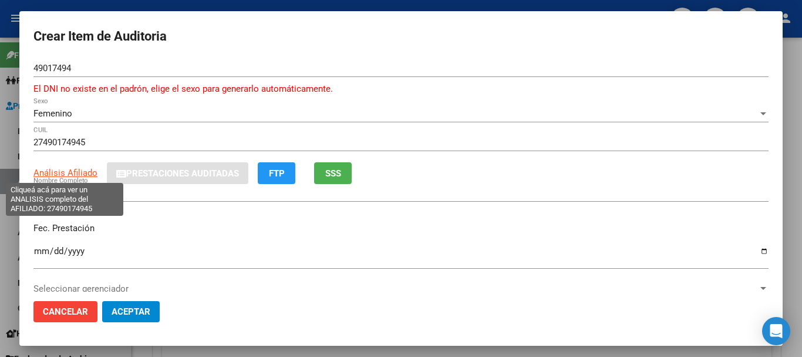
click at [61, 171] on span "Análisis Afiliado" at bounding box center [65, 172] width 64 height 11
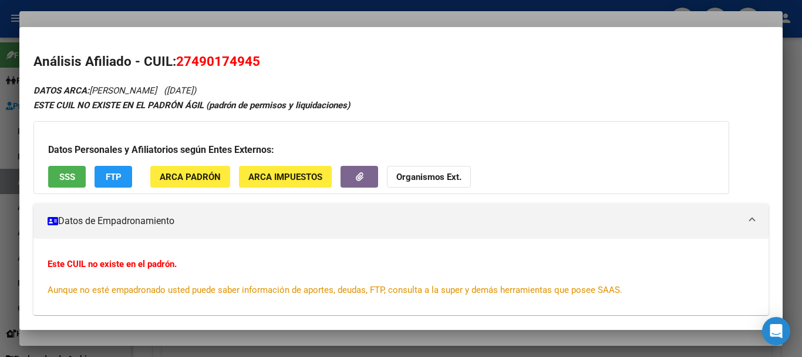
click at [439, 163] on div "Datos Personales y Afiliatorios según Entes Externos: SSS FTP ARCA Padrón ARCA …" at bounding box center [381, 157] width 696 height 73
click at [442, 174] on strong "Organismos Ext." at bounding box center [429, 177] width 65 height 11
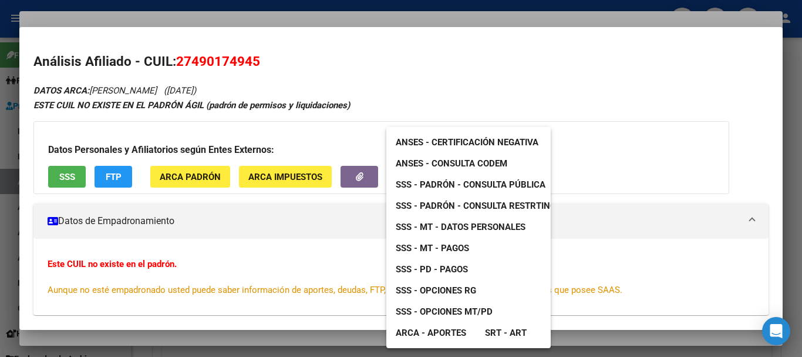
click at [486, 184] on span "SSS - Padrón - Consulta Pública" at bounding box center [471, 184] width 150 height 11
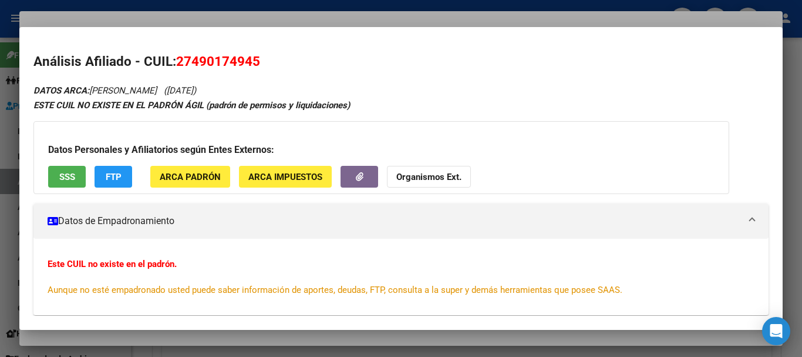
click at [425, 170] on button "Organismos Ext." at bounding box center [429, 177] width 84 height 22
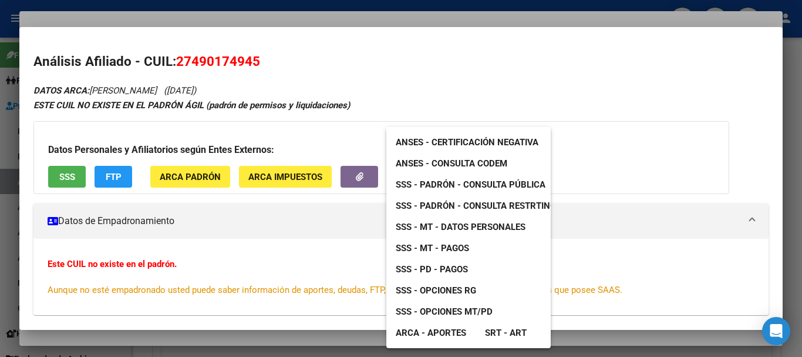
click at [389, 82] on div at bounding box center [401, 178] width 802 height 357
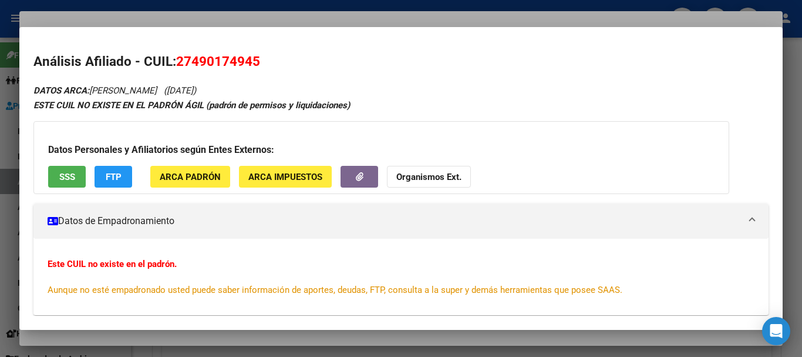
click at [436, 173] on strong "Organismos Ext." at bounding box center [429, 177] width 65 height 11
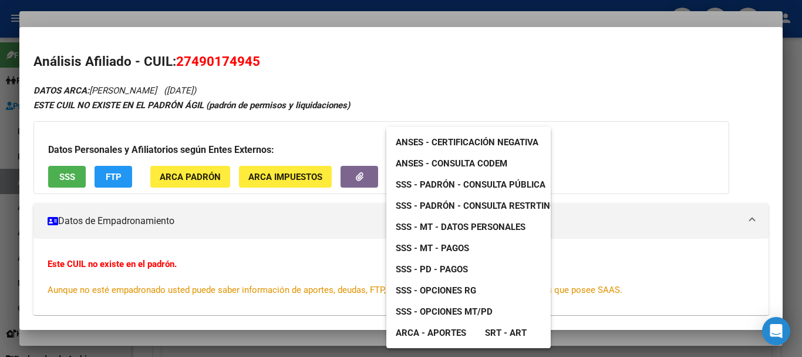
click at [458, 166] on span "ANSES - Consulta CODEM" at bounding box center [452, 163] width 112 height 11
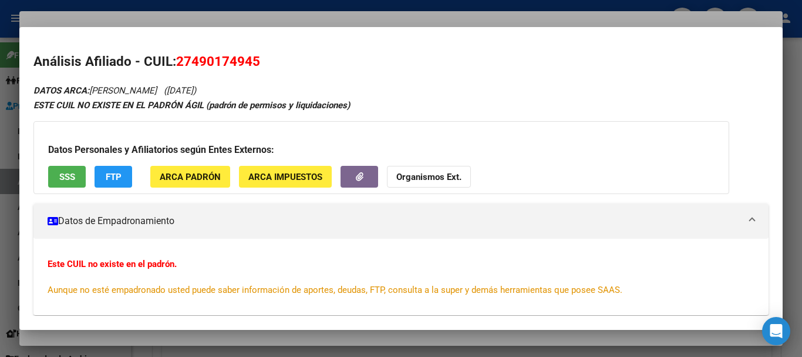
click at [216, 59] on span "27490174945" at bounding box center [218, 60] width 84 height 15
copy span "27490174945"
click at [407, 173] on strong "Organismos Ext." at bounding box center [429, 177] width 65 height 11
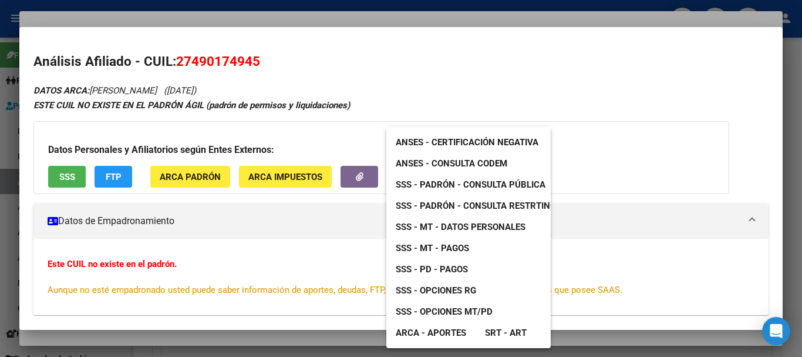
click at [510, 181] on span "SSS - Padrón - Consulta Pública" at bounding box center [471, 184] width 150 height 11
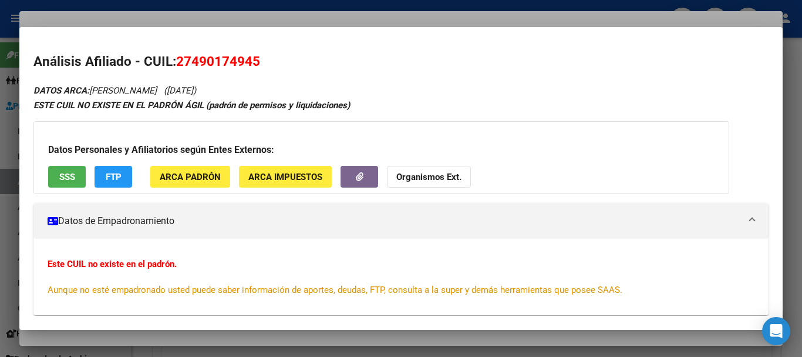
click at [149, 12] on div at bounding box center [401, 178] width 802 height 357
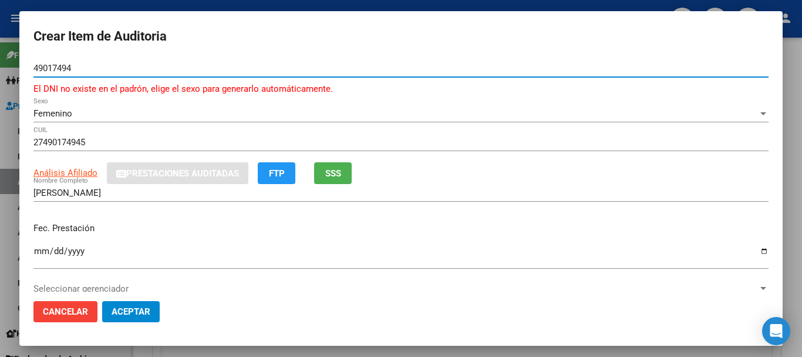
drag, startPoint x: 50, startPoint y: 73, endPoint x: 40, endPoint y: 73, distance: 10.0
click at [41, 73] on input "49017494" at bounding box center [401, 68] width 736 height 11
click at [37, 73] on input "49017494" at bounding box center [401, 68] width 736 height 11
click at [56, 69] on input "49017494" at bounding box center [401, 68] width 736 height 11
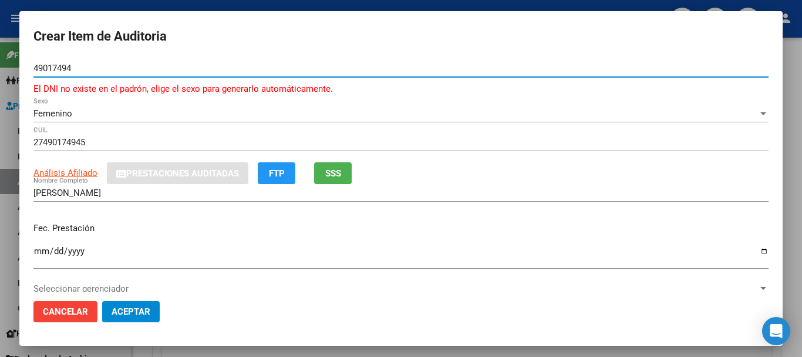
paste input "32504569"
type input "32504569"
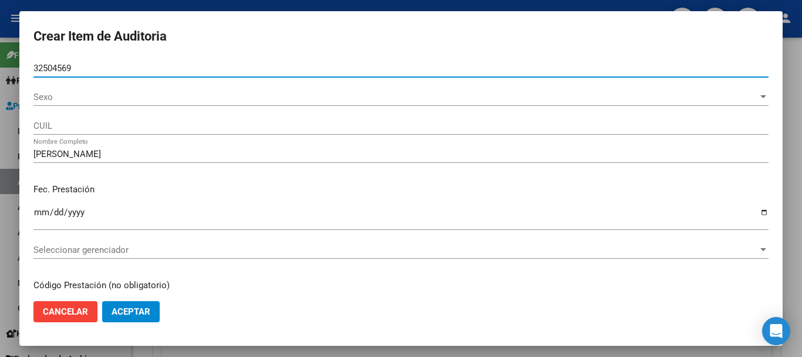
type input "27325045693"
type input "[PERSON_NAME] [PERSON_NAME]"
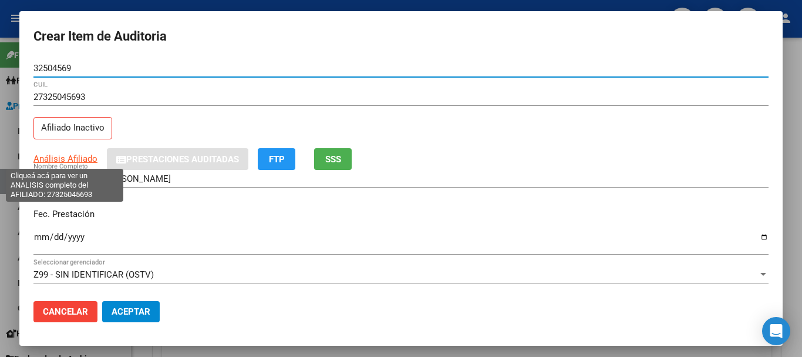
type input "32504569"
click at [52, 160] on span "Análisis Afiliado" at bounding box center [65, 158] width 64 height 11
type textarea "27325045693"
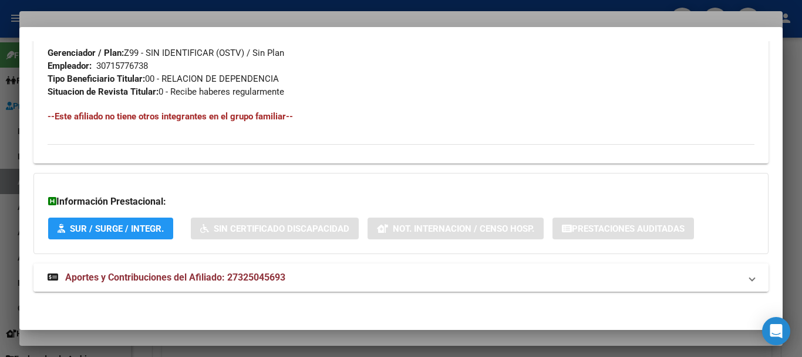
scroll to position [619, 0]
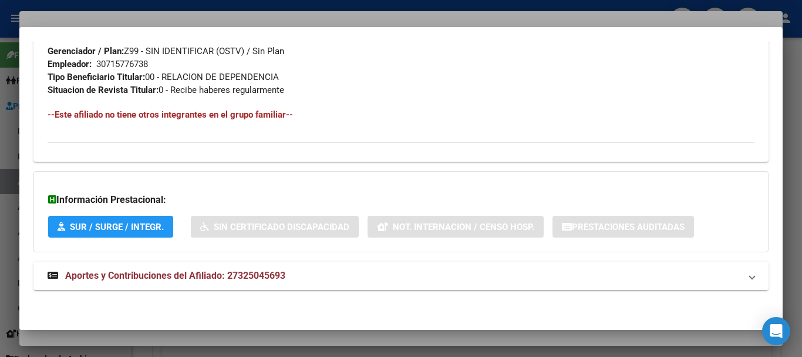
click at [177, 282] on strong "Aportes y Contribuciones del Afiliado: 27325045693" at bounding box center [167, 275] width 238 height 14
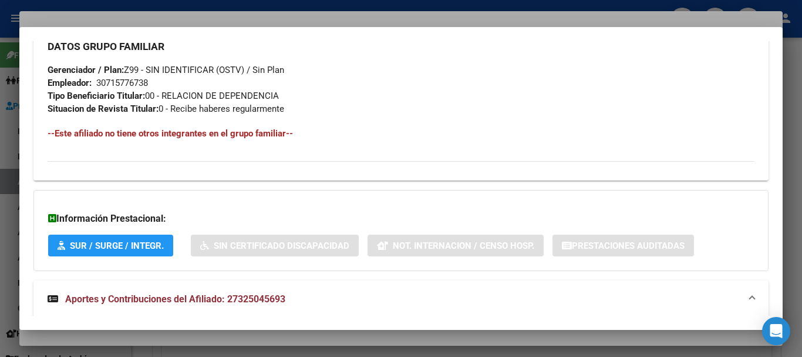
scroll to position [599, 0]
click at [233, 18] on div at bounding box center [401, 178] width 802 height 357
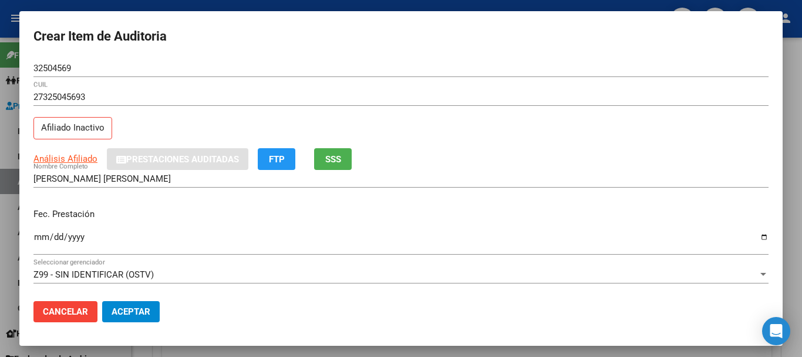
click at [802, 184] on div at bounding box center [401, 178] width 802 height 357
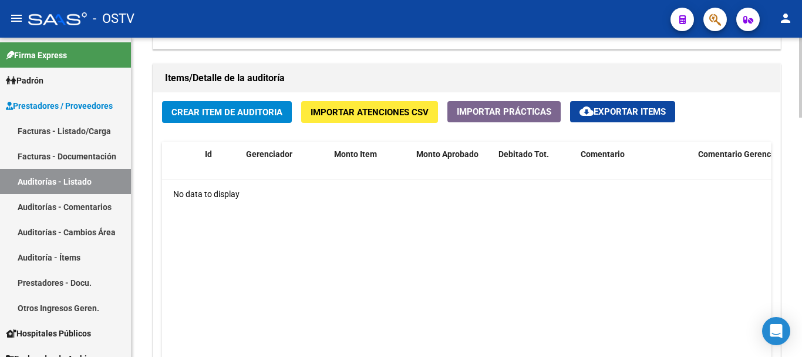
click at [277, 106] on button "Crear Item de Auditoria" at bounding box center [227, 112] width 130 height 22
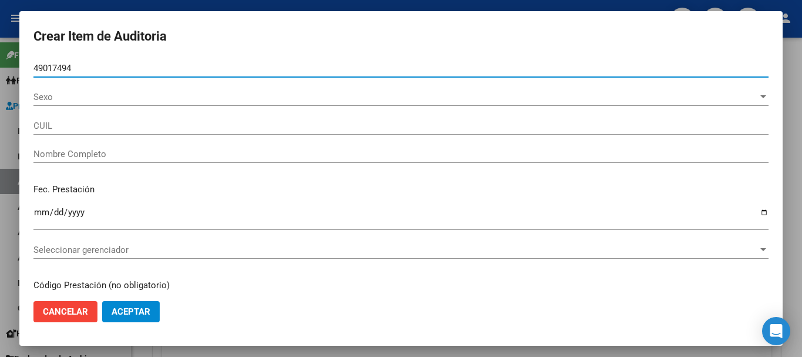
type input "49017494"
click at [102, 301] on button "Aceptar" at bounding box center [131, 311] width 58 height 21
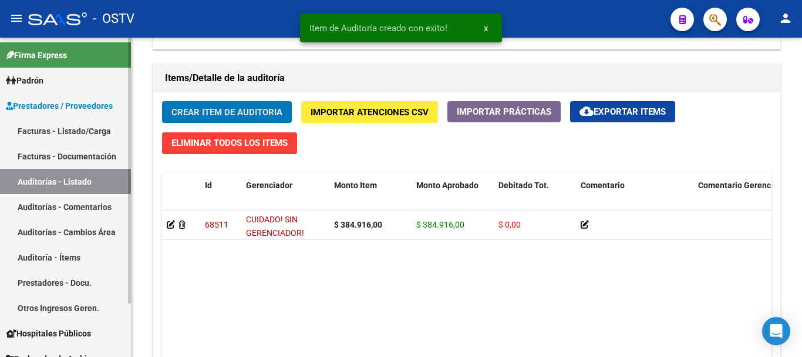
scroll to position [823, 0]
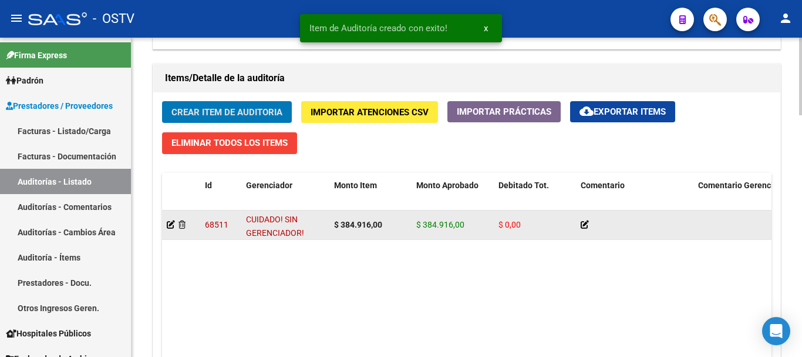
click at [179, 229] on div at bounding box center [181, 225] width 29 height 14
click at [183, 226] on icon at bounding box center [182, 224] width 7 height 8
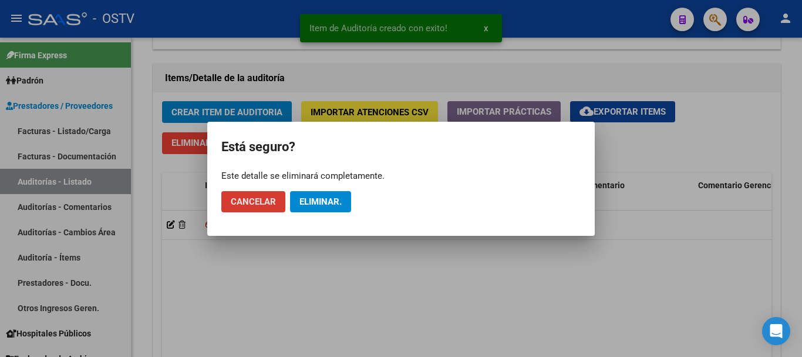
click at [313, 197] on span "Eliminar." at bounding box center [321, 201] width 42 height 11
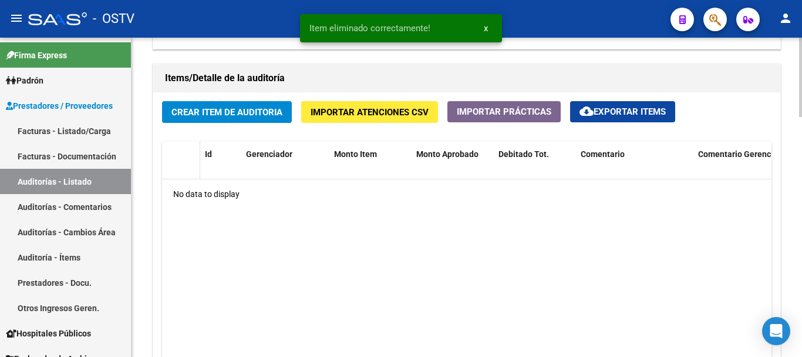
scroll to position [822, 0]
click at [233, 106] on span "Crear Item de Auditoria" at bounding box center [227, 111] width 111 height 11
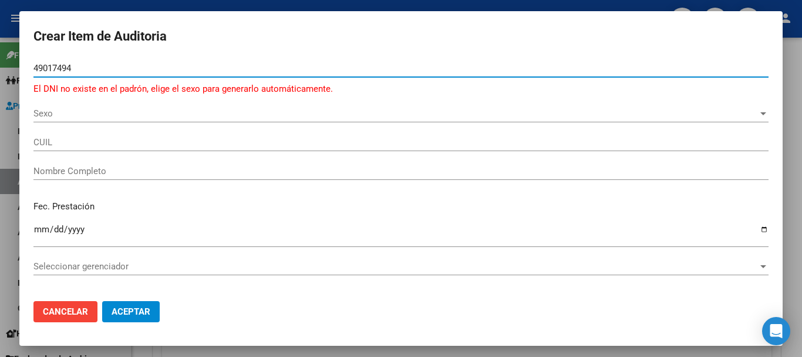
type input "49017494"
click at [78, 114] on span "Sexo" at bounding box center [395, 113] width 725 height 11
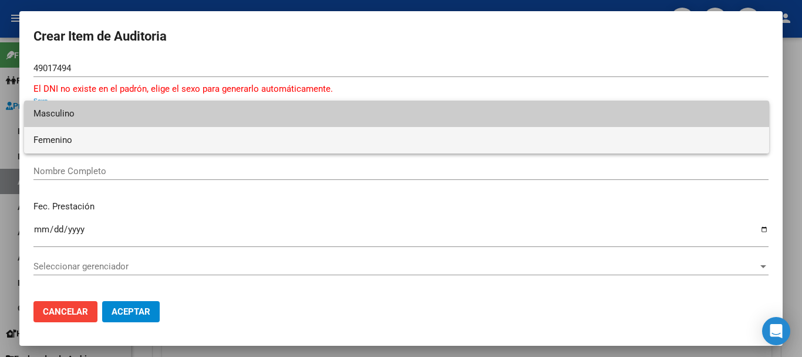
click at [52, 139] on span "Femenino" at bounding box center [396, 140] width 727 height 26
type input "27490174945"
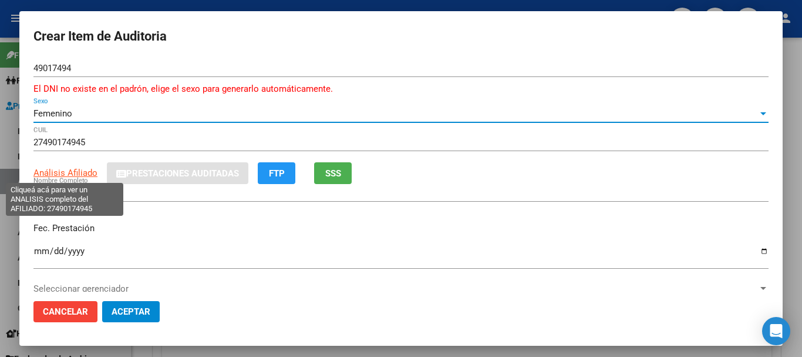
click at [55, 171] on span "Análisis Afiliado" at bounding box center [65, 172] width 64 height 11
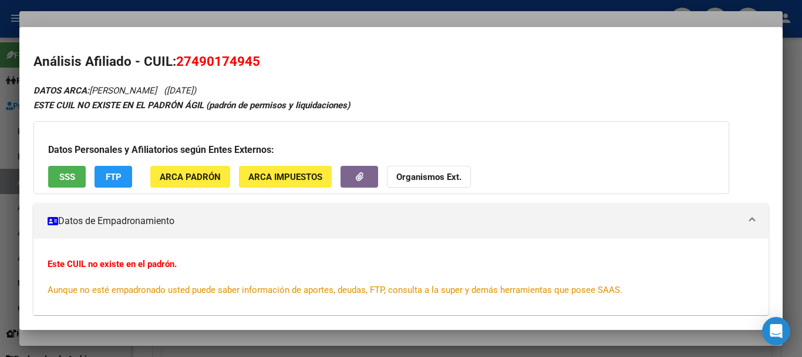
click at [438, 178] on strong "Organismos Ext." at bounding box center [429, 177] width 65 height 11
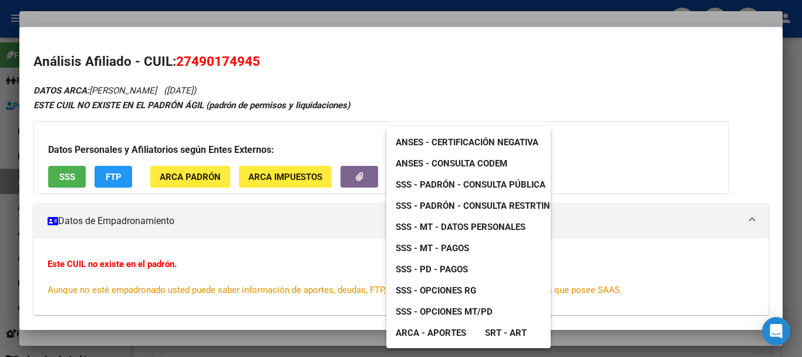
click at [511, 182] on span "SSS - Padrón - Consulta Pública" at bounding box center [471, 184] width 150 height 11
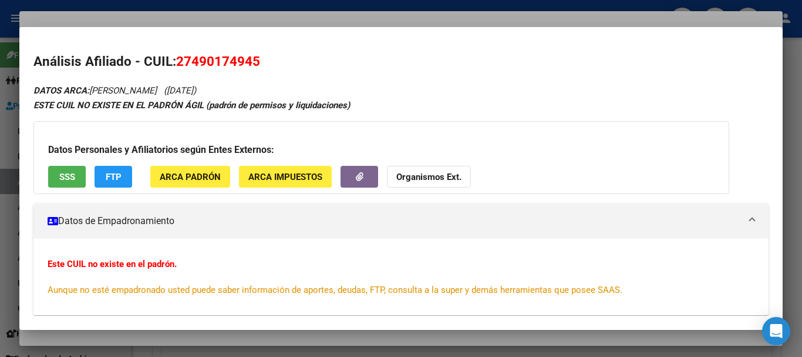
click at [251, 19] on div at bounding box center [401, 178] width 802 height 357
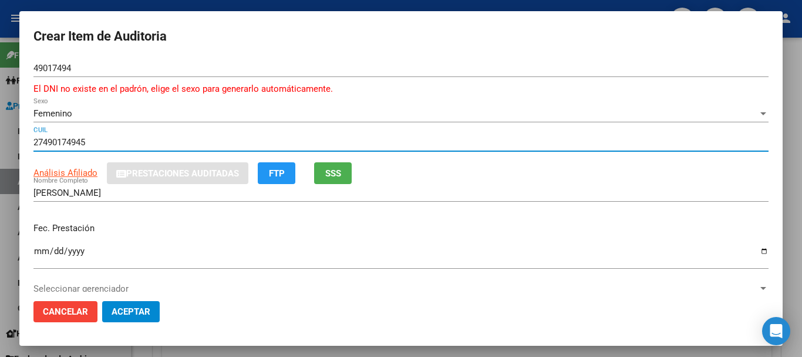
click at [471, 137] on input "27490174945" at bounding box center [401, 142] width 736 height 11
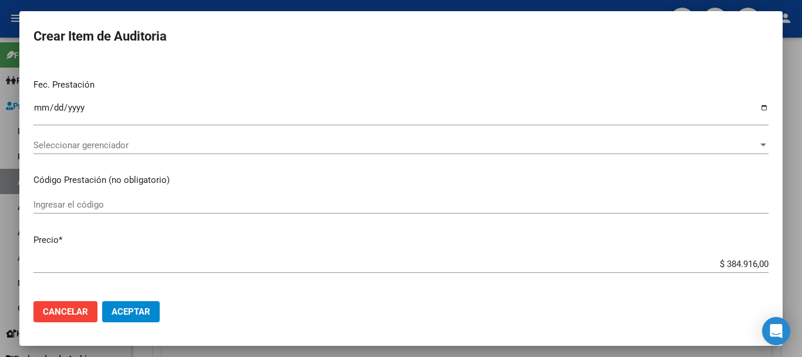
scroll to position [0, 0]
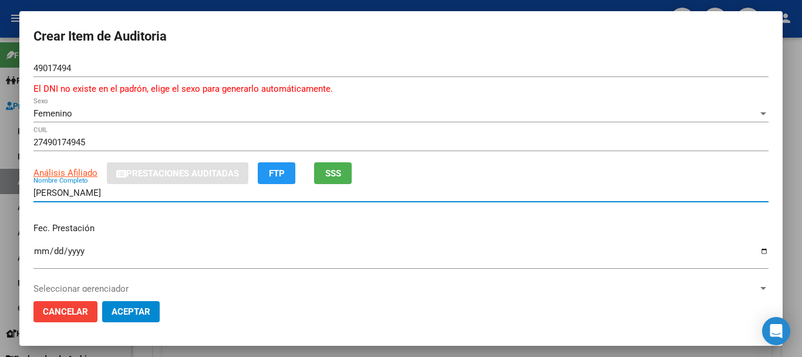
click at [93, 195] on input "[PERSON_NAME]" at bounding box center [401, 192] width 736 height 11
click at [93, 194] on input "[PERSON_NAME]" at bounding box center [401, 192] width 736 height 11
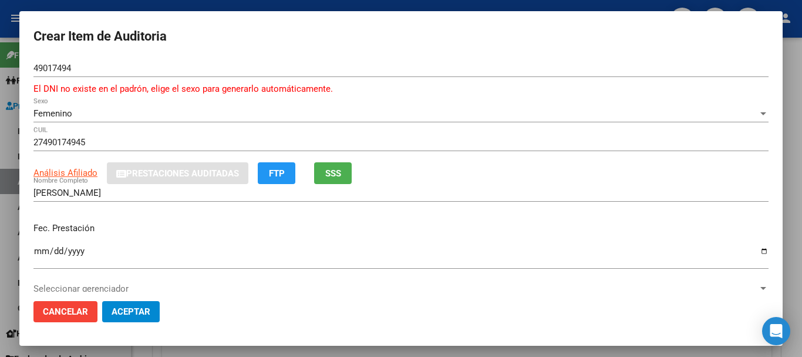
click at [802, 218] on div at bounding box center [401, 178] width 802 height 357
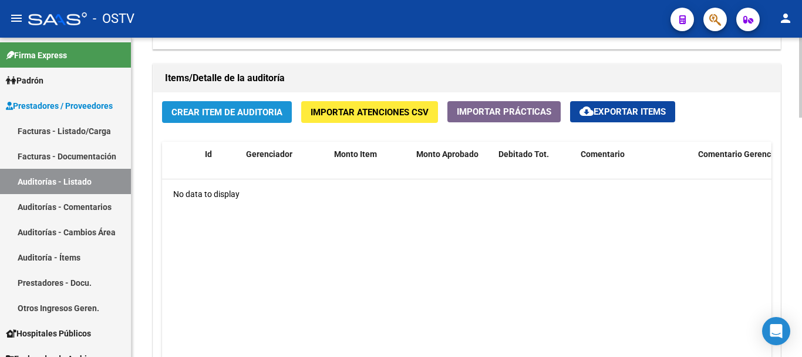
click at [260, 112] on span "Crear Item de Auditoria" at bounding box center [227, 112] width 111 height 11
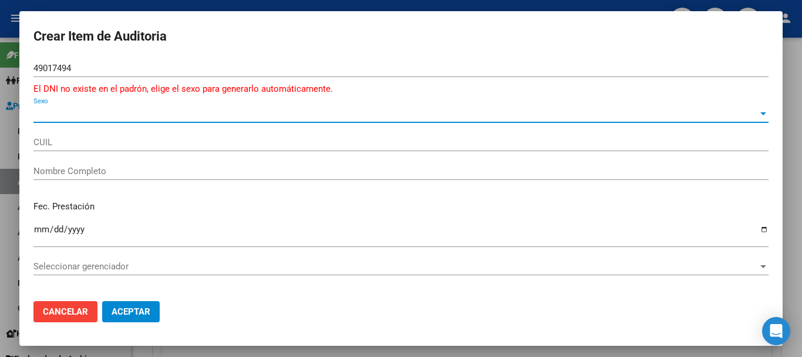
click at [55, 110] on span "Sexo" at bounding box center [395, 113] width 725 height 11
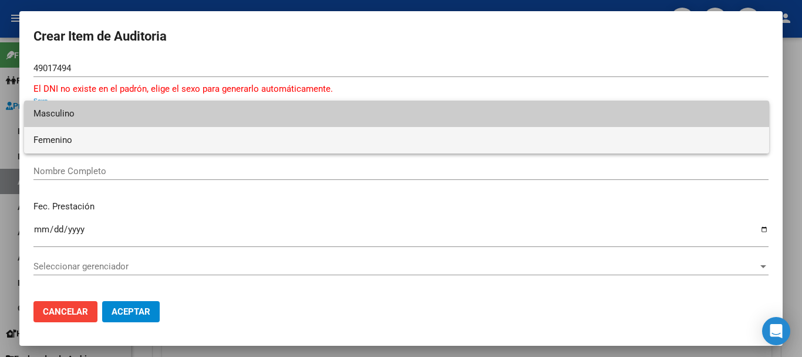
click at [56, 136] on span "Femenino" at bounding box center [396, 140] width 727 height 26
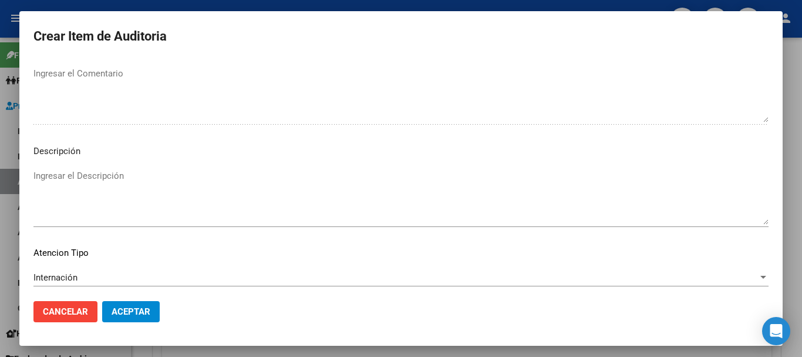
scroll to position [738, 0]
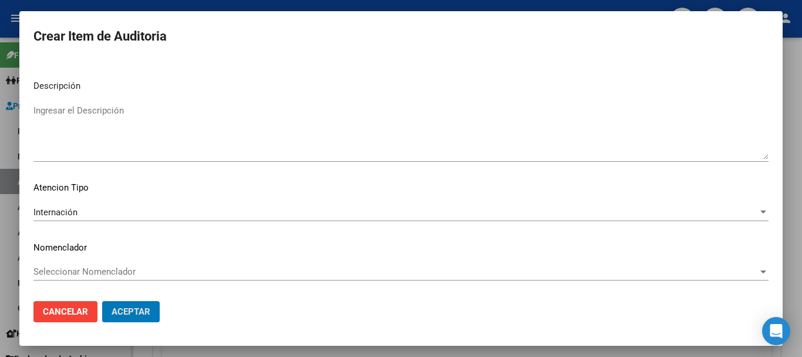
click at [102, 301] on button "Aceptar" at bounding box center [131, 311] width 58 height 21
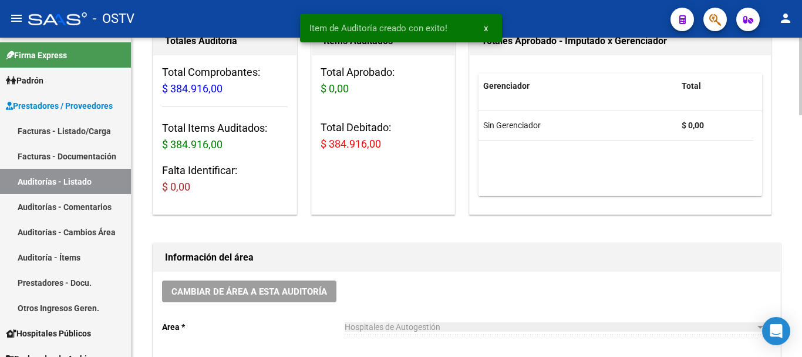
scroll to position [1, 0]
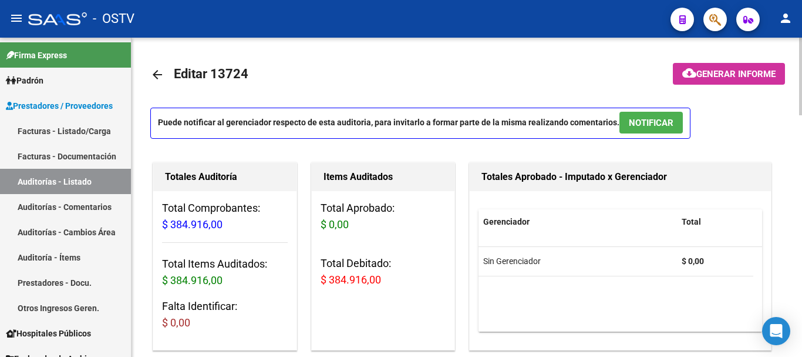
click at [727, 184] on h1 "Totales Aprobado - Imputado x Gerenciador" at bounding box center [621, 176] width 278 height 19
click at [742, 63] on button "cloud_download Generar informe" at bounding box center [729, 74] width 112 height 22
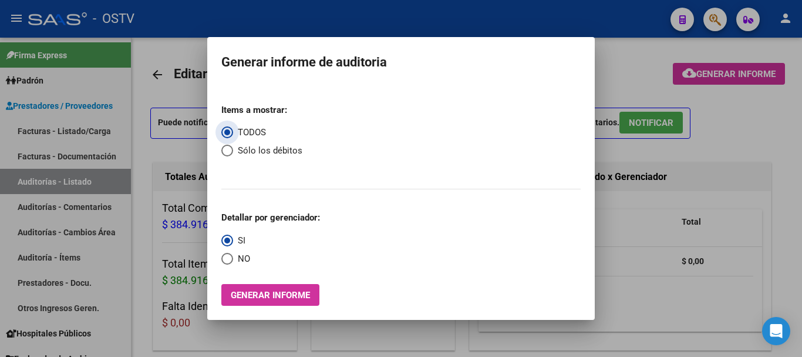
click at [227, 149] on span "Select an option" at bounding box center [227, 151] width 12 height 12
click at [227, 149] on input "Sólo los débitos" at bounding box center [227, 151] width 12 height 12
drag, startPoint x: 229, startPoint y: 256, endPoint x: 256, endPoint y: 282, distance: 37.4
click at [230, 257] on span "Select an option" at bounding box center [227, 259] width 12 height 12
click at [230, 257] on input "NO" at bounding box center [227, 259] width 12 height 12
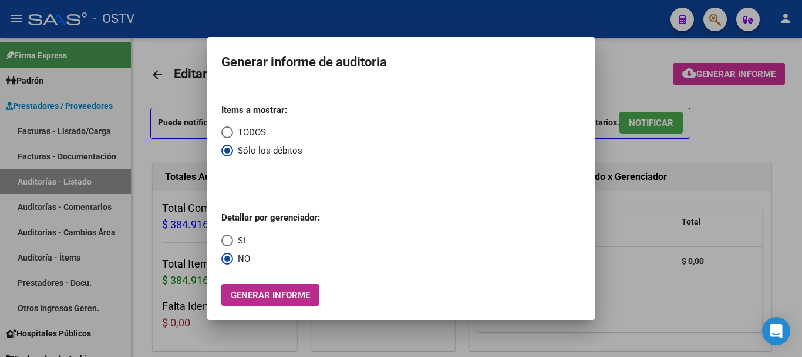
click at [267, 298] on span "Generar informe" at bounding box center [270, 295] width 79 height 11
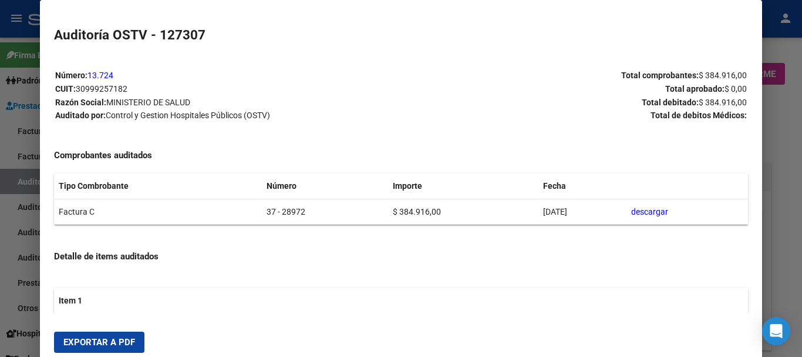
click at [125, 335] on button "Exportar a PDF" at bounding box center [99, 341] width 90 height 21
click at [802, 263] on div at bounding box center [401, 178] width 802 height 357
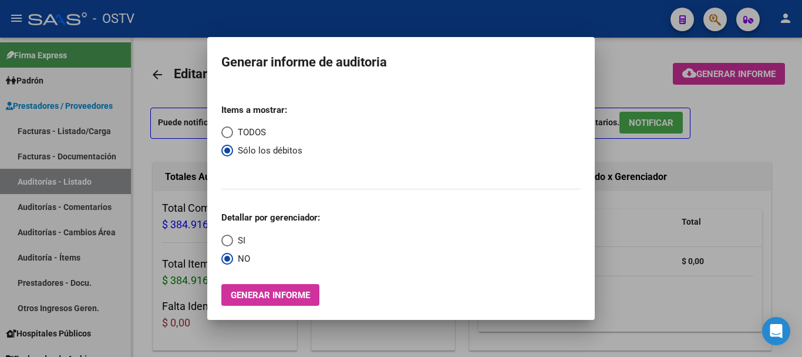
click at [802, 263] on div at bounding box center [401, 178] width 802 height 357
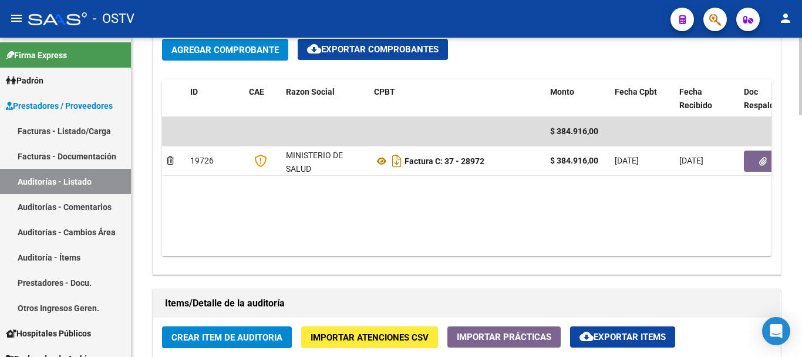
scroll to position [647, 0]
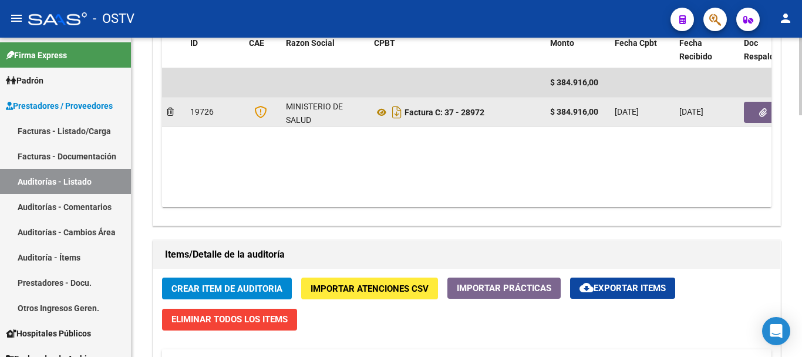
click at [754, 112] on button "button" at bounding box center [763, 112] width 38 height 21
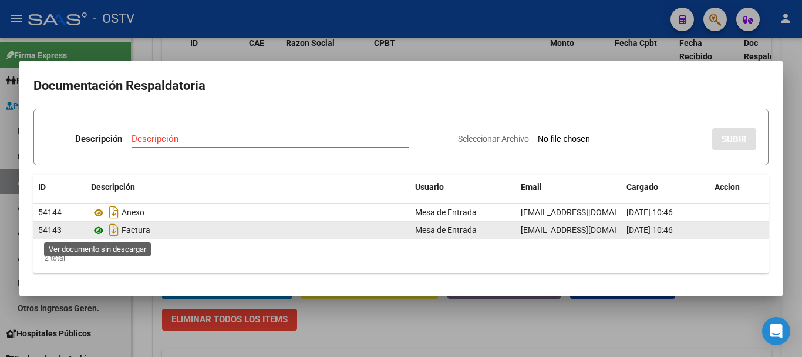
click at [101, 230] on icon at bounding box center [98, 230] width 15 height 14
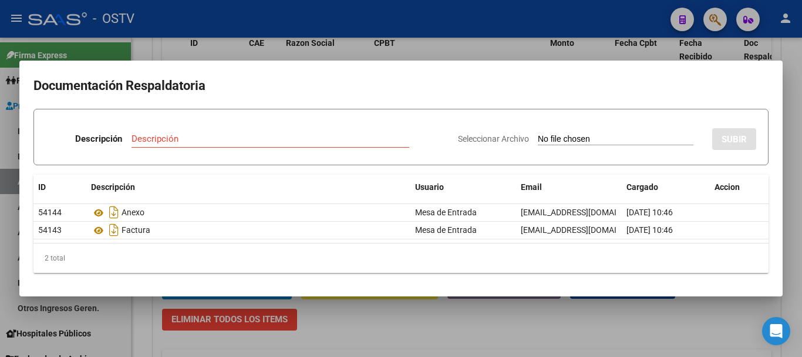
click at [322, 134] on input "Descripción" at bounding box center [271, 138] width 278 height 11
click at [538, 134] on input "Seleccionar Archivo" at bounding box center [616, 139] width 156 height 11
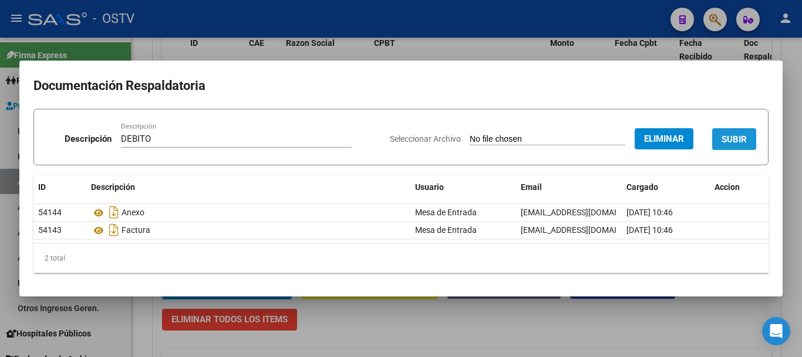
click at [750, 137] on button "SUBIR" at bounding box center [735, 139] width 44 height 22
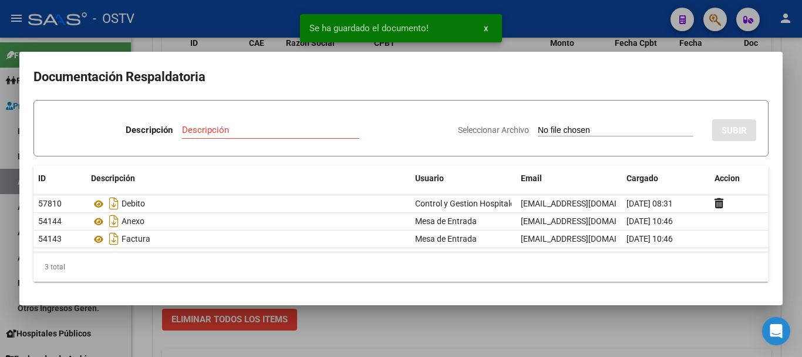
click at [801, 183] on div at bounding box center [401, 178] width 802 height 357
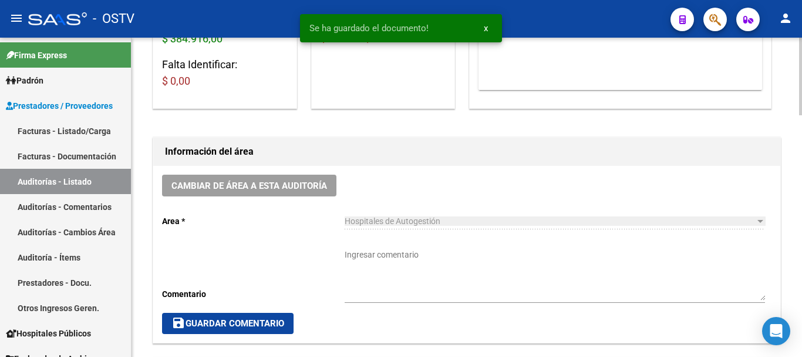
scroll to position [177, 0]
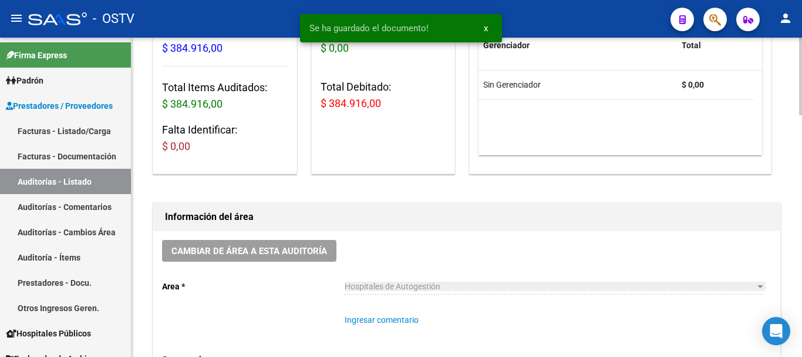
click at [445, 320] on textarea "Ingresar comentario" at bounding box center [555, 340] width 421 height 52
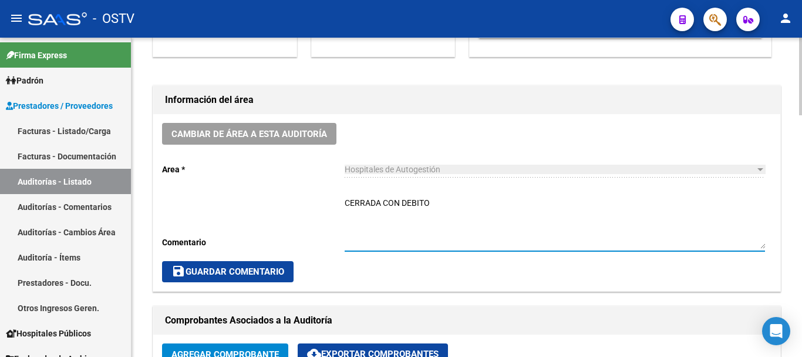
scroll to position [294, 0]
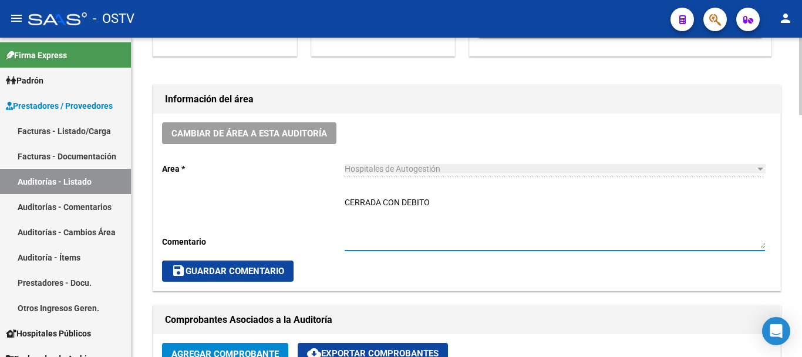
click at [241, 270] on span "save Guardar Comentario" at bounding box center [228, 271] width 113 height 11
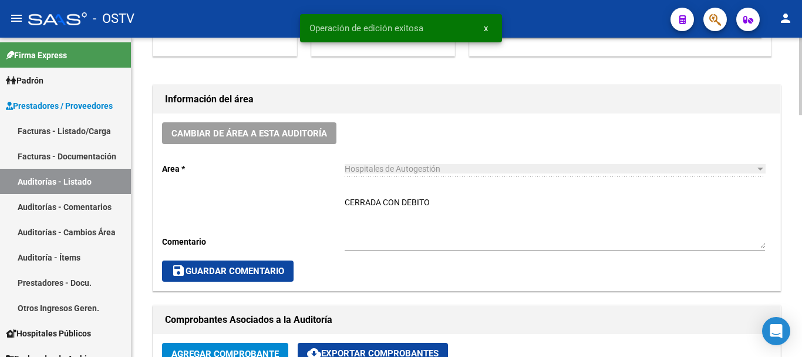
scroll to position [0, 0]
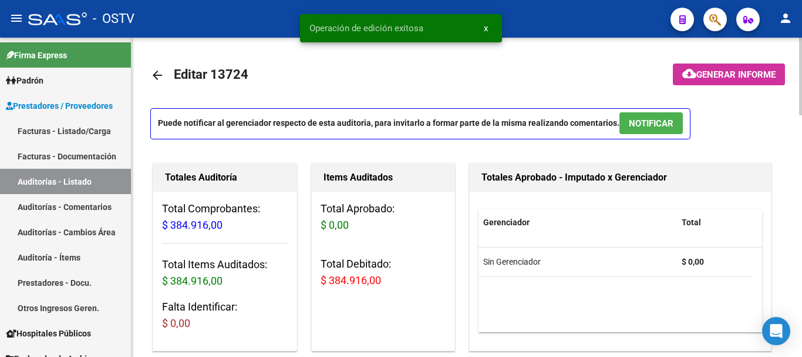
click at [152, 75] on mat-icon "arrow_back" at bounding box center [157, 75] width 14 height 14
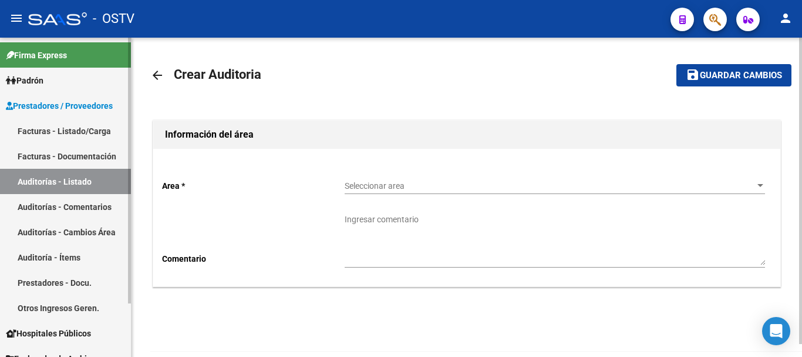
click at [75, 179] on link "Auditorías - Listado" at bounding box center [65, 181] width 131 height 25
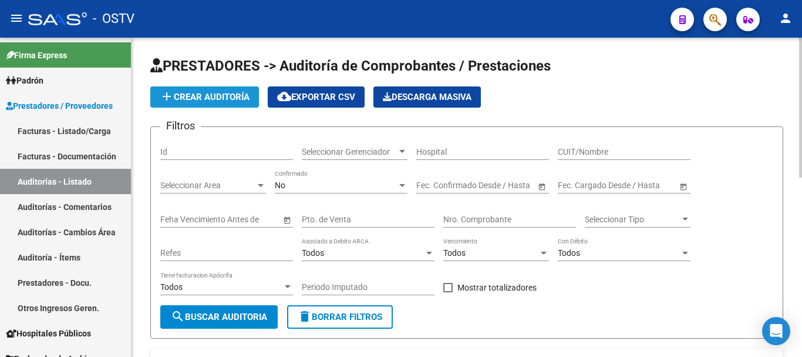
click at [214, 95] on span "add Crear Auditoría" at bounding box center [205, 97] width 90 height 11
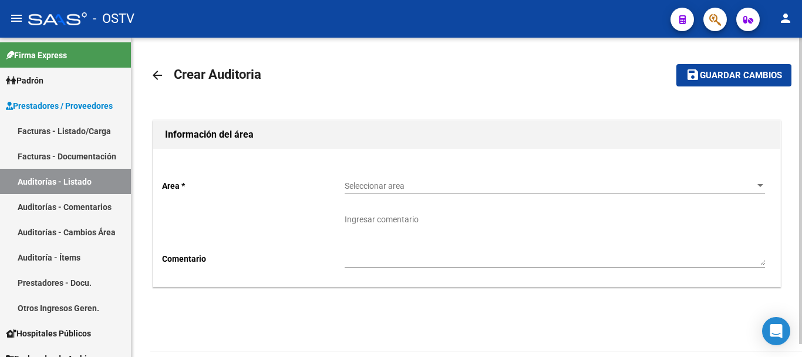
click at [429, 174] on div "Seleccionar area Seleccionar area" at bounding box center [555, 181] width 421 height 23
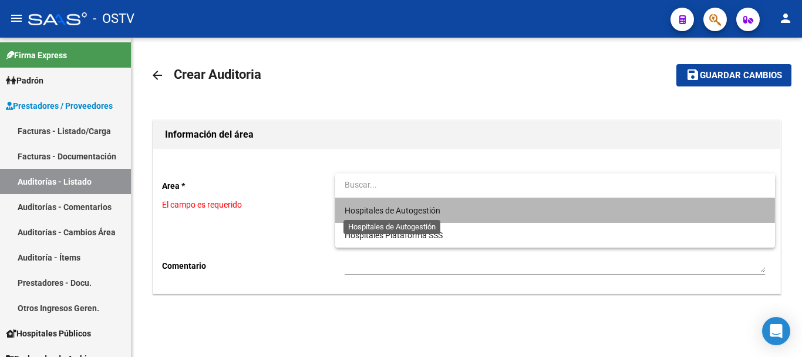
click at [403, 206] on span "Hospitales de Autogestión" at bounding box center [393, 210] width 96 height 9
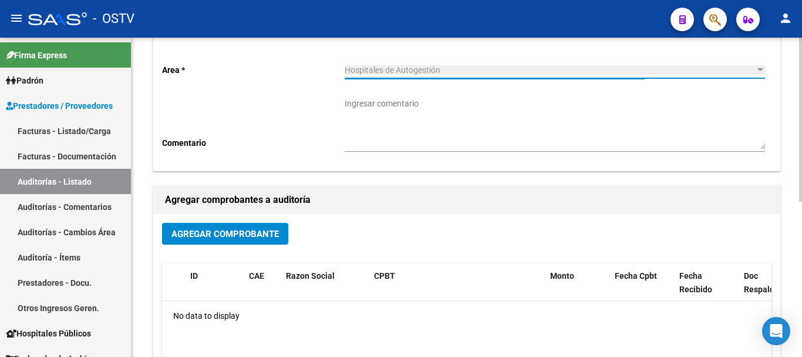
scroll to position [117, 0]
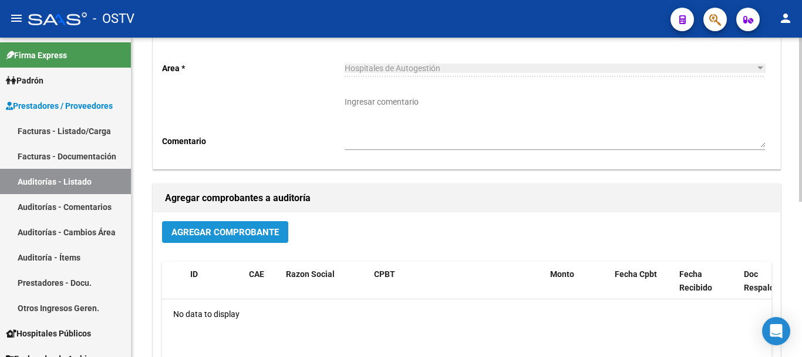
click at [237, 230] on span "Agregar Comprobante" at bounding box center [226, 232] width 108 height 11
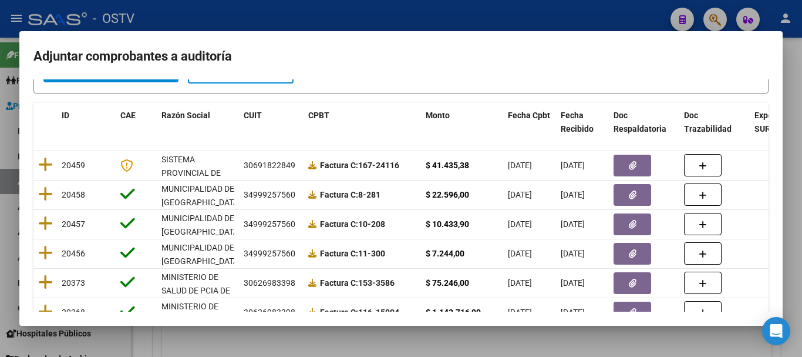
scroll to position [0, 0]
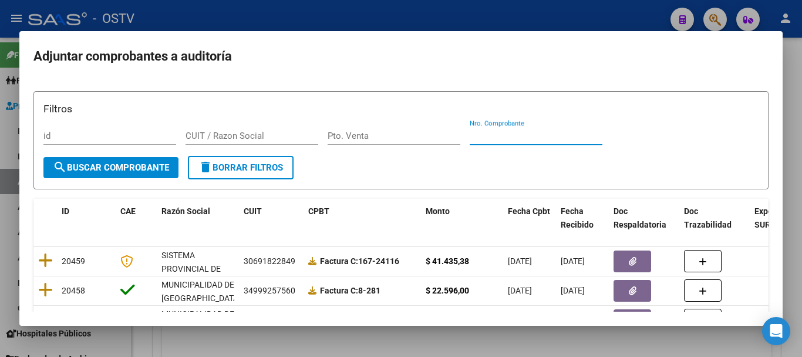
click at [551, 138] on input "Nro. Comprobante" at bounding box center [536, 135] width 133 height 11
paste input "1609"
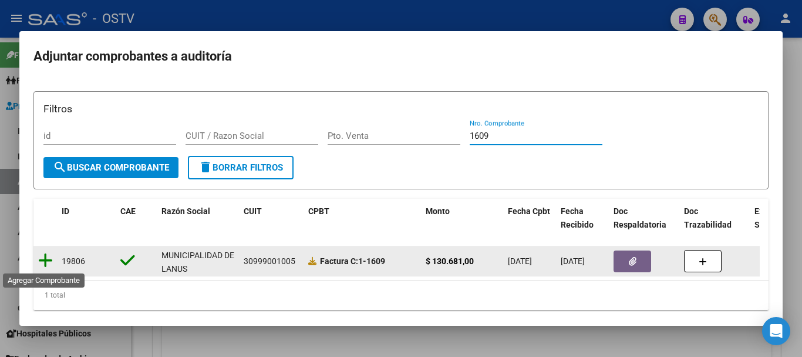
click at [42, 265] on icon at bounding box center [45, 260] width 15 height 16
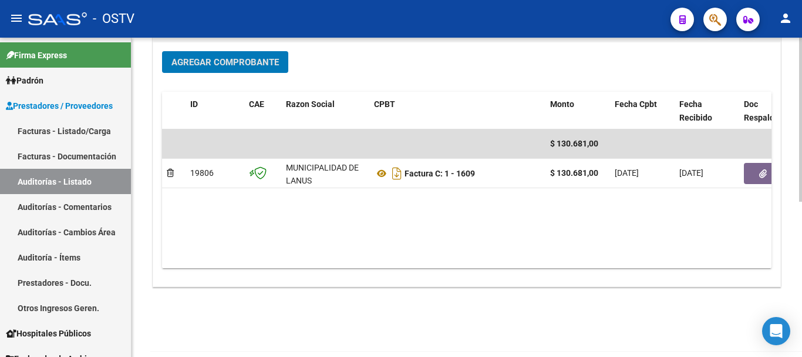
scroll to position [294, 0]
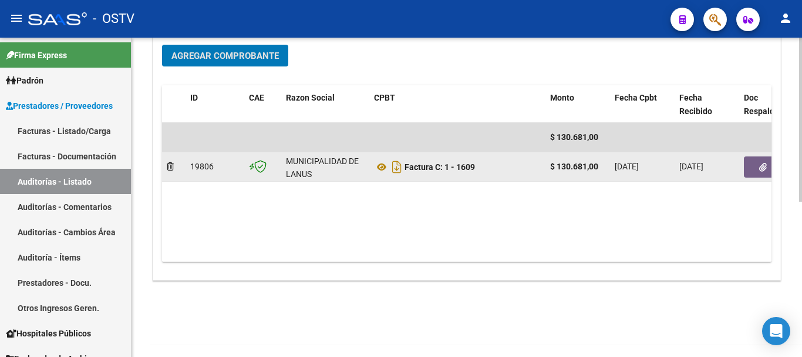
click at [766, 162] on span "button" at bounding box center [764, 167] width 8 height 11
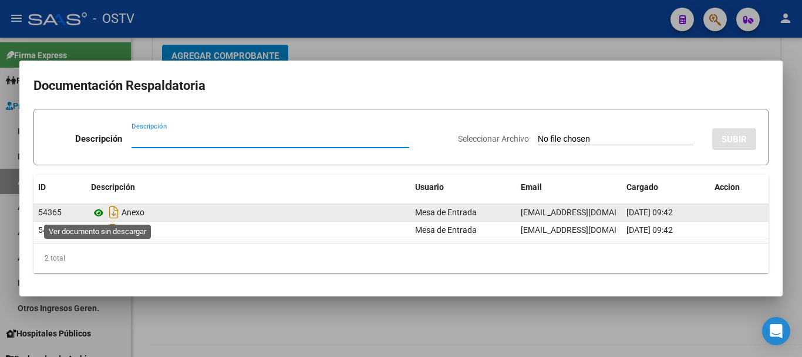
click at [103, 210] on icon at bounding box center [98, 213] width 15 height 14
click at [96, 213] on icon at bounding box center [98, 213] width 15 height 14
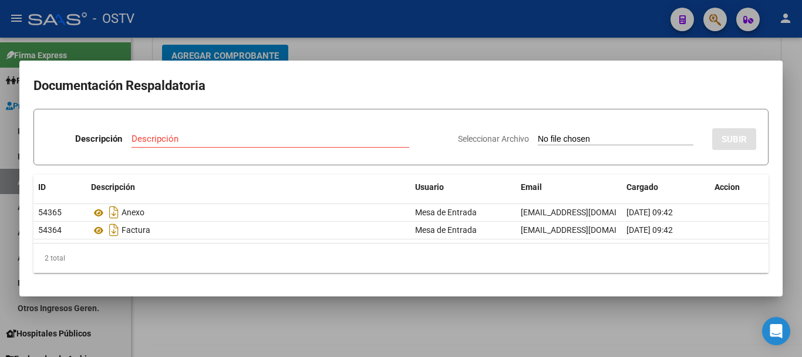
click at [549, 43] on div at bounding box center [401, 178] width 802 height 357
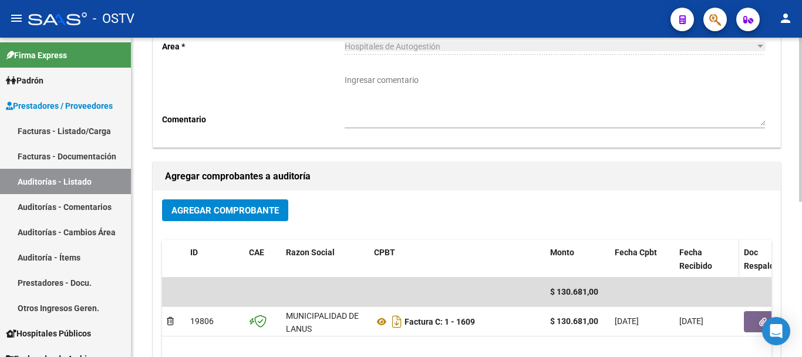
scroll to position [0, 0]
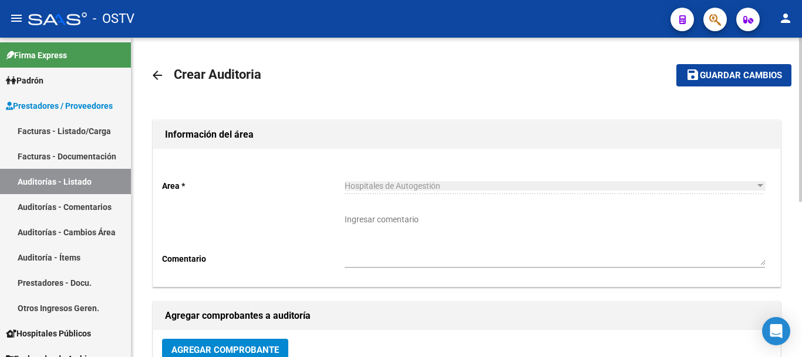
click at [732, 69] on span "save Guardar cambios" at bounding box center [734, 74] width 96 height 11
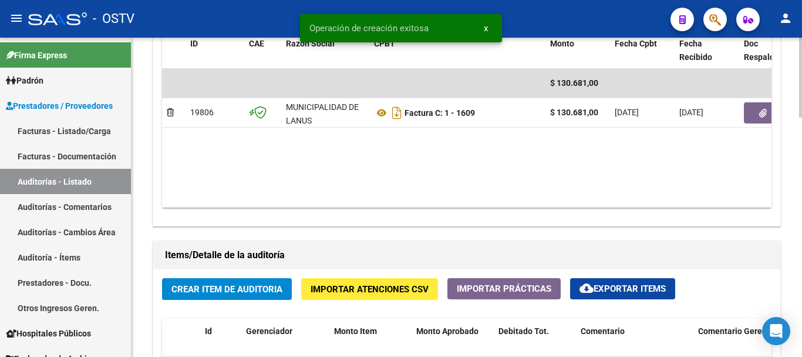
scroll to position [646, 0]
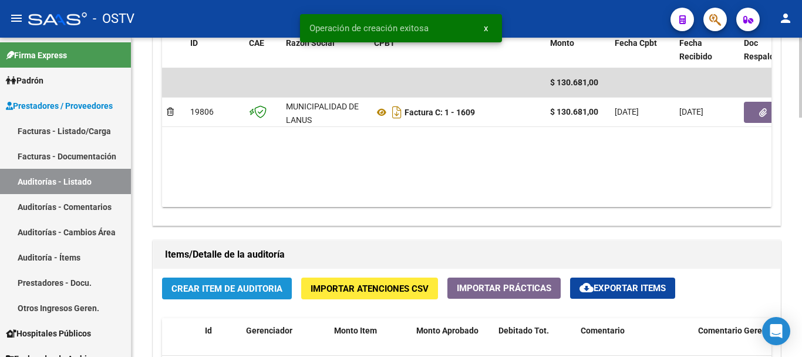
click at [243, 288] on span "Crear Item de Auditoria" at bounding box center [227, 288] width 111 height 11
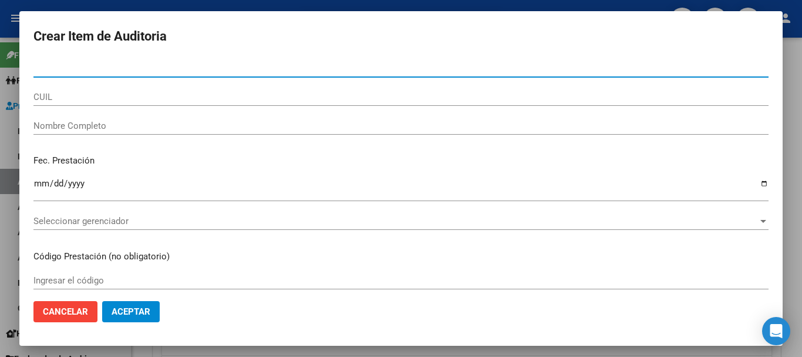
paste input "35997514"
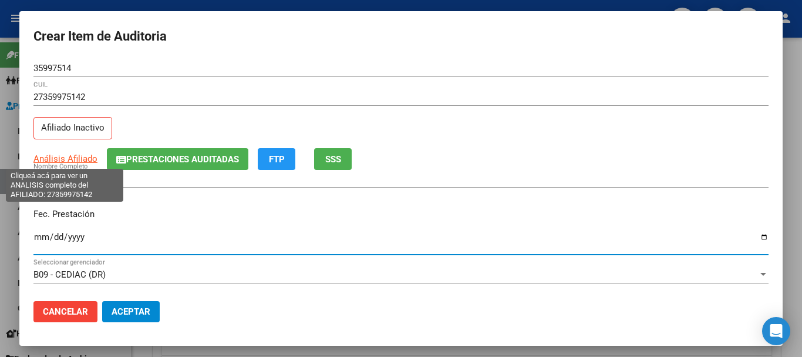
click at [58, 162] on span "Análisis Afiliado" at bounding box center [65, 158] width 64 height 11
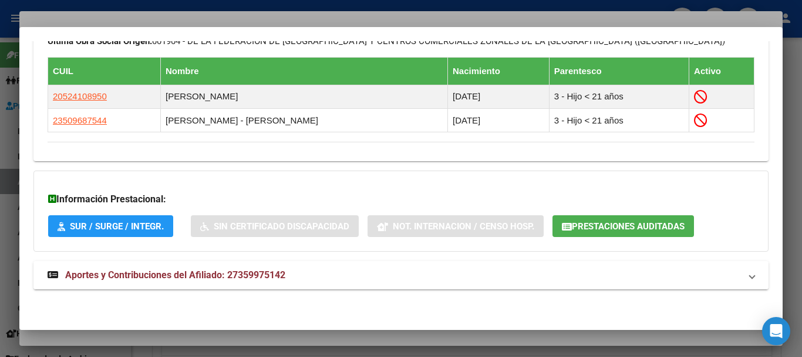
click at [295, 276] on mat-panel-title "Aportes y Contribuciones del Afiliado: 27359975142" at bounding box center [394, 275] width 693 height 14
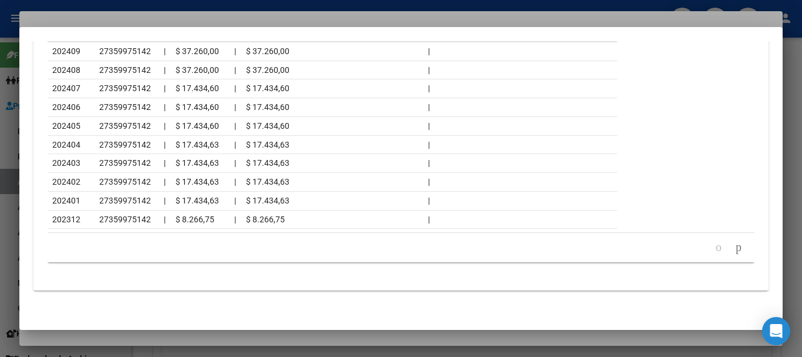
scroll to position [1208, 0]
drag, startPoint x: 115, startPoint y: 20, endPoint x: 123, endPoint y: 23, distance: 8.2
click at [115, 19] on div at bounding box center [401, 178] width 802 height 357
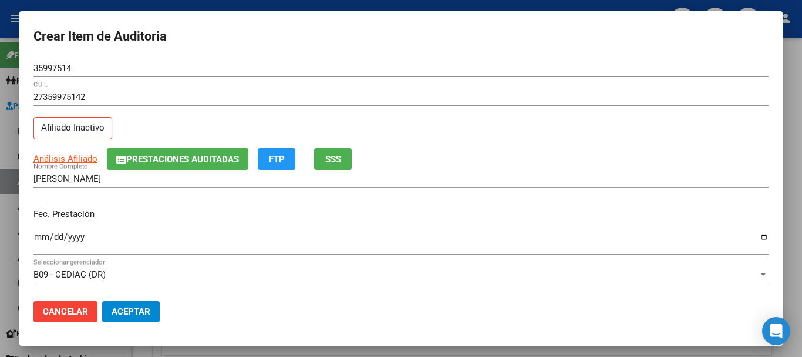
click at [416, 132] on div "27359975142 CUIL Afiliado Inactivo" at bounding box center [401, 118] width 736 height 60
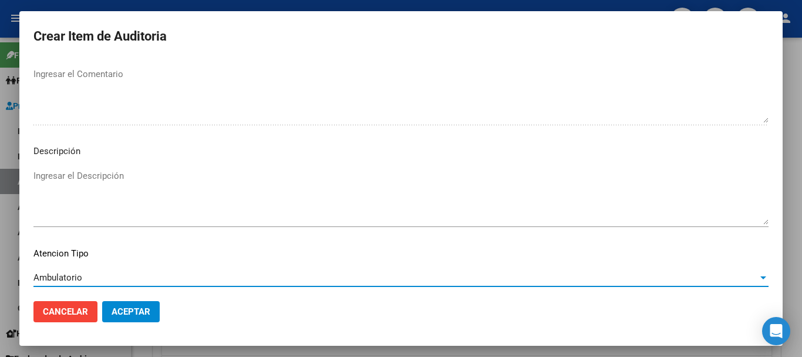
scroll to position [724, 0]
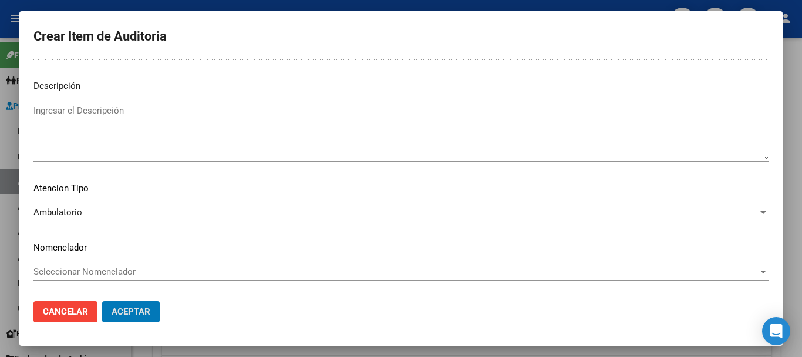
click at [102, 301] on button "Aceptar" at bounding box center [131, 311] width 58 height 21
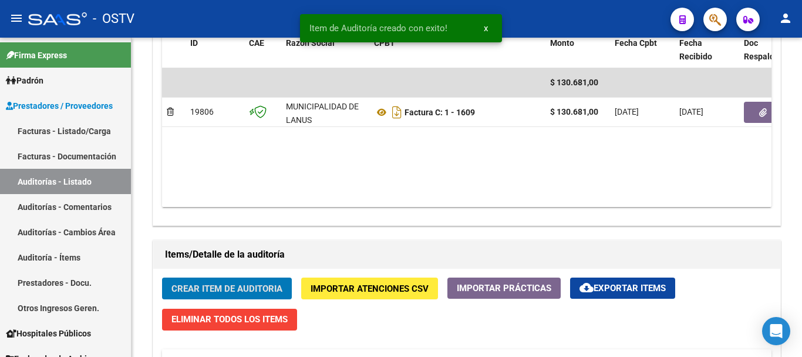
click at [162, 277] on button "Crear Item de Auditoria" at bounding box center [227, 288] width 130 height 22
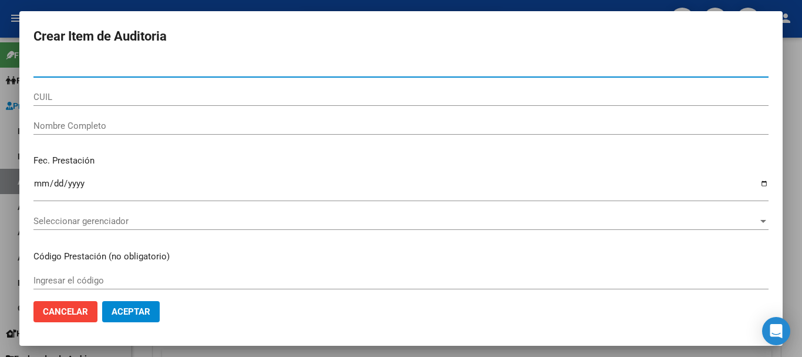
paste input "23337326"
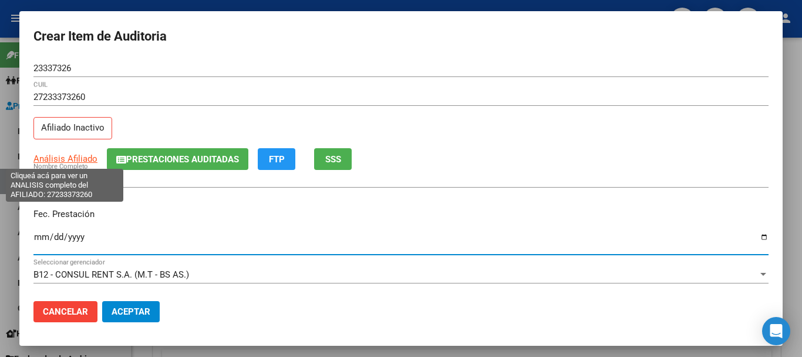
click at [52, 155] on span "Análisis Afiliado" at bounding box center [65, 158] width 64 height 11
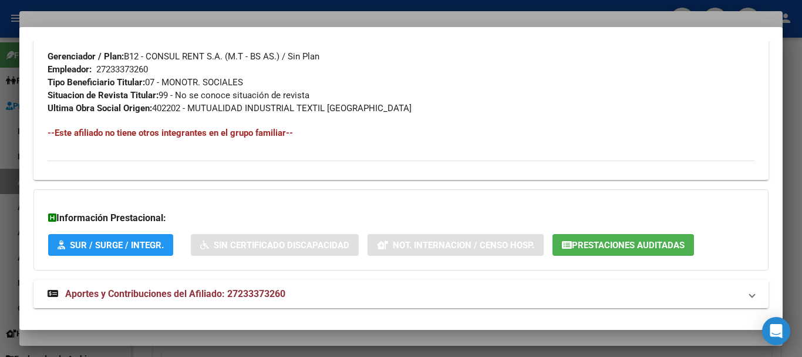
scroll to position [632, 0]
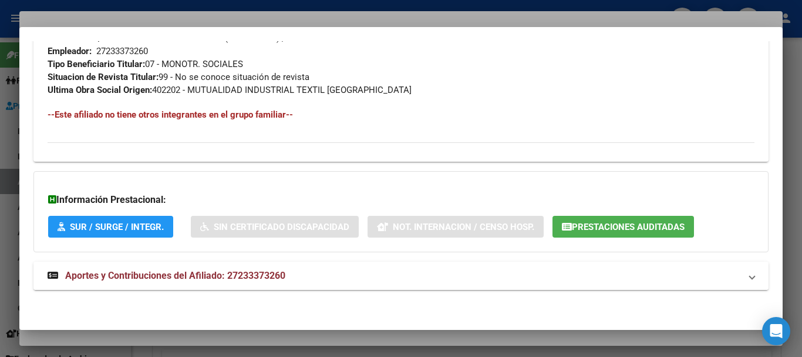
click at [209, 280] on span "Aportes y Contribuciones del Afiliado: 27233373260" at bounding box center [175, 275] width 220 height 11
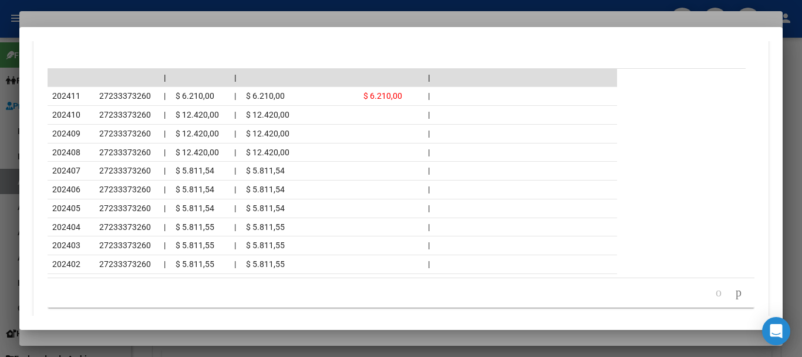
scroll to position [1130, 0]
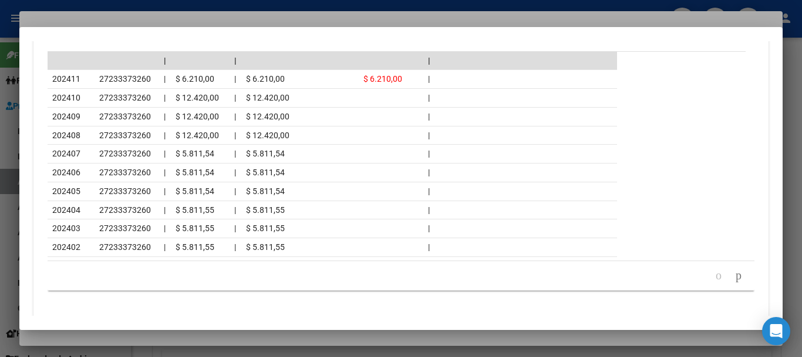
click at [150, 15] on div at bounding box center [401, 178] width 802 height 357
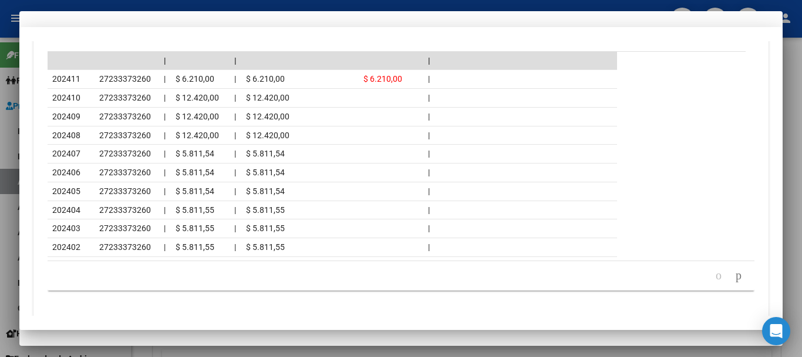
click at [494, 117] on div "27233373260 CUIL Afiliado Inactivo" at bounding box center [401, 118] width 736 height 60
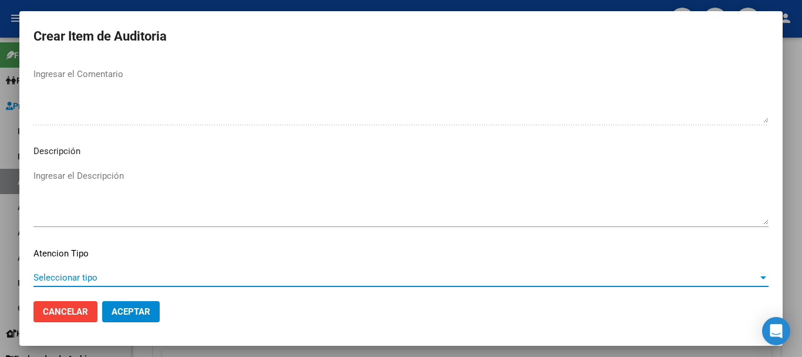
scroll to position [724, 0]
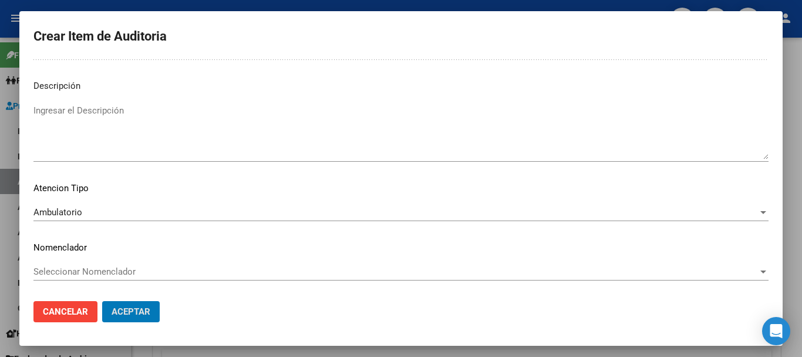
click at [102, 301] on button "Aceptar" at bounding box center [131, 311] width 58 height 21
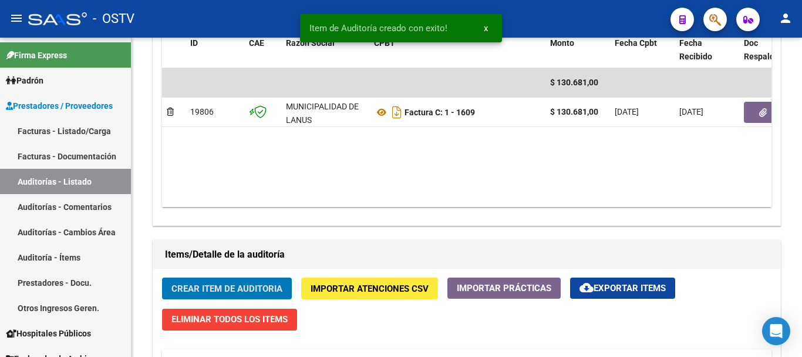
click at [162, 277] on button "Crear Item de Auditoria" at bounding box center [227, 288] width 130 height 22
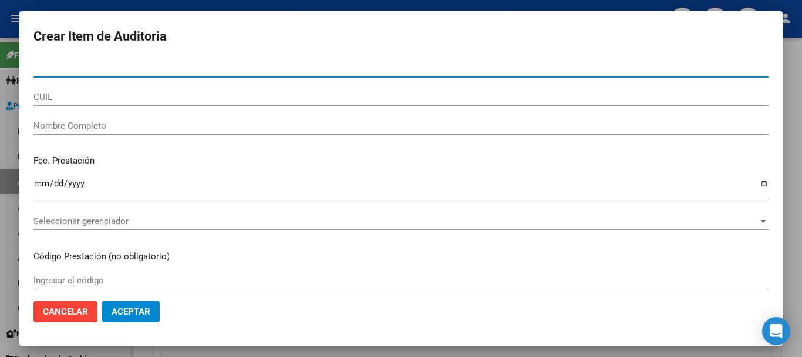
paste input "23337326"
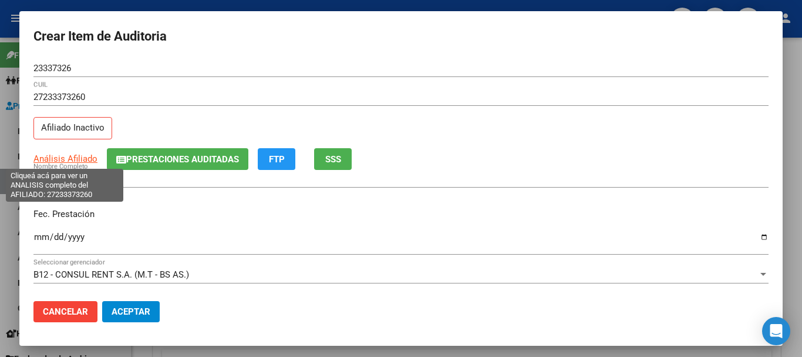
click at [75, 157] on span "Análisis Afiliado" at bounding box center [65, 158] width 64 height 11
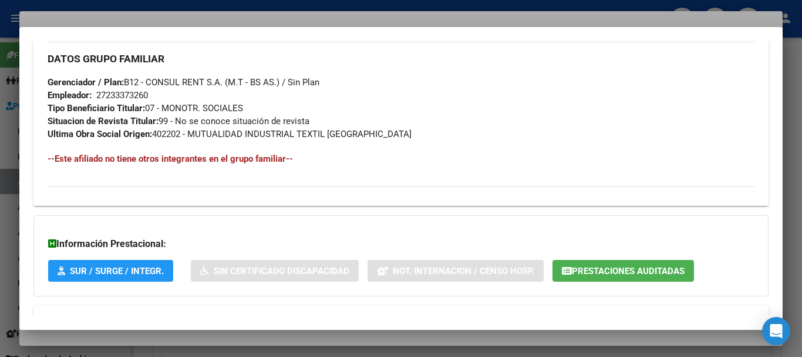
scroll to position [632, 0]
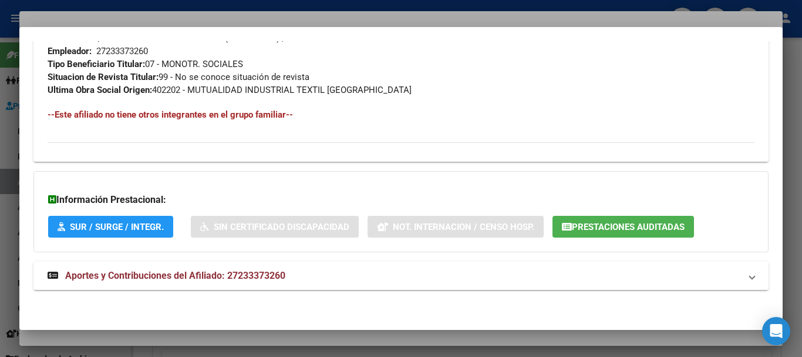
click at [242, 271] on span "Aportes y Contribuciones del Afiliado: 27233373260" at bounding box center [175, 275] width 220 height 11
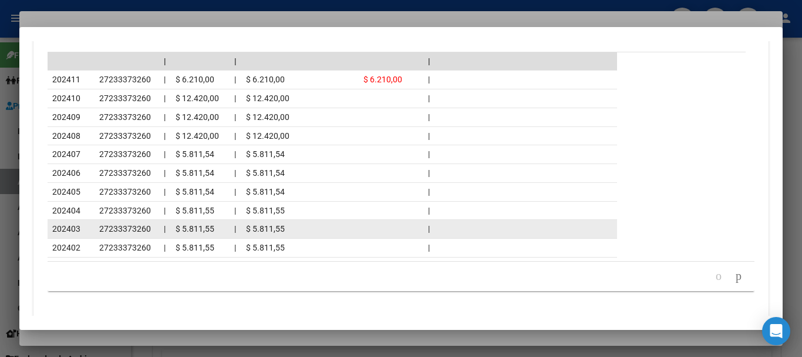
scroll to position [1159, 0]
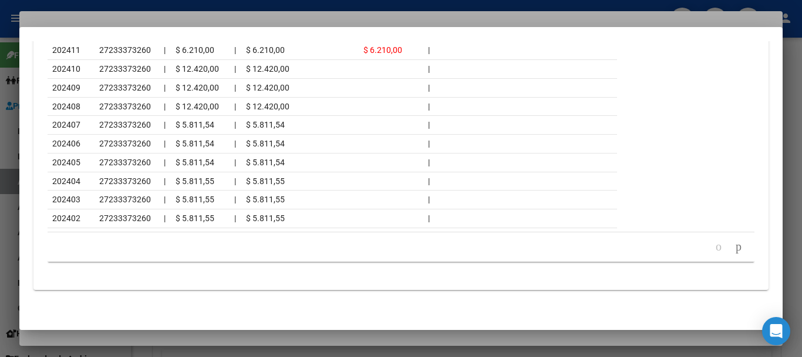
click at [186, 19] on div at bounding box center [401, 178] width 802 height 357
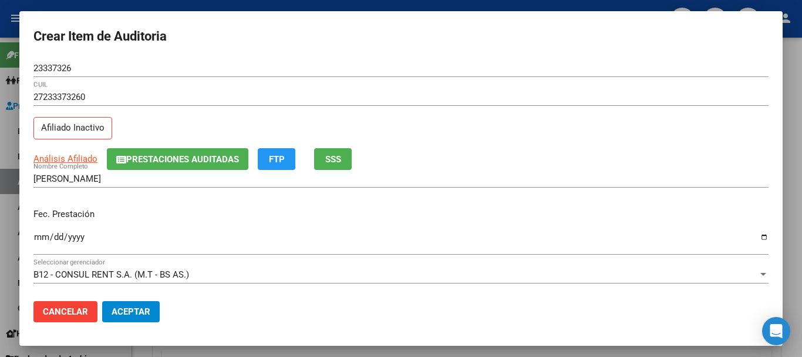
click at [376, 104] on div "27233373260 CUIL" at bounding box center [401, 97] width 736 height 18
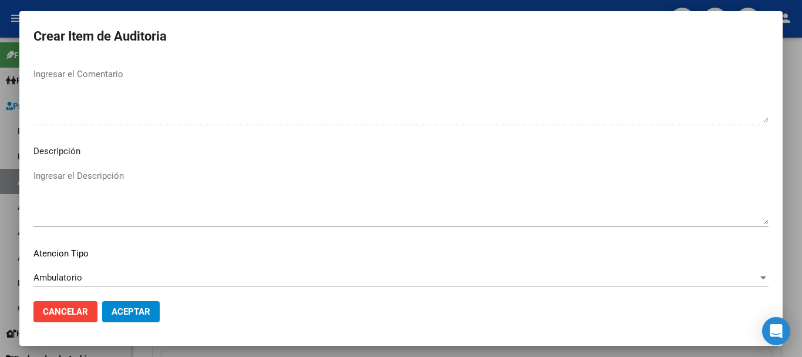
scroll to position [724, 0]
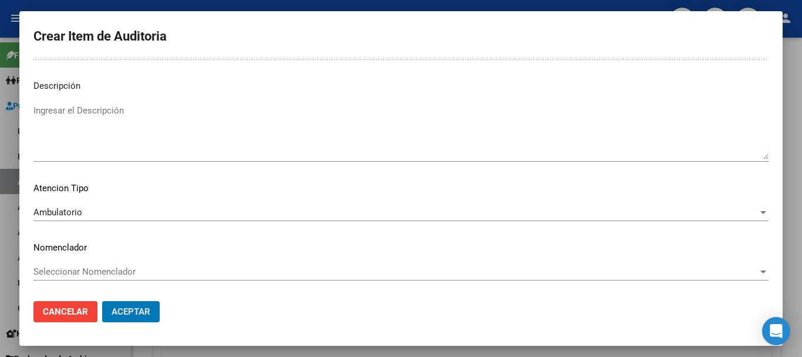
click at [102, 301] on button "Aceptar" at bounding box center [131, 311] width 58 height 21
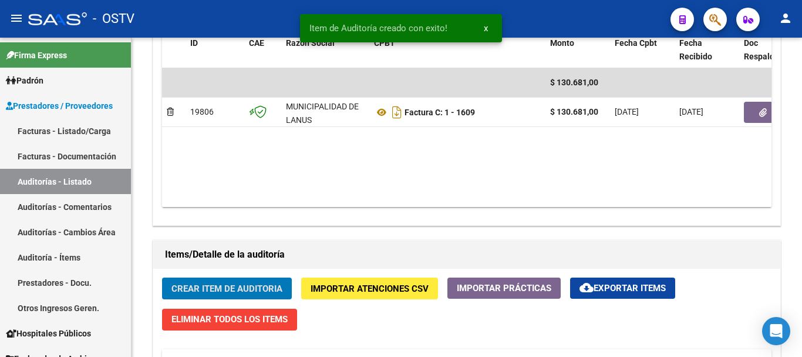
click at [162, 277] on button "Crear Item de Auditoria" at bounding box center [227, 288] width 130 height 22
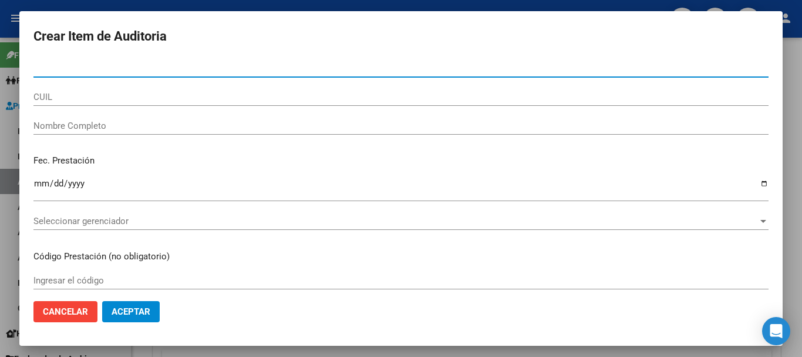
paste input "31376545"
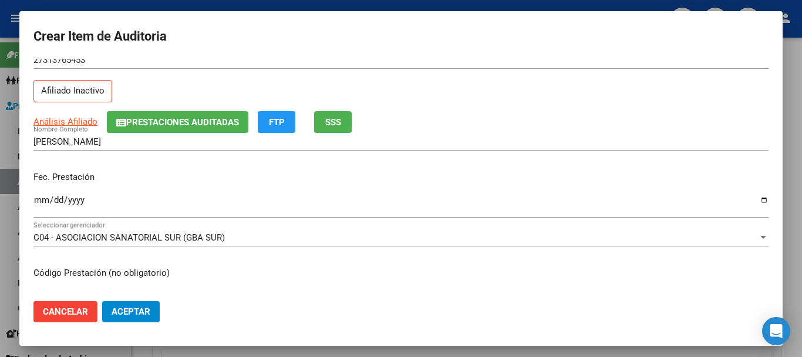
scroll to position [0, 0]
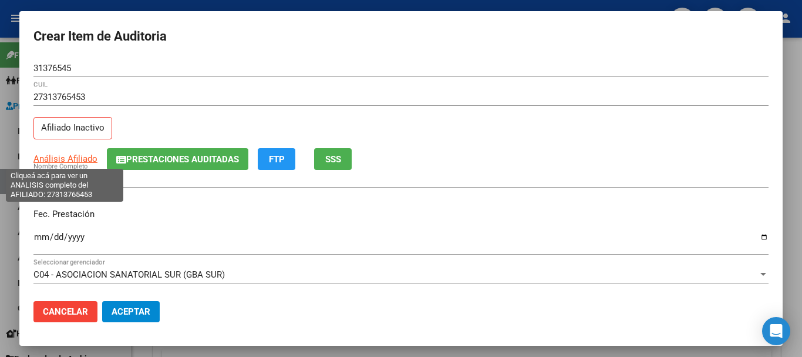
click at [89, 157] on span "Análisis Afiliado" at bounding box center [65, 158] width 64 height 11
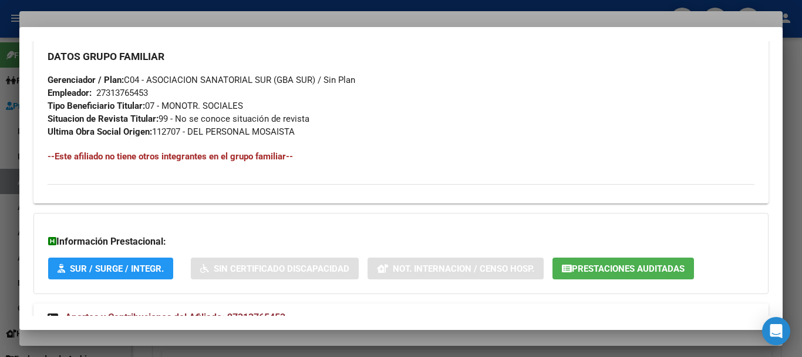
scroll to position [632, 0]
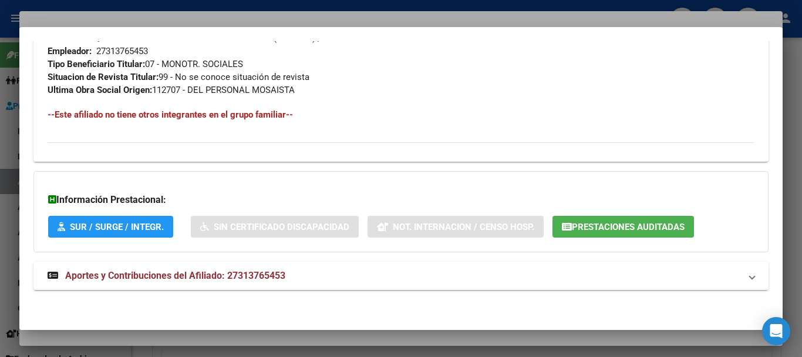
click at [213, 277] on span "Aportes y Contribuciones del Afiliado: 27313765453" at bounding box center [175, 275] width 220 height 11
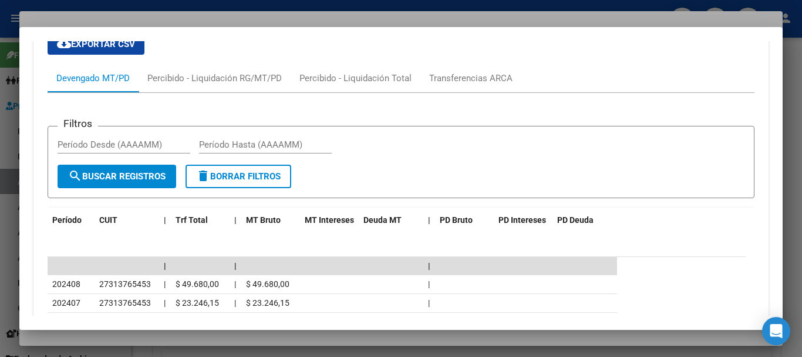
scroll to position [984, 0]
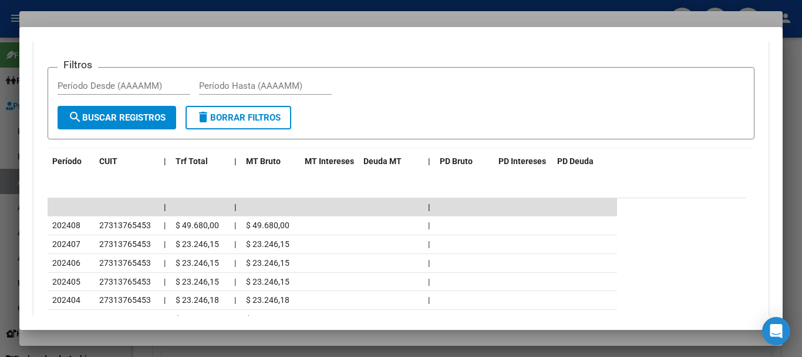
click at [236, 29] on mat-dialog-container "Análisis Afiliado - CUIL: 27313765453 DATOS PADRÓN ÁGIL: [PERSON_NAME] | INACTI…" at bounding box center [401, 178] width 764 height 303
click at [234, 17] on div at bounding box center [401, 178] width 802 height 357
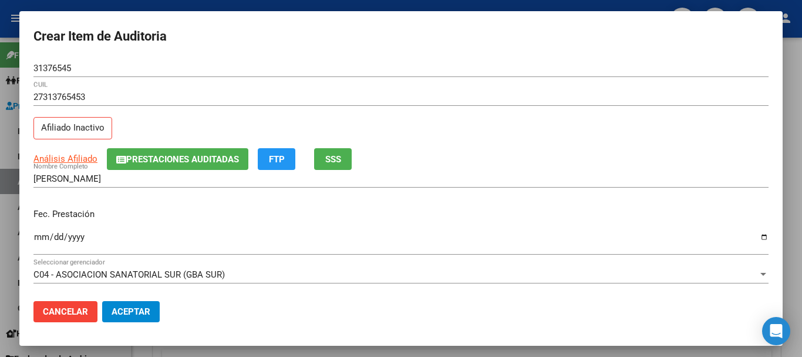
click at [432, 65] on input "31376545" at bounding box center [401, 68] width 736 height 11
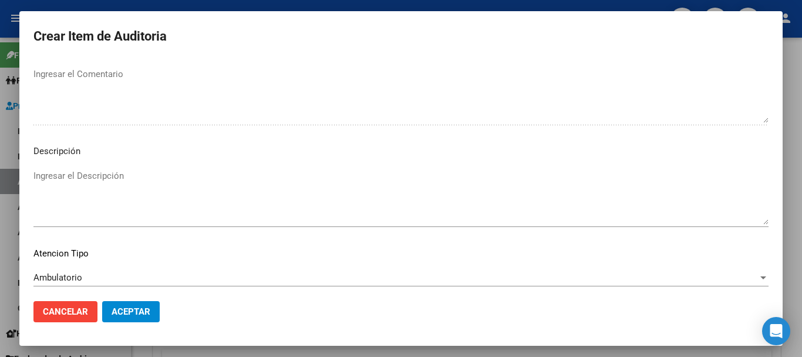
scroll to position [724, 0]
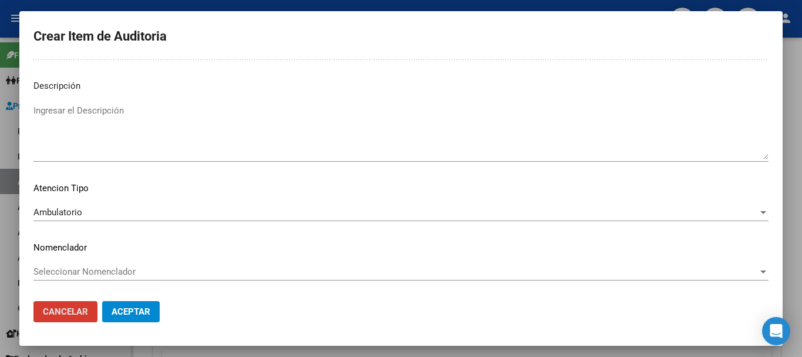
click at [102, 301] on button "Aceptar" at bounding box center [131, 311] width 58 height 21
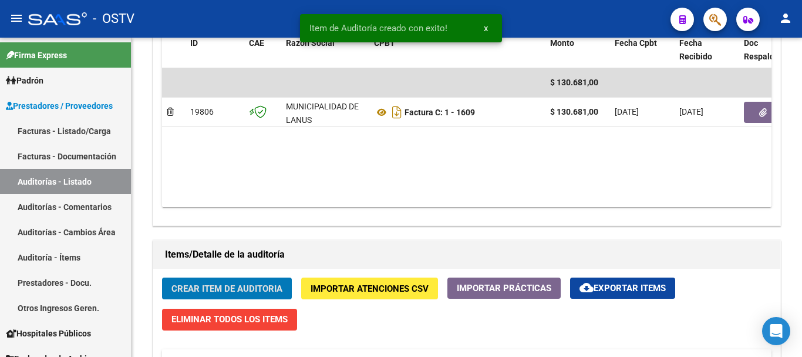
click at [162, 277] on button "Crear Item de Auditoria" at bounding box center [227, 288] width 130 height 22
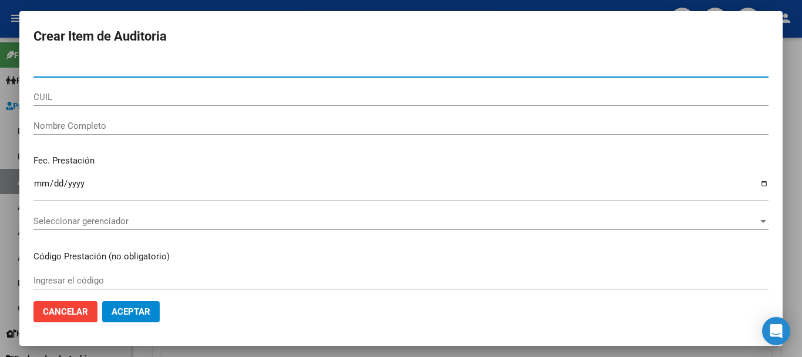
paste input "18548310"
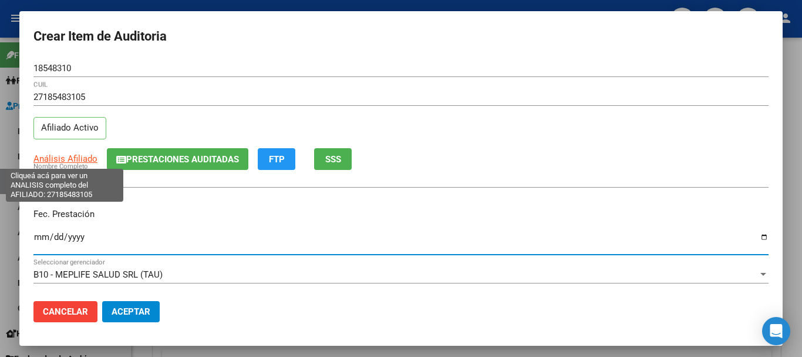
click at [79, 159] on span "Análisis Afiliado" at bounding box center [65, 158] width 64 height 11
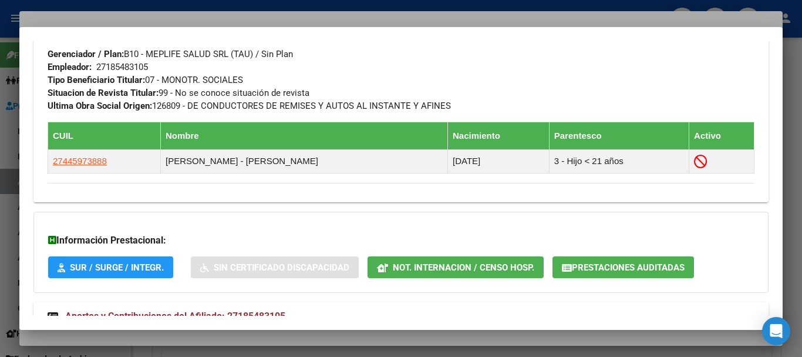
scroll to position [631, 0]
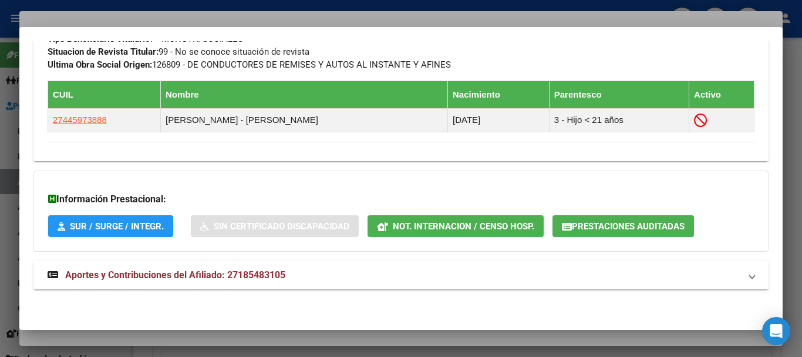
click at [191, 273] on span "Aportes y Contribuciones del Afiliado: 27185483105" at bounding box center [175, 274] width 220 height 11
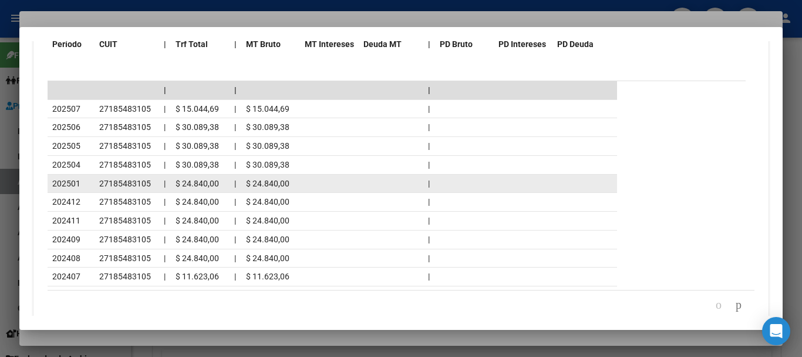
scroll to position [1158, 0]
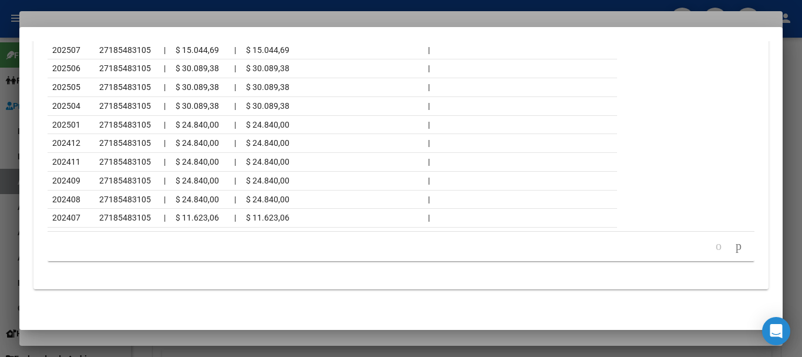
click at [204, 14] on div at bounding box center [401, 178] width 802 height 357
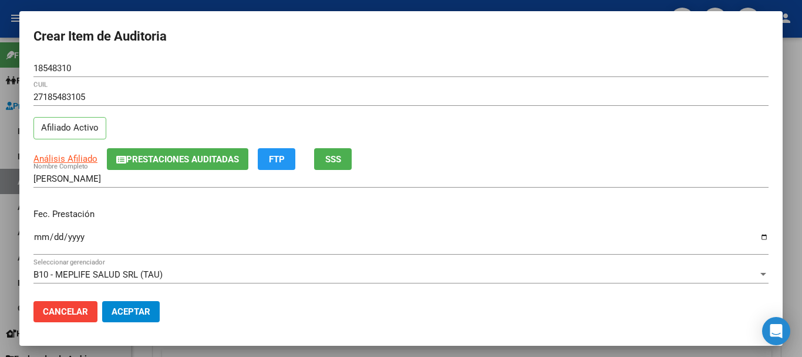
click at [412, 92] on input "27185483105" at bounding box center [401, 97] width 736 height 11
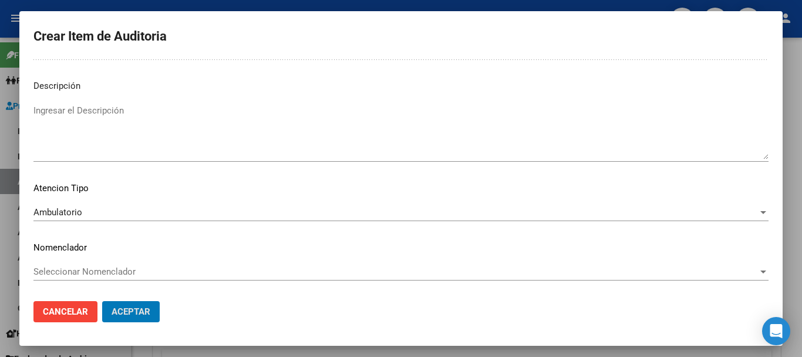
scroll to position [0, 0]
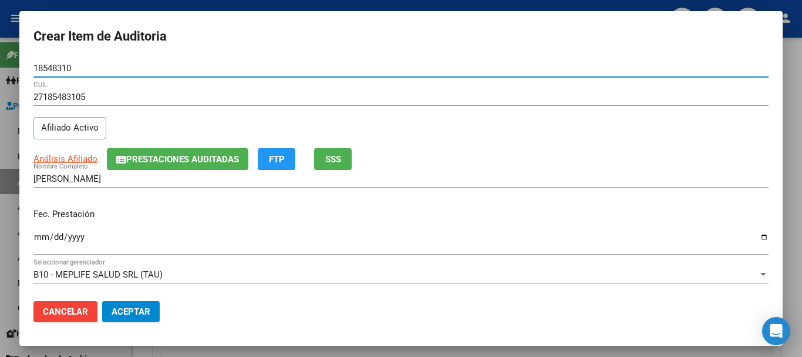
click at [102, 301] on button "Aceptar" at bounding box center [131, 311] width 58 height 21
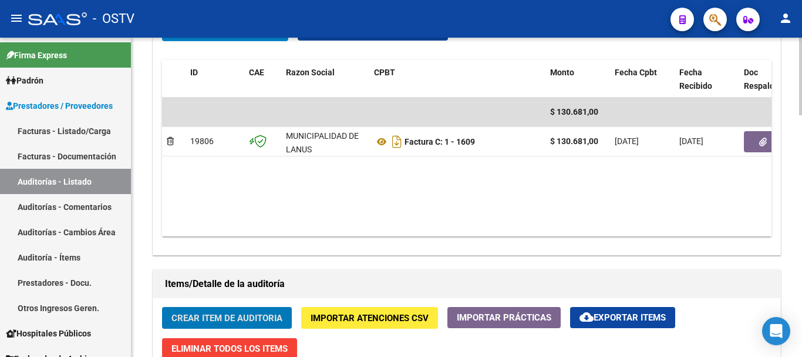
scroll to position [588, 0]
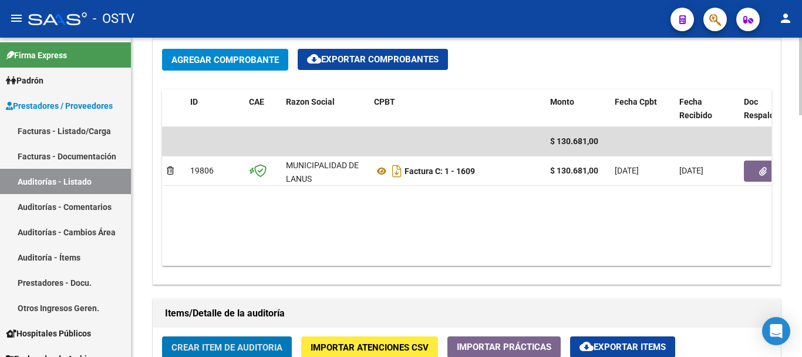
click at [162, 336] on button "Crear Item de Auditoria" at bounding box center [227, 347] width 130 height 22
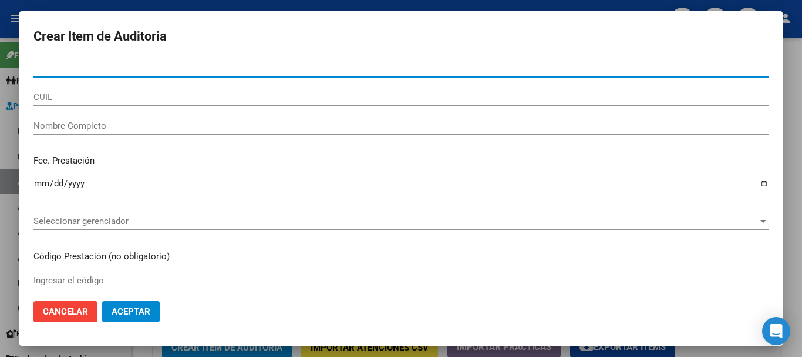
paste input "23337326"
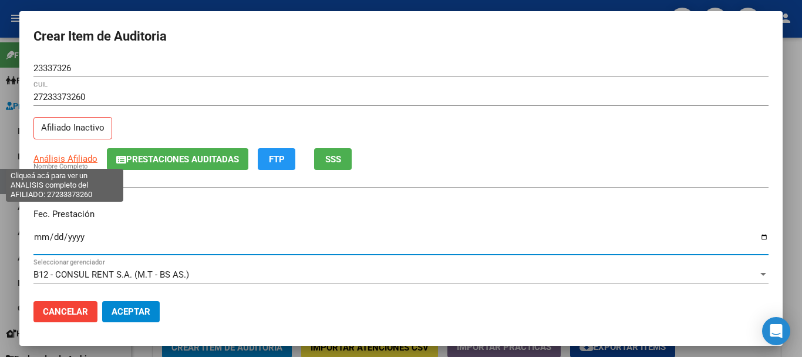
click at [66, 159] on span "Análisis Afiliado" at bounding box center [65, 158] width 64 height 11
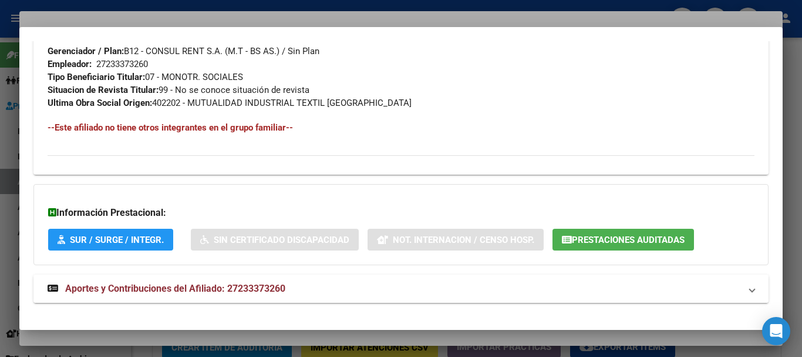
scroll to position [632, 0]
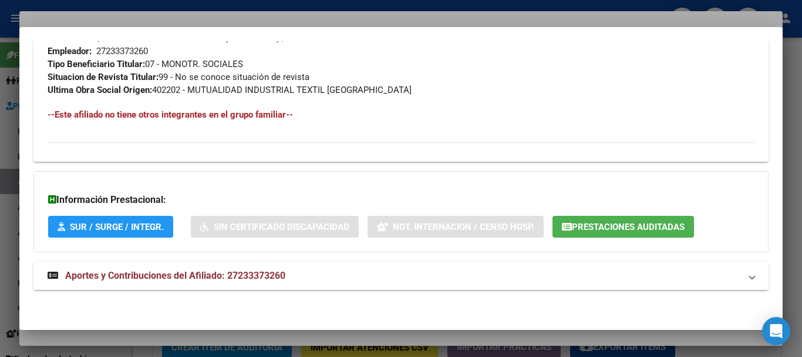
click at [283, 276] on span "Aportes y Contribuciones del Afiliado: 27233373260" at bounding box center [175, 275] width 220 height 11
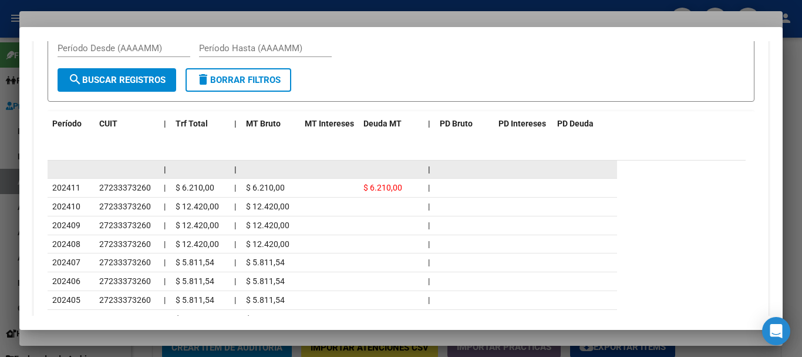
scroll to position [1130, 0]
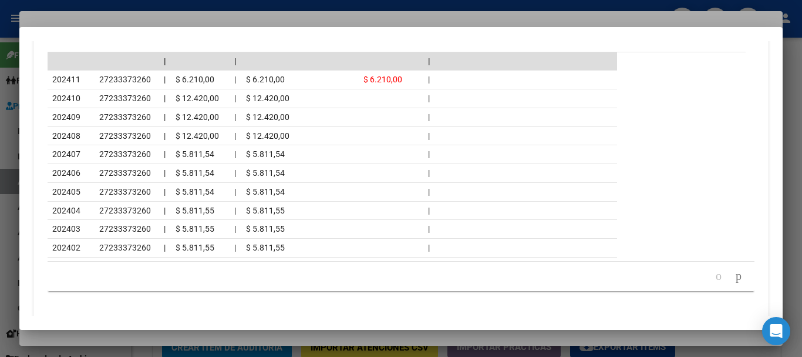
click at [192, 21] on div at bounding box center [401, 178] width 802 height 357
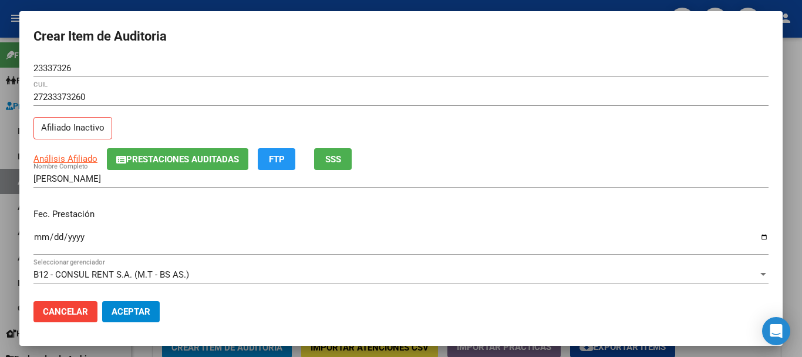
click at [488, 109] on div "27233373260 CUIL" at bounding box center [401, 102] width 736 height 29
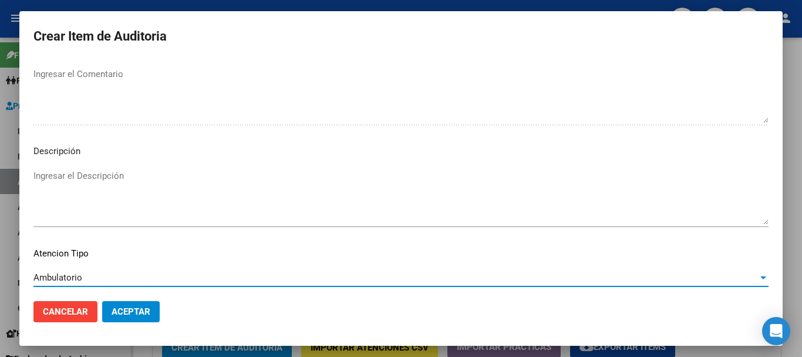
scroll to position [724, 0]
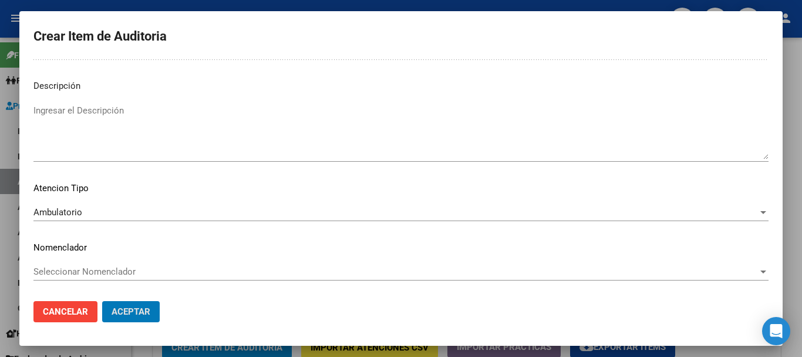
click at [102, 301] on button "Aceptar" at bounding box center [131, 311] width 58 height 21
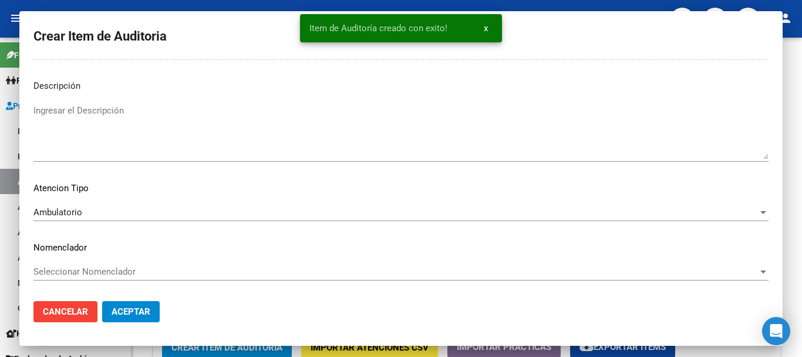
scroll to position [589, 0]
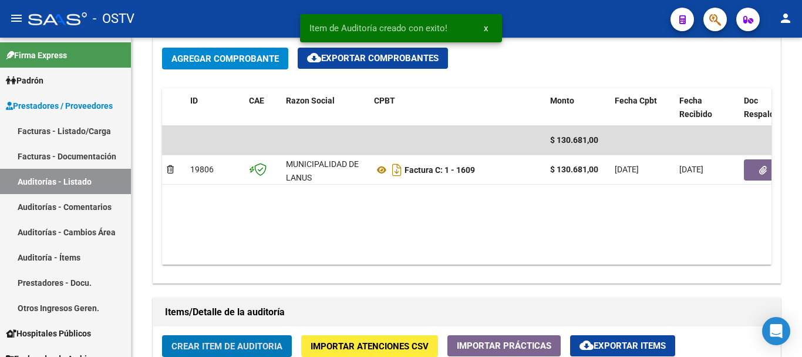
click at [162, 335] on button "Crear Item de Auditoria" at bounding box center [227, 346] width 130 height 22
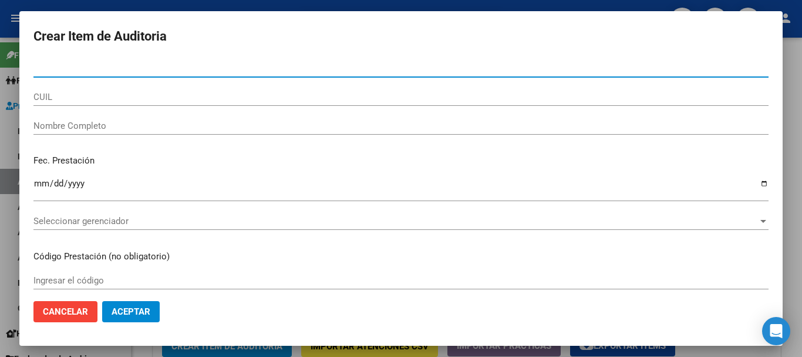
paste input "40422370"
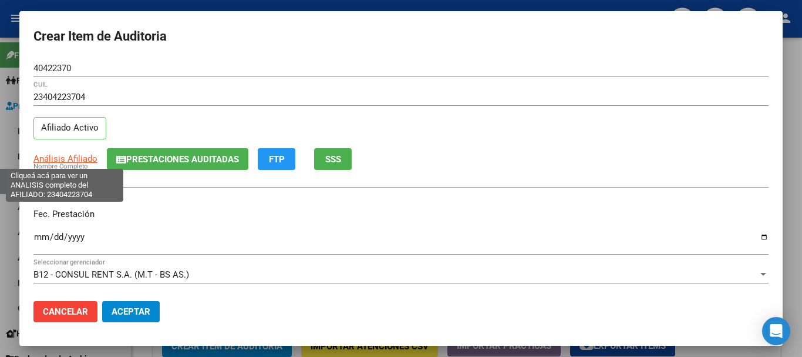
click at [41, 158] on span "Análisis Afiliado" at bounding box center [65, 158] width 64 height 11
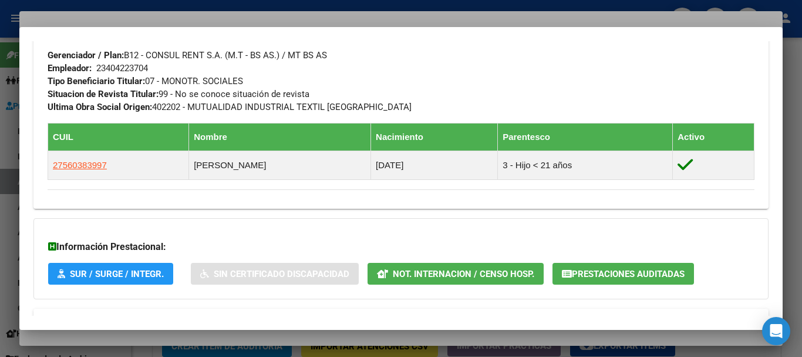
scroll to position [636, 0]
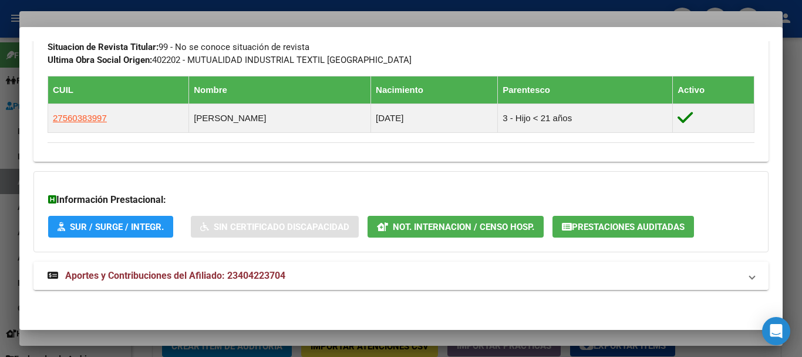
click at [150, 278] on span "Aportes y Contribuciones del Afiliado: 23404223704" at bounding box center [175, 275] width 220 height 11
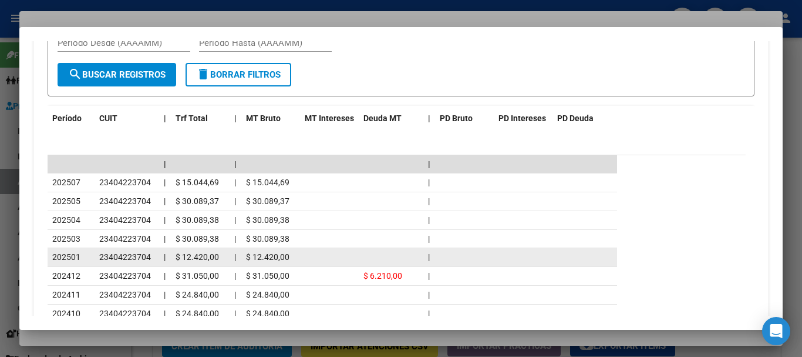
scroll to position [1163, 0]
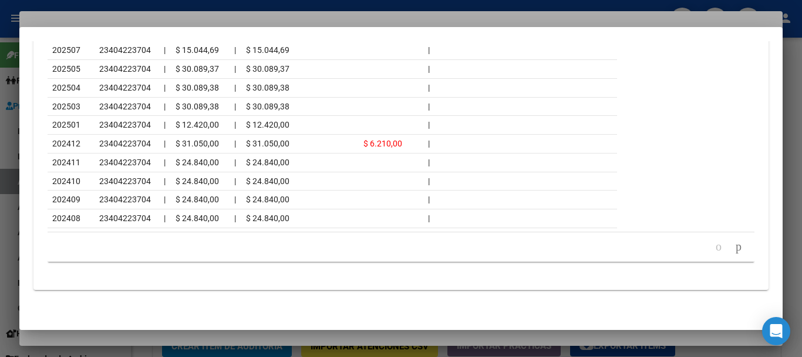
click at [171, 8] on div at bounding box center [401, 178] width 802 height 357
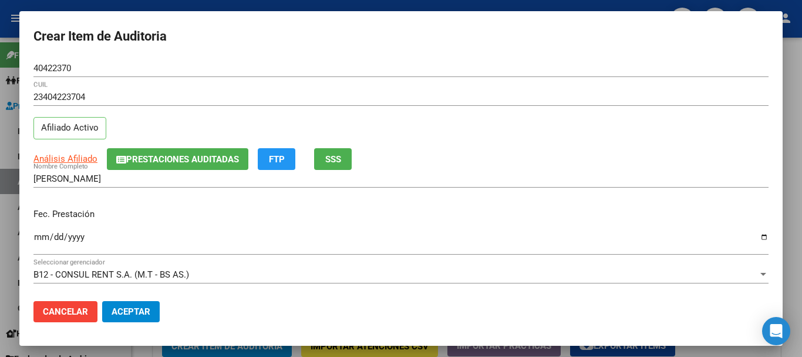
click at [506, 123] on div "23404223704 CUIL Afiliado Activo" at bounding box center [401, 118] width 736 height 60
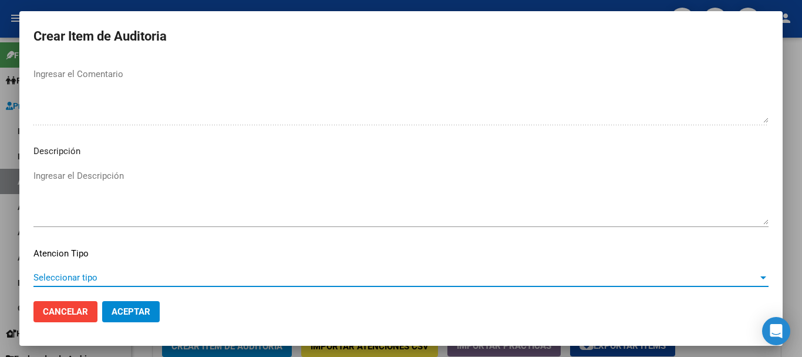
scroll to position [724, 0]
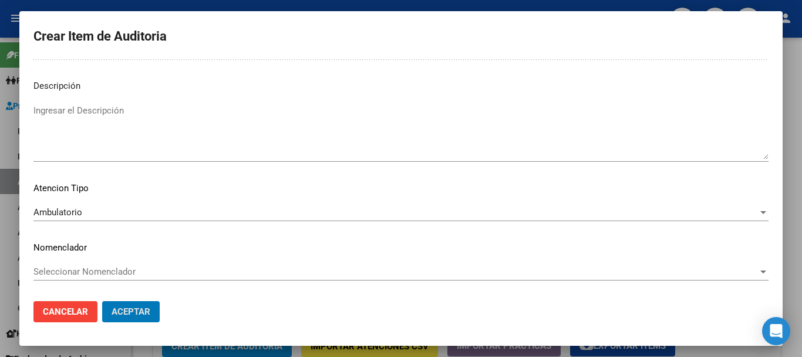
click at [102, 301] on button "Aceptar" at bounding box center [131, 311] width 58 height 21
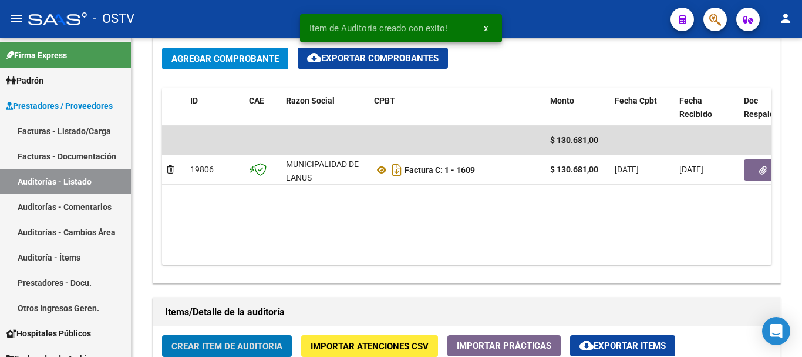
click at [162, 335] on button "Crear Item de Auditoria" at bounding box center [227, 346] width 130 height 22
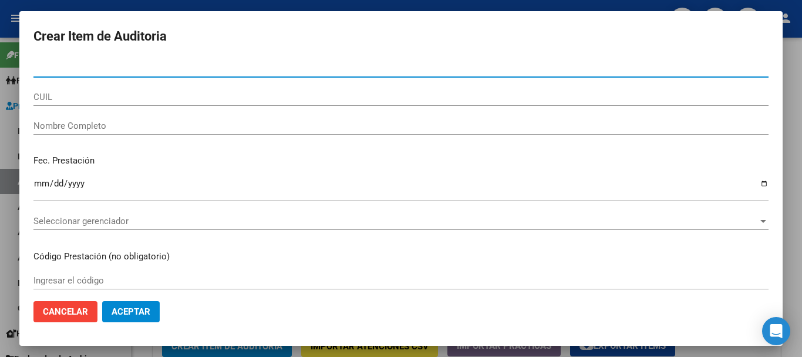
paste input "23337326"
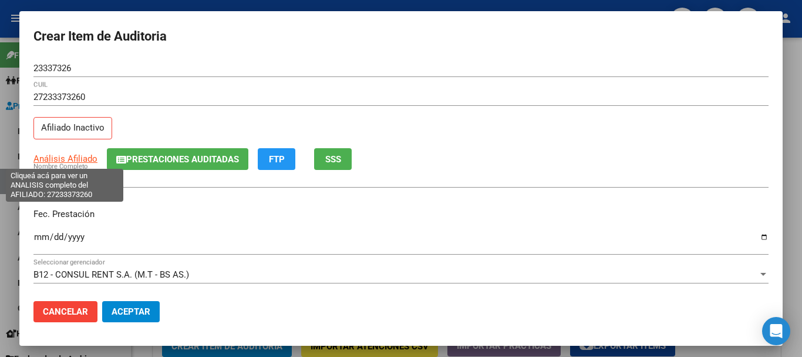
click at [78, 163] on span "Análisis Afiliado" at bounding box center [65, 158] width 64 height 11
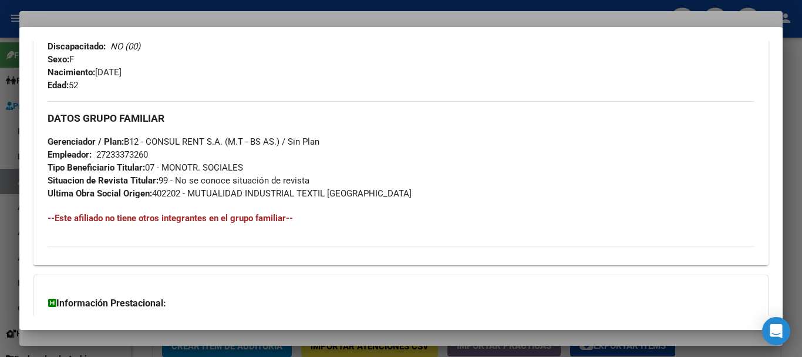
scroll to position [632, 0]
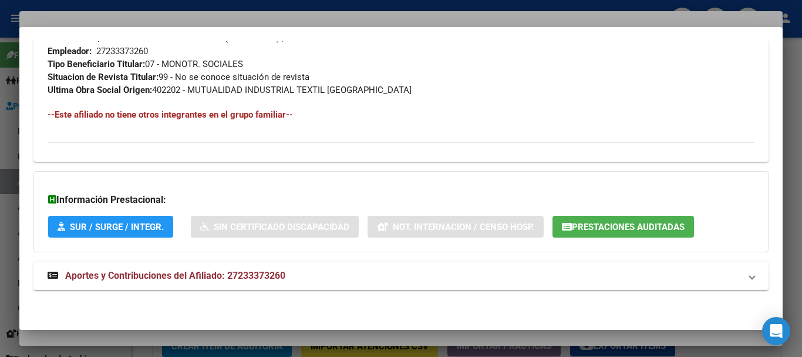
click at [175, 270] on span "Aportes y Contribuciones del Afiliado: 27233373260" at bounding box center [175, 275] width 220 height 11
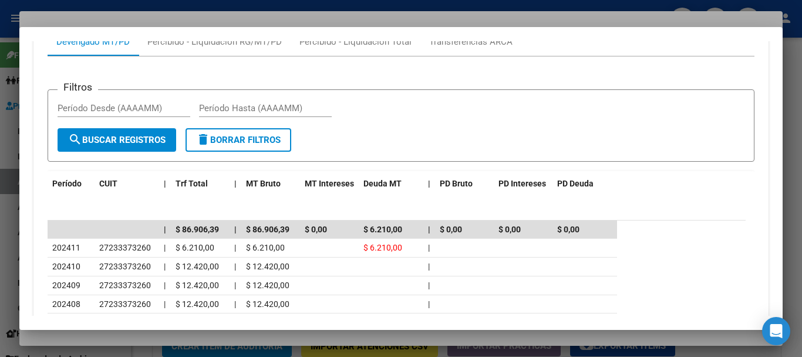
scroll to position [973, 0]
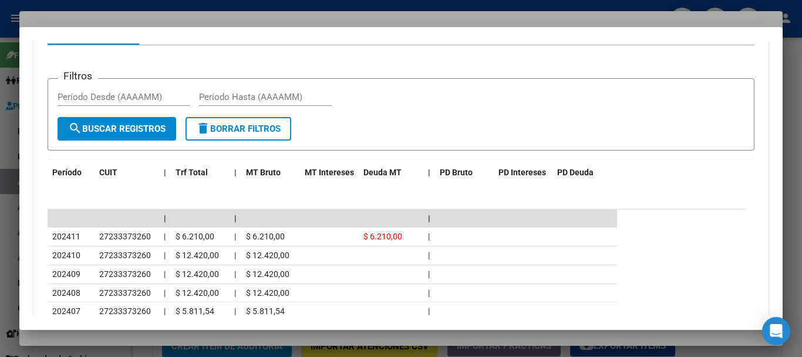
click at [247, 15] on div at bounding box center [401, 178] width 802 height 357
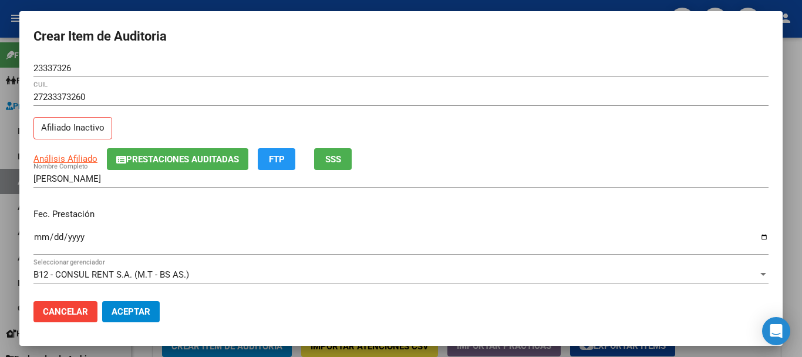
click at [532, 115] on div "27233373260 CUIL" at bounding box center [401, 102] width 736 height 29
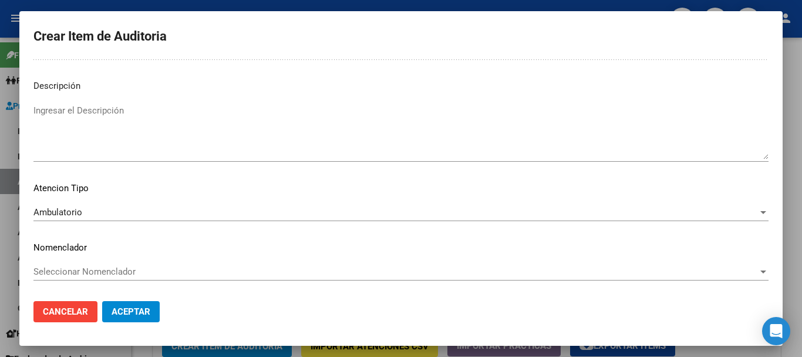
scroll to position [0, 0]
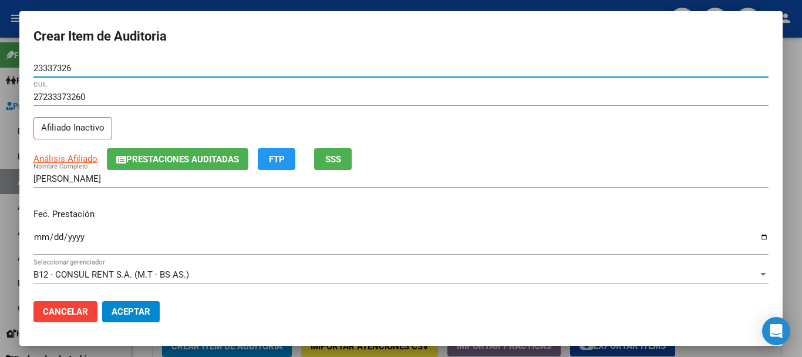
click at [102, 301] on button "Aceptar" at bounding box center [131, 311] width 58 height 21
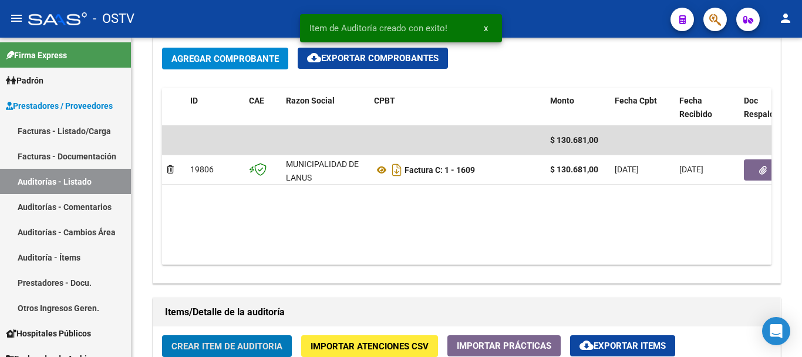
click at [162, 335] on button "Crear Item de Auditoria" at bounding box center [227, 346] width 130 height 22
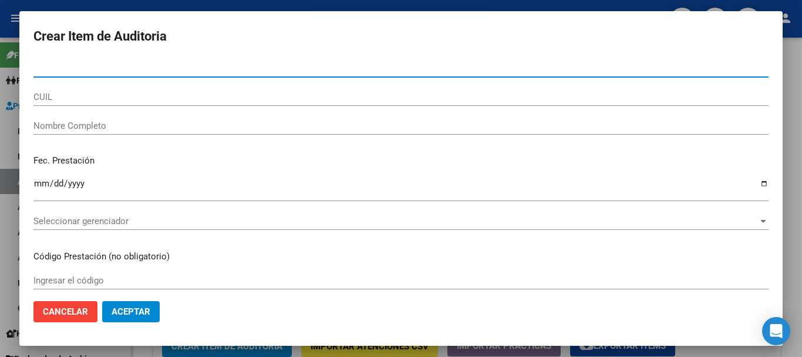
paste input "94195537"
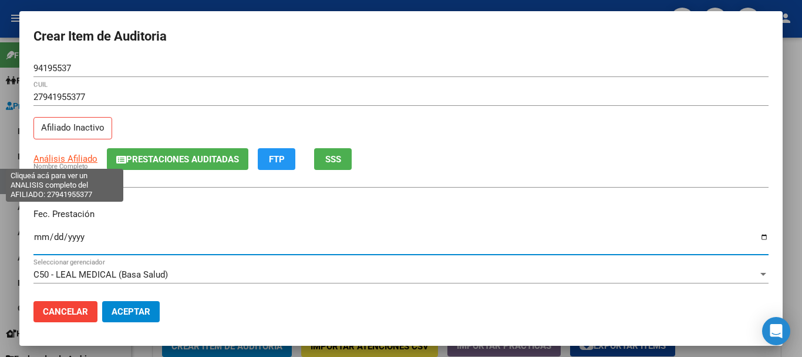
click at [65, 153] on span "Análisis Afiliado" at bounding box center [65, 158] width 64 height 11
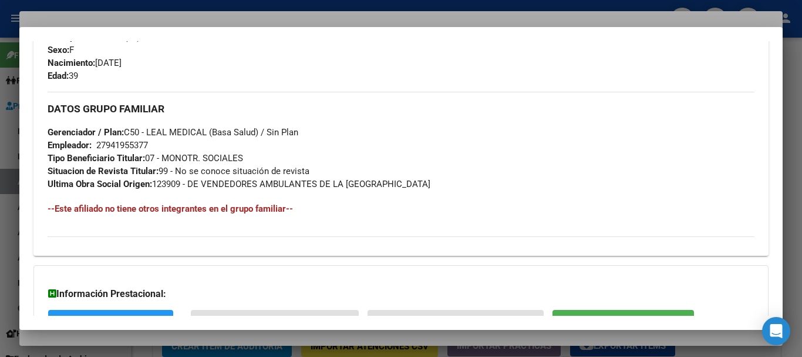
scroll to position [632, 0]
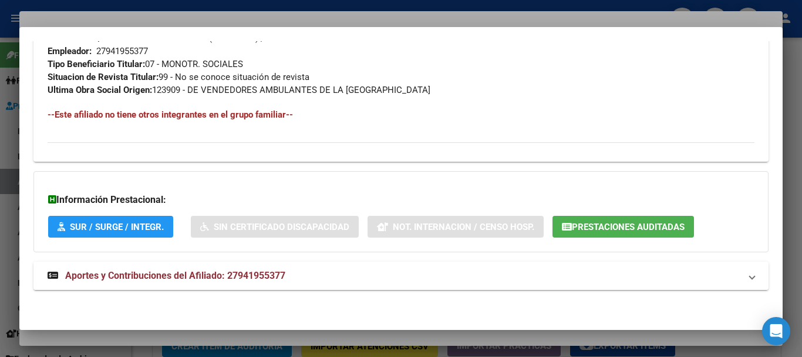
click at [230, 281] on strong "Aportes y Contribuciones del Afiliado: 27941955377" at bounding box center [167, 275] width 238 height 14
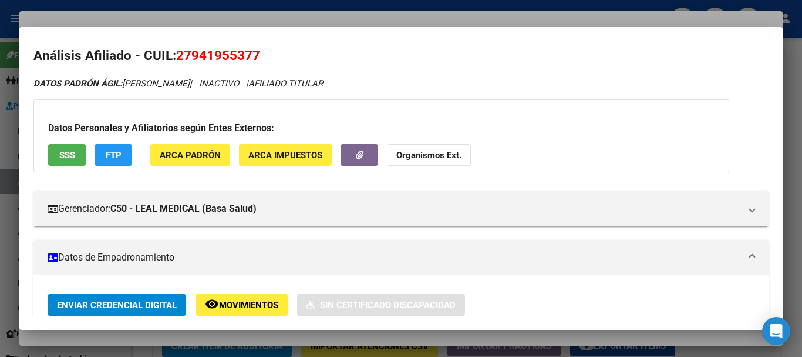
scroll to position [0, 0]
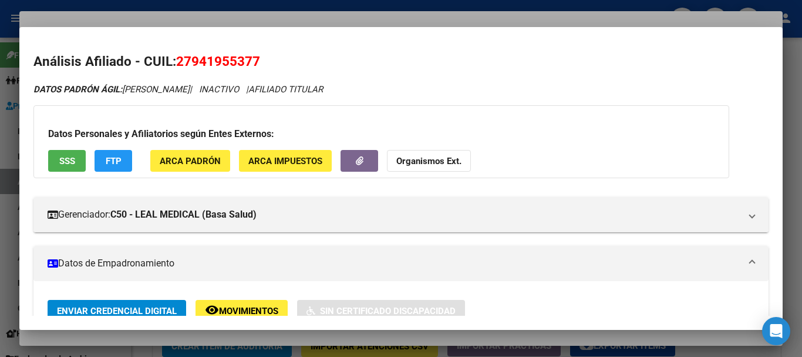
click at [435, 153] on button "Organismos Ext." at bounding box center [429, 161] width 84 height 22
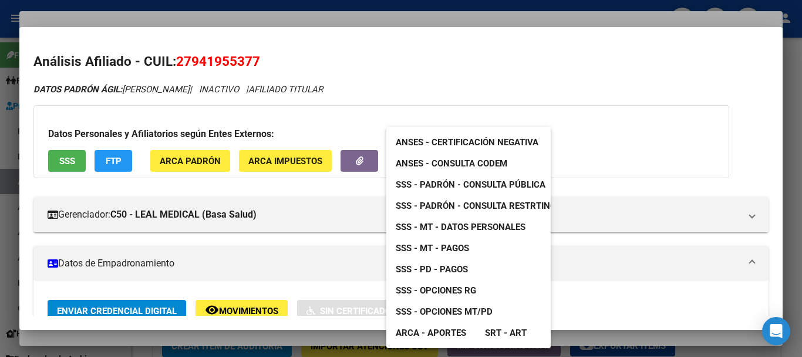
click at [507, 227] on span "SSS - MT - Datos Personales" at bounding box center [461, 226] width 130 height 11
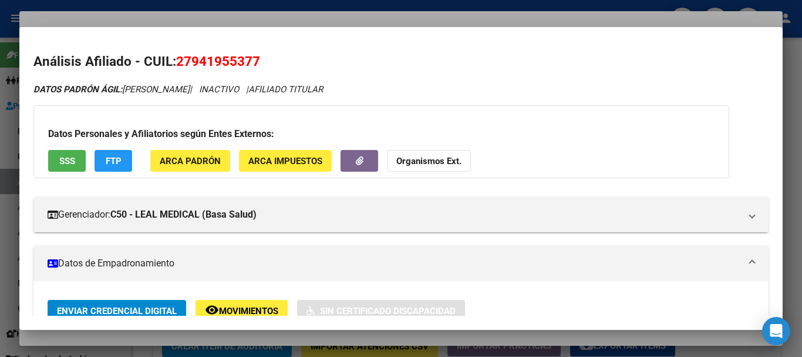
click at [421, 162] on strong "Organismos Ext." at bounding box center [429, 161] width 65 height 11
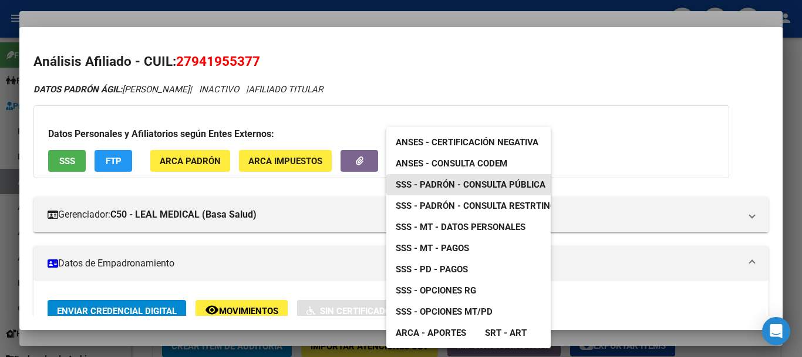
click at [519, 188] on span "SSS - Padrón - Consulta Pública" at bounding box center [471, 184] width 150 height 11
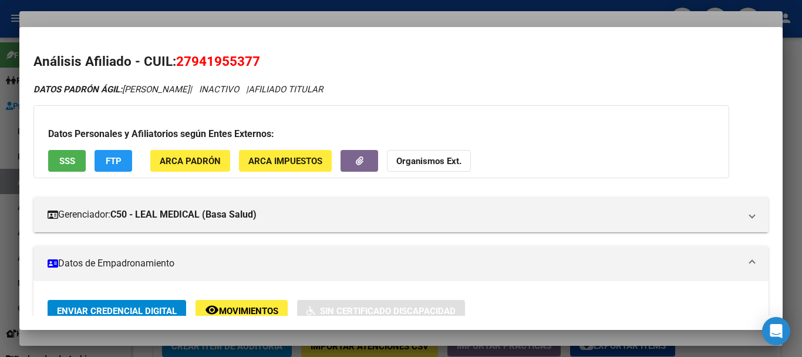
click at [238, 12] on div at bounding box center [401, 178] width 802 height 357
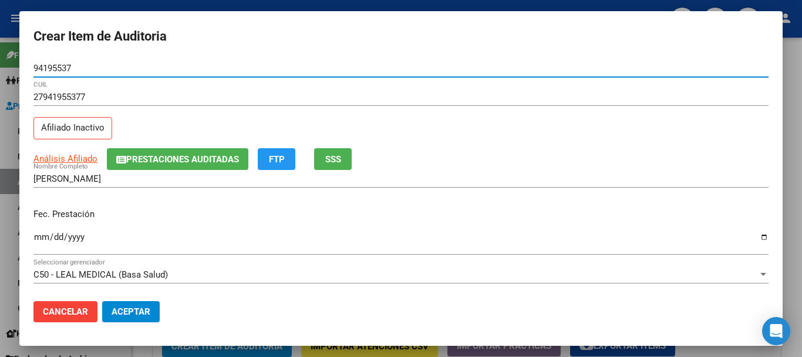
click at [387, 76] on div "94195537 Nro Documento" at bounding box center [401, 68] width 736 height 18
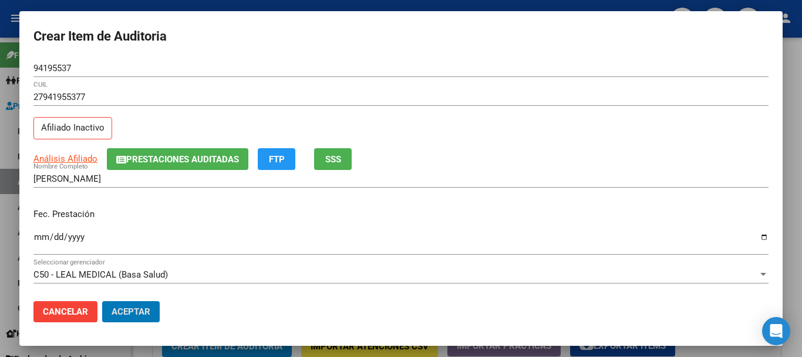
click at [102, 301] on button "Aceptar" at bounding box center [131, 311] width 58 height 21
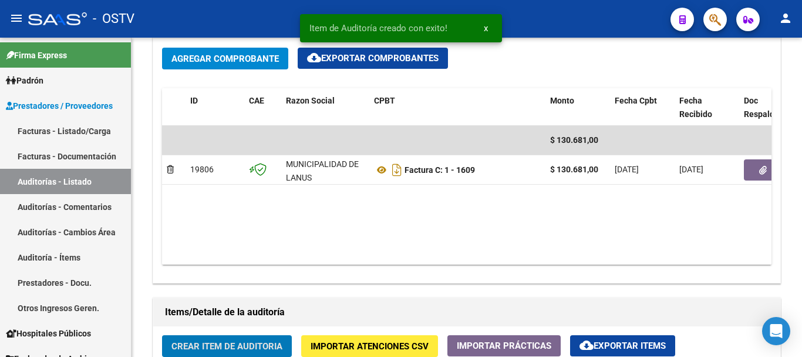
click at [162, 335] on button "Crear Item de Auditoria" at bounding box center [227, 346] width 130 height 22
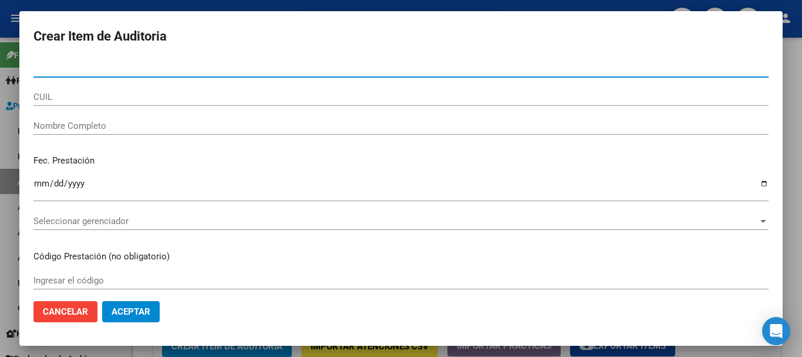
paste input "34529423"
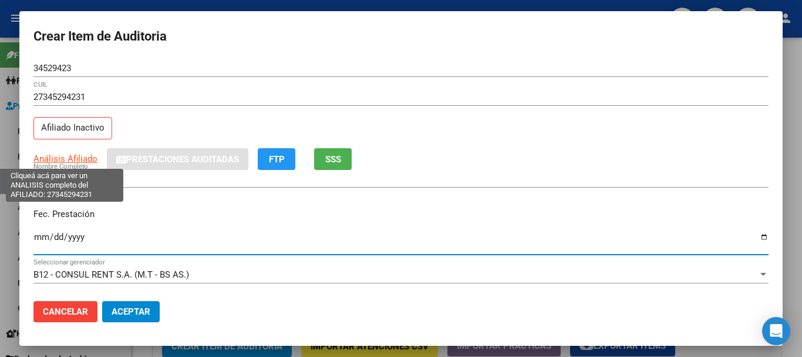
click at [83, 158] on span "Análisis Afiliado" at bounding box center [65, 158] width 64 height 11
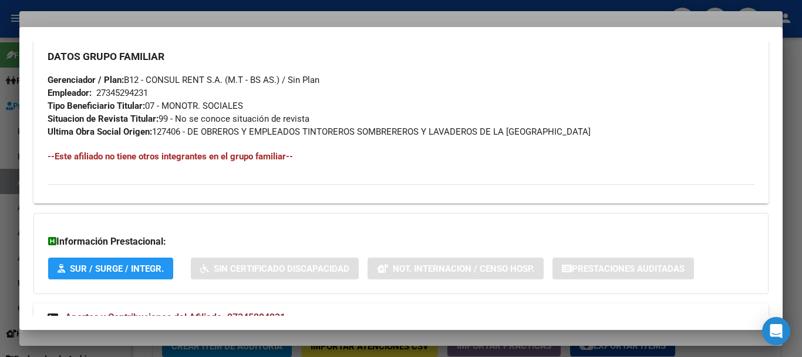
scroll to position [632, 0]
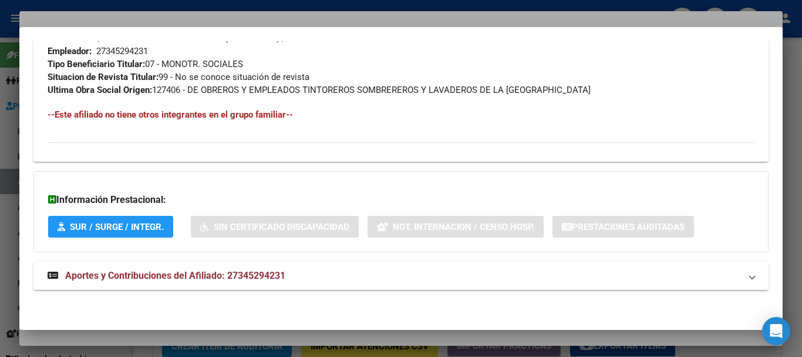
click at [216, 277] on span "Aportes y Contribuciones del Afiliado: 27345294231" at bounding box center [175, 275] width 220 height 11
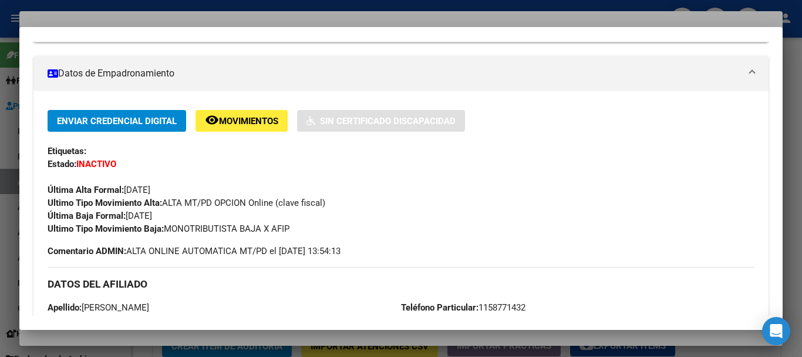
scroll to position [0, 0]
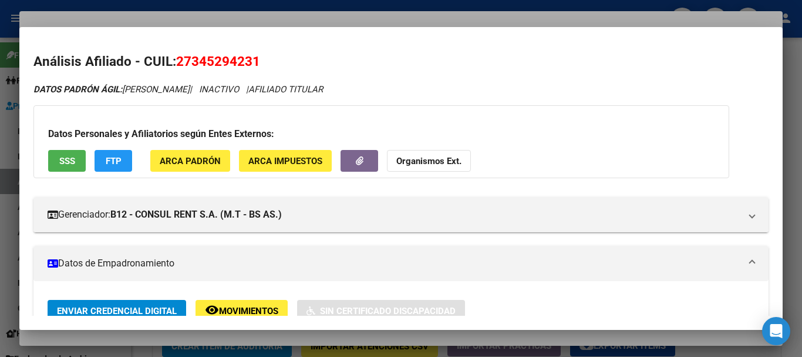
click at [417, 151] on button "Organismos Ext." at bounding box center [429, 161] width 84 height 22
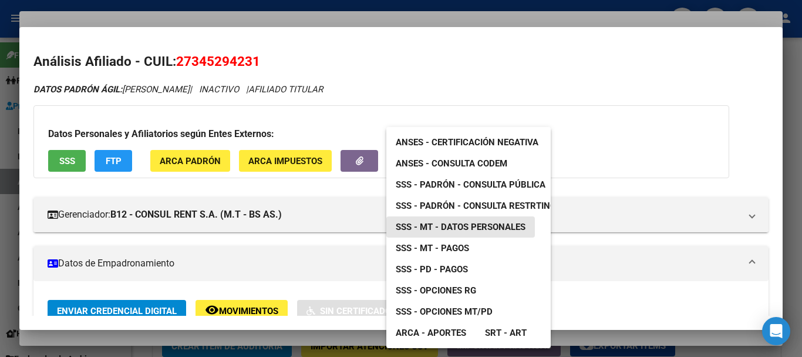
click at [467, 231] on span "SSS - MT - Datos Personales" at bounding box center [461, 226] width 130 height 11
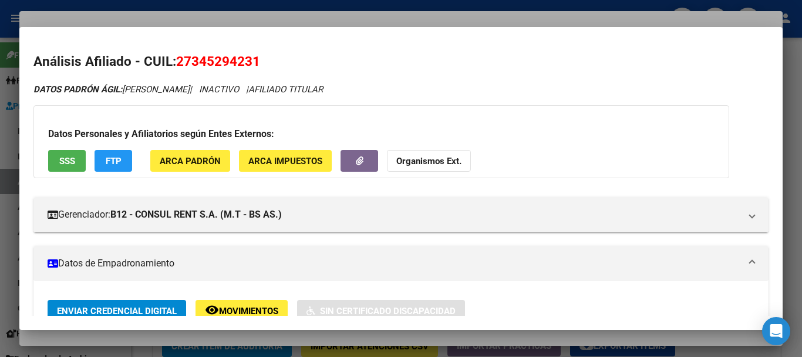
click at [277, 19] on div at bounding box center [401, 178] width 802 height 357
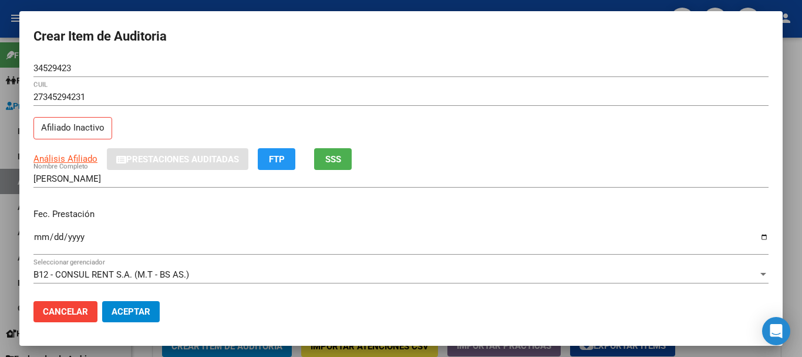
click at [572, 102] on input "27345294231" at bounding box center [401, 97] width 736 height 11
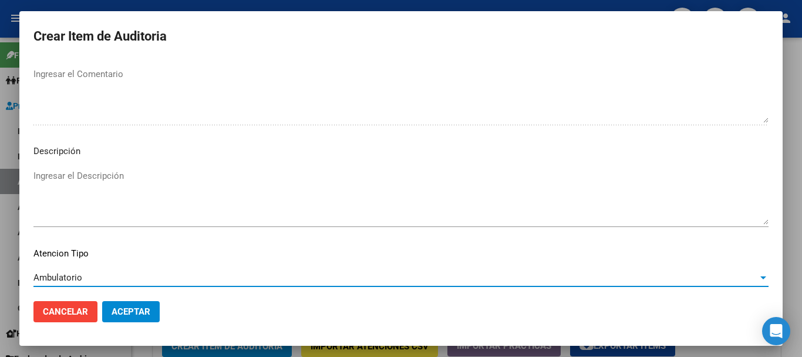
scroll to position [724, 0]
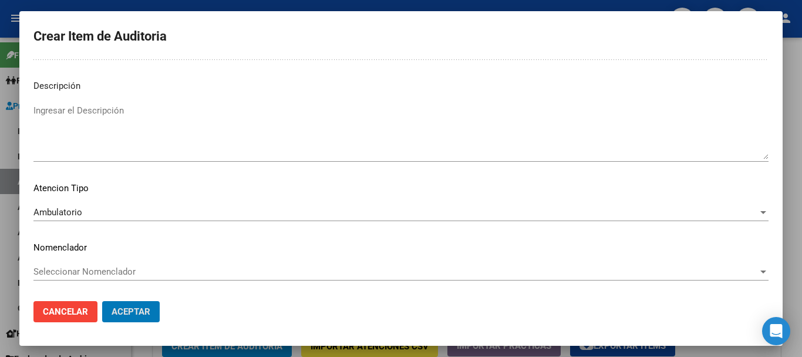
click at [102, 301] on button "Aceptar" at bounding box center [131, 311] width 58 height 21
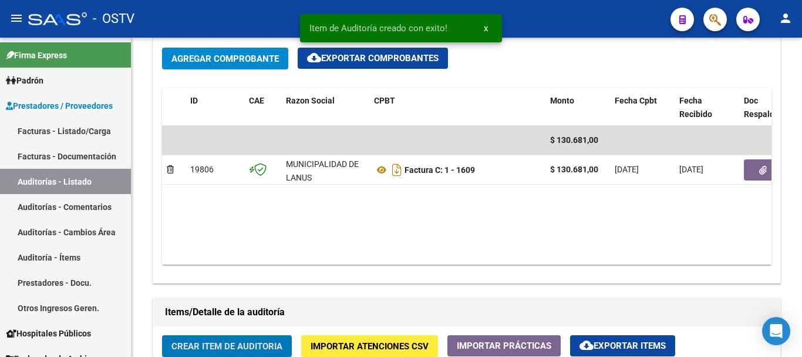
click at [162, 335] on button "Crear Item de Auditoria" at bounding box center [227, 346] width 130 height 22
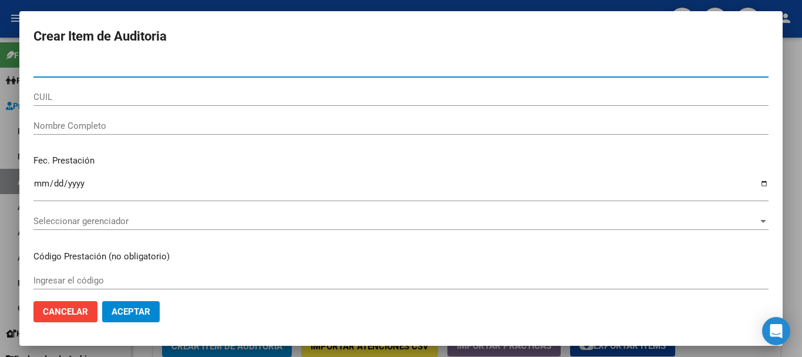
paste input "48808910"
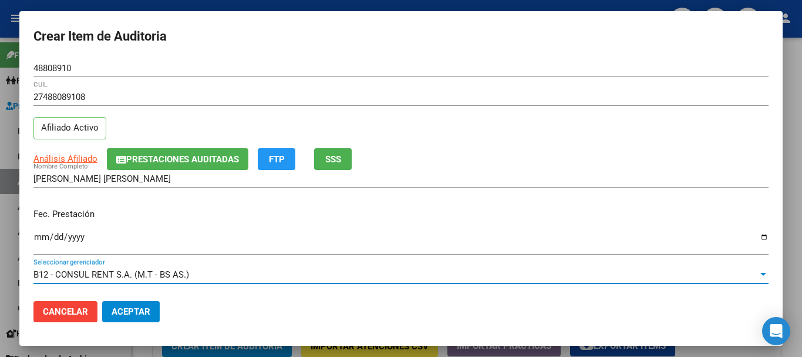
click at [122, 138] on div "27488089108 CUIL Afiliado Activo" at bounding box center [401, 118] width 736 height 60
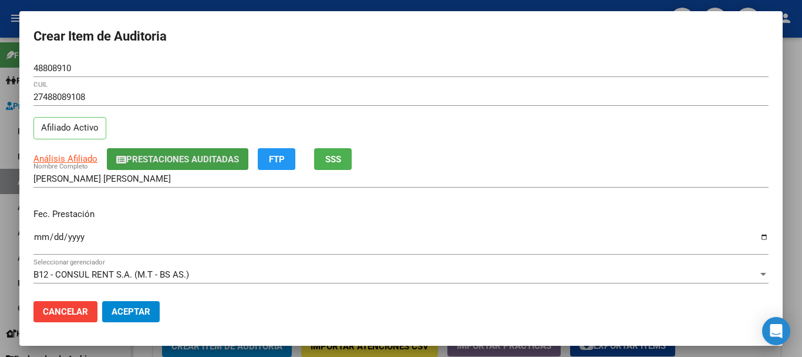
click at [130, 155] on span "Prestaciones Auditadas" at bounding box center [182, 159] width 113 height 11
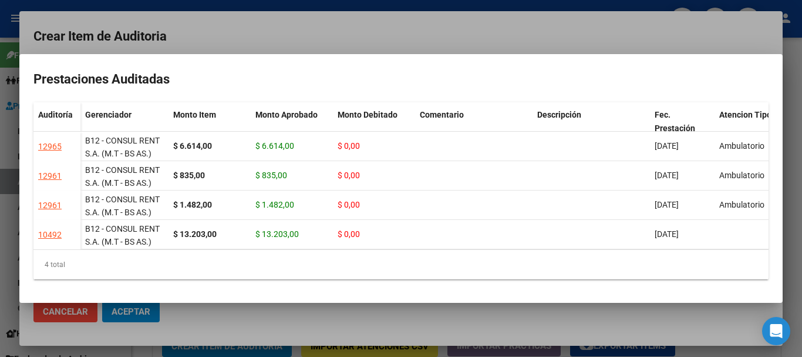
click at [268, 31] on div at bounding box center [401, 178] width 802 height 357
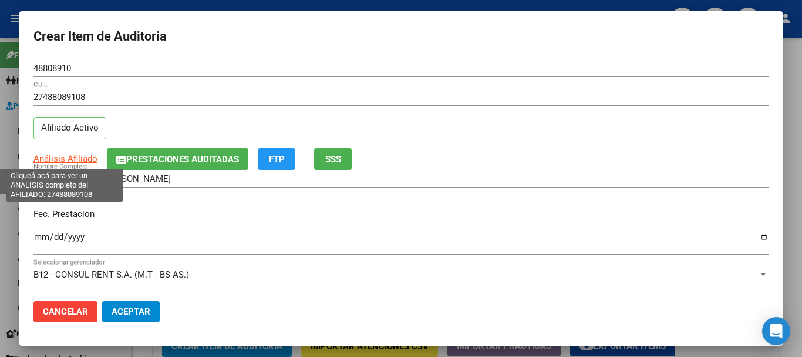
click at [67, 160] on span "Análisis Afiliado" at bounding box center [65, 158] width 64 height 11
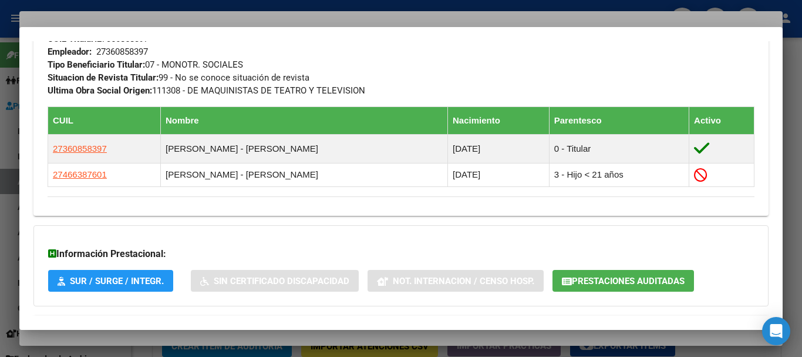
scroll to position [701, 0]
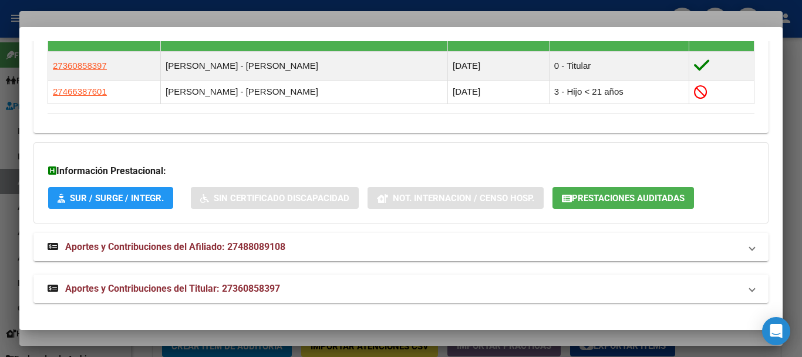
click at [288, 293] on mat-panel-title "Aportes y Contribuciones del Titular: 27360858397" at bounding box center [394, 288] width 693 height 14
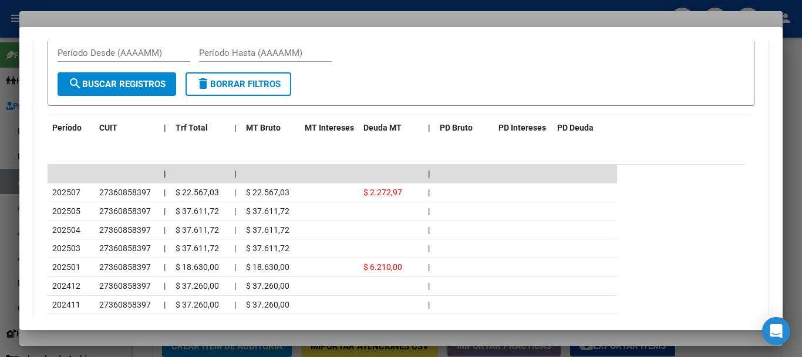
scroll to position [1140, 0]
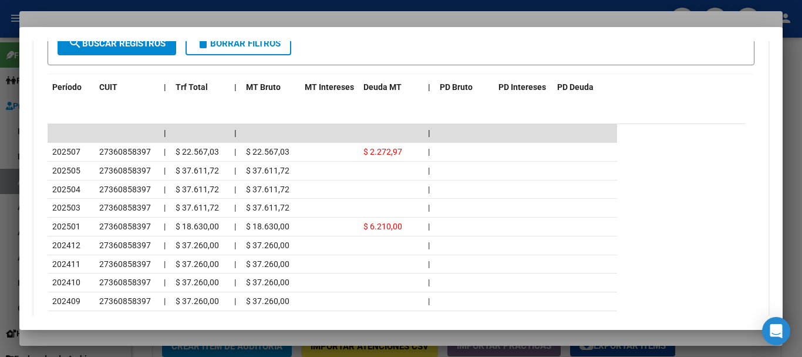
click at [147, 16] on div at bounding box center [401, 178] width 802 height 357
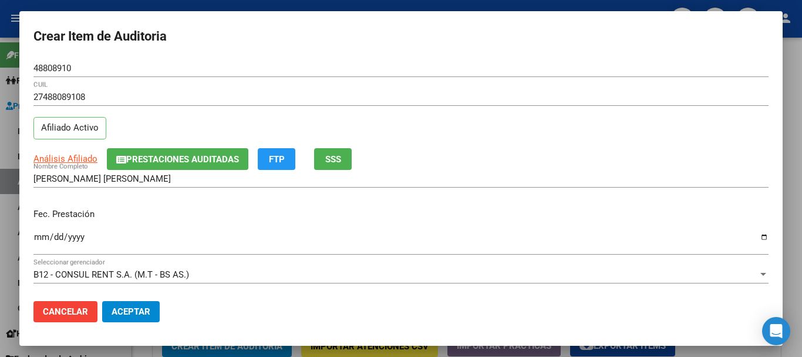
click at [417, 116] on div "27488089108 CUIL" at bounding box center [401, 102] width 736 height 29
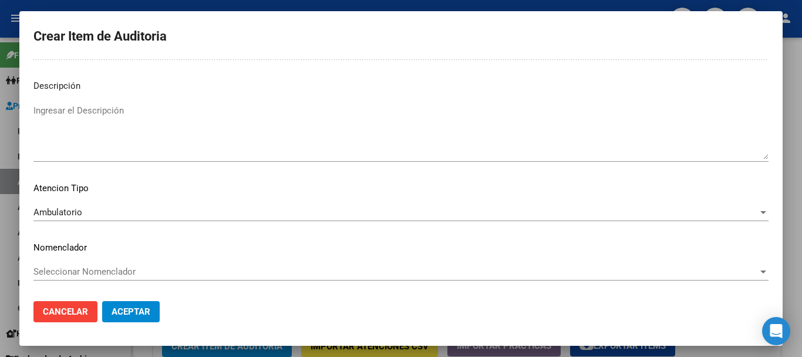
scroll to position [0, 0]
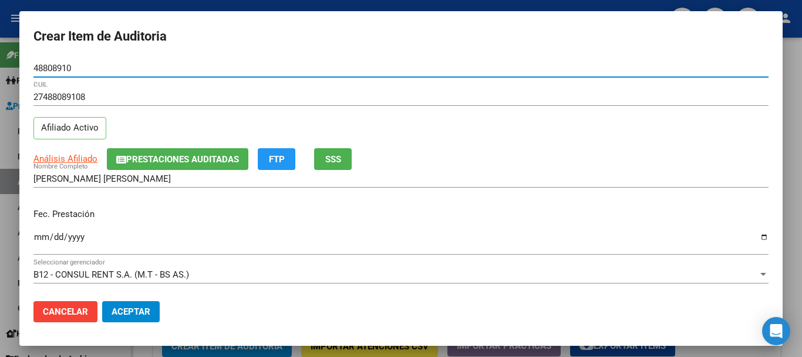
click at [102, 301] on button "Aceptar" at bounding box center [131, 311] width 58 height 21
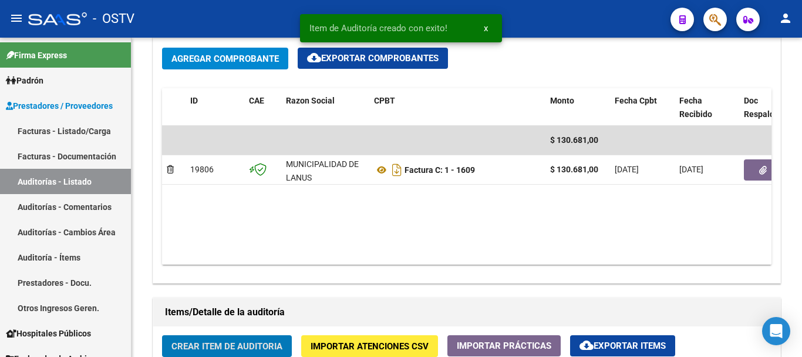
click at [162, 335] on button "Crear Item de Auditoria" at bounding box center [227, 346] width 130 height 22
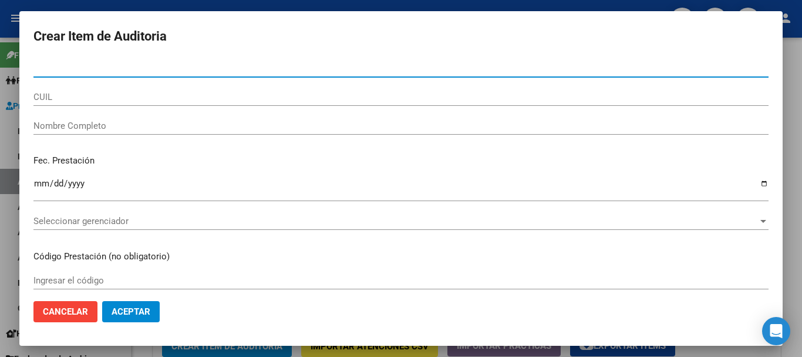
paste input "26211518"
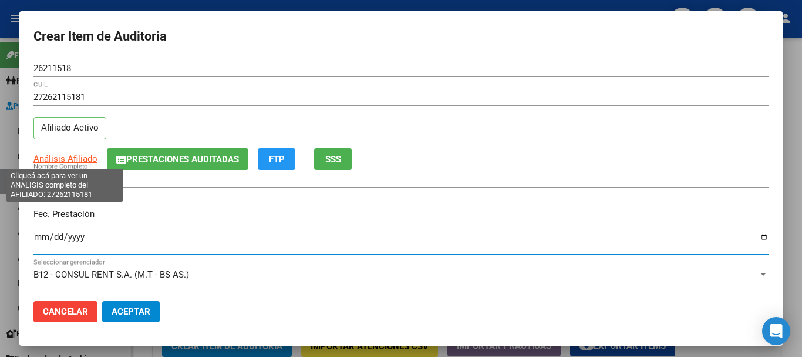
click at [78, 162] on span "Análisis Afiliado" at bounding box center [65, 158] width 64 height 11
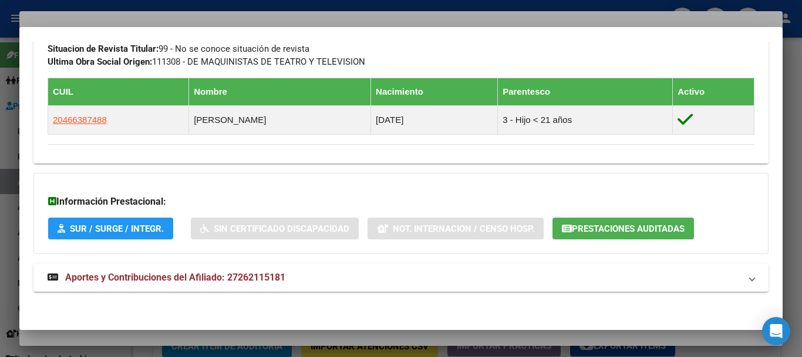
scroll to position [636, 0]
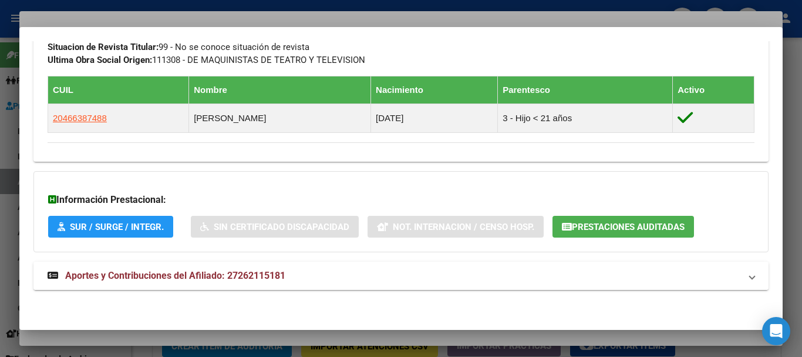
click at [246, 273] on span "Aportes y Contribuciones del Afiliado: 27262115181" at bounding box center [175, 275] width 220 height 11
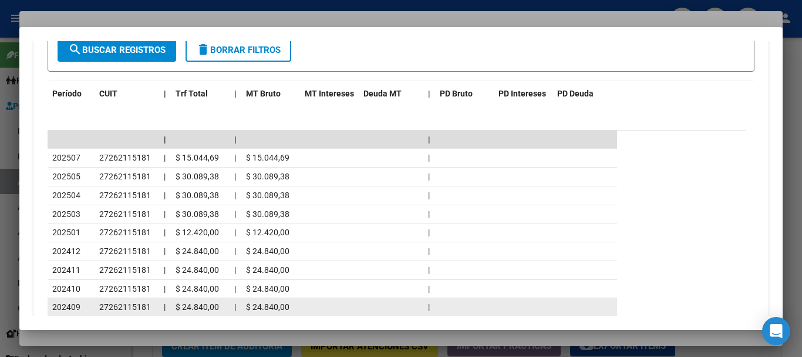
scroll to position [1094, 0]
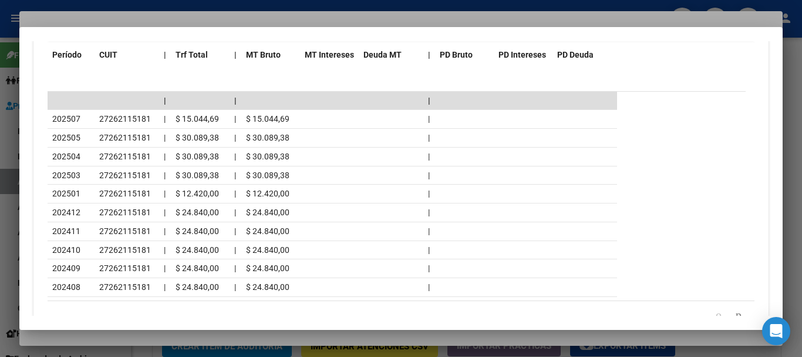
click at [185, 20] on div at bounding box center [401, 178] width 802 height 357
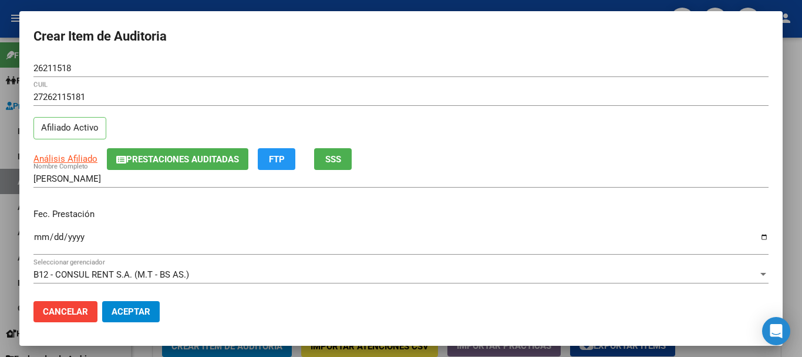
click at [506, 160] on div "Análisis Afiliado Prestaciones Auditadas FTP SSS" at bounding box center [401, 159] width 736 height 22
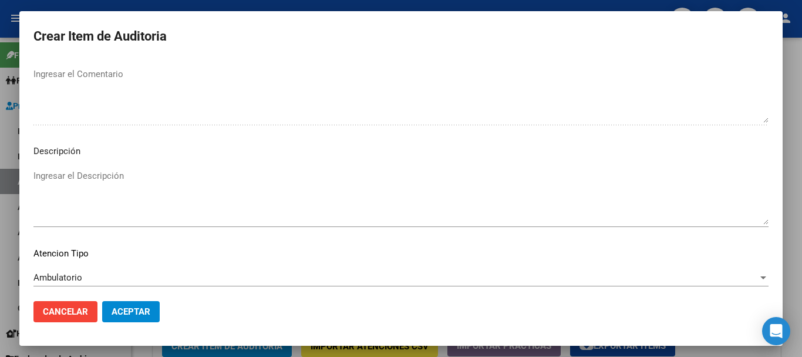
scroll to position [724, 0]
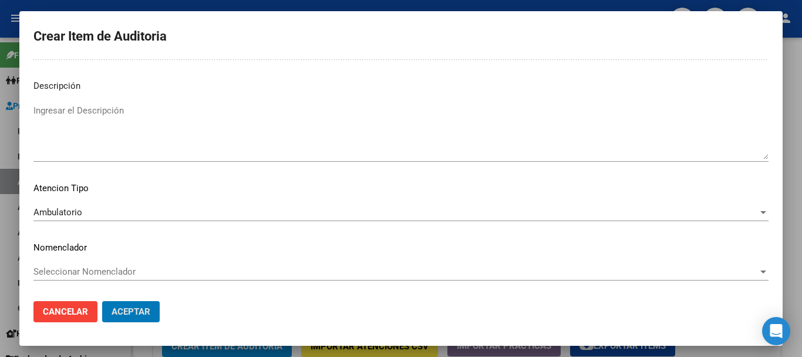
click at [102, 301] on button "Aceptar" at bounding box center [131, 311] width 58 height 21
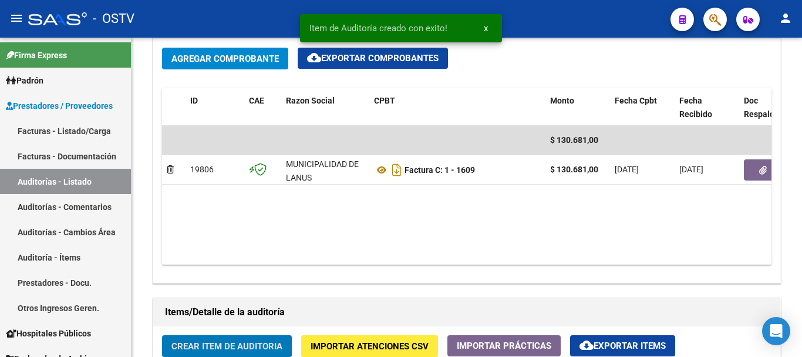
click at [162, 335] on button "Crear Item de Auditoria" at bounding box center [227, 346] width 130 height 22
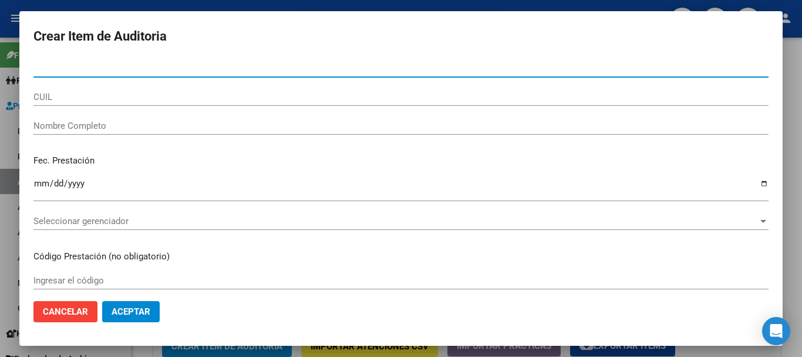
paste input "35235155"
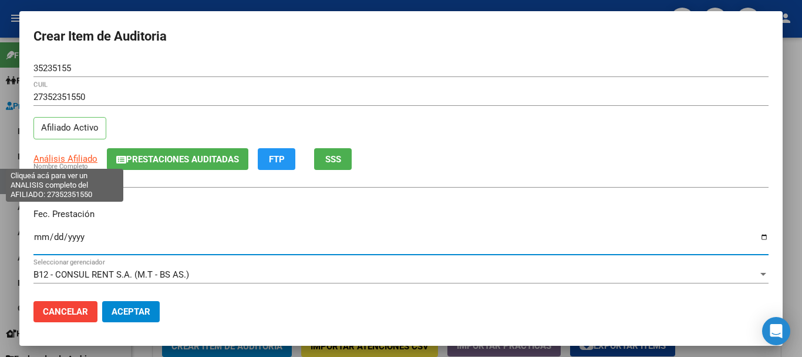
click at [82, 160] on span "Análisis Afiliado" at bounding box center [65, 158] width 64 height 11
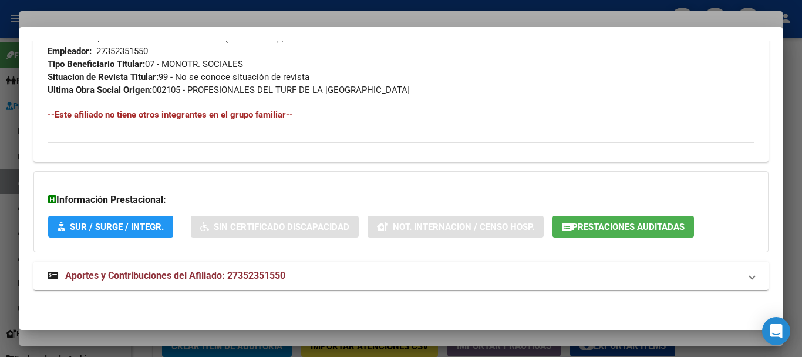
click at [211, 280] on span "Aportes y Contribuciones del Afiliado: 27352351550" at bounding box center [175, 275] width 220 height 11
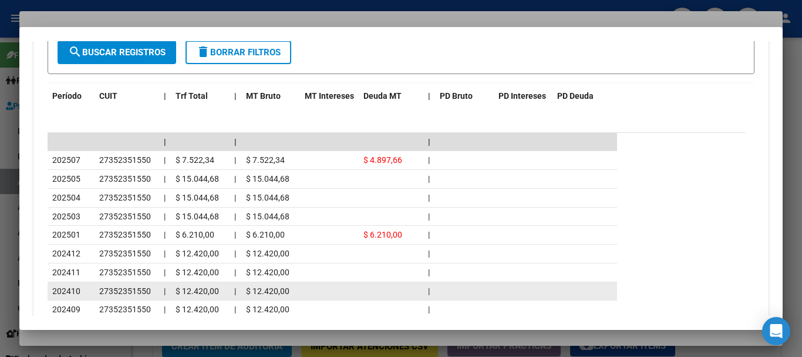
scroll to position [1064, 0]
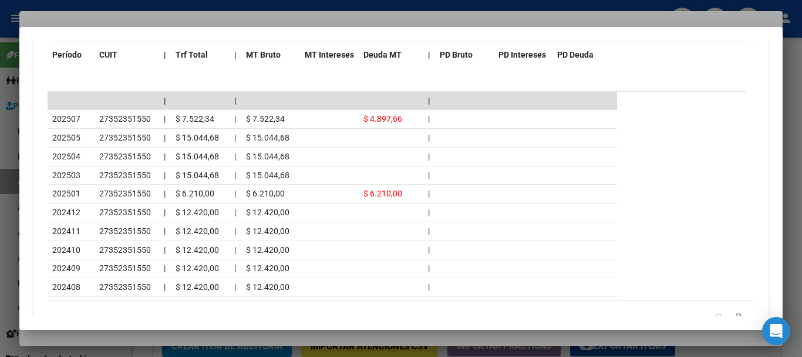
click at [196, 22] on div at bounding box center [401, 178] width 802 height 357
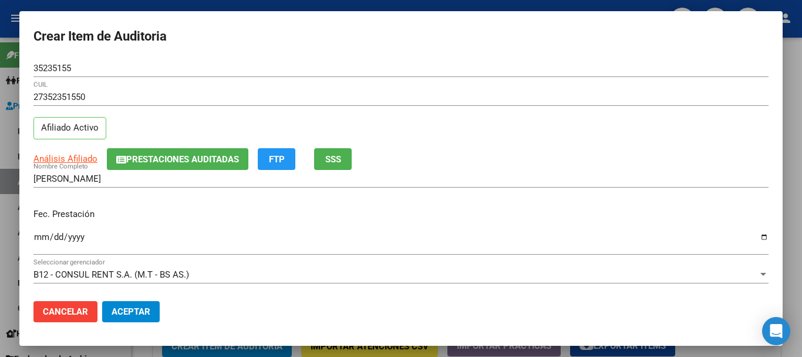
click at [473, 86] on div "35235155 Nro Documento" at bounding box center [401, 73] width 736 height 29
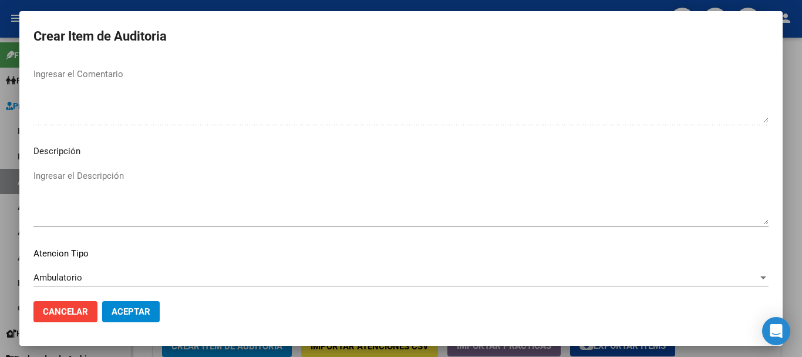
scroll to position [724, 0]
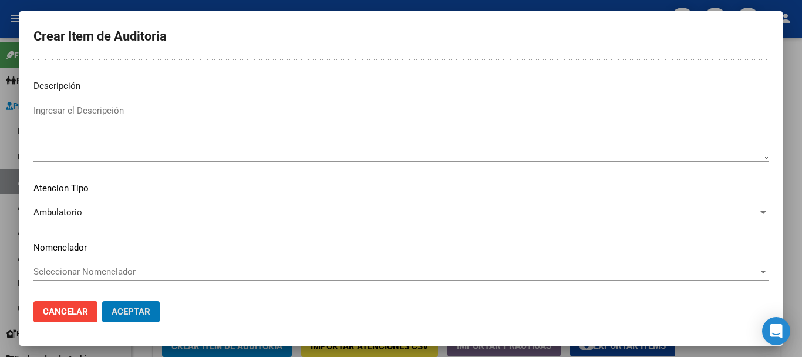
click at [102, 301] on button "Aceptar" at bounding box center [131, 311] width 58 height 21
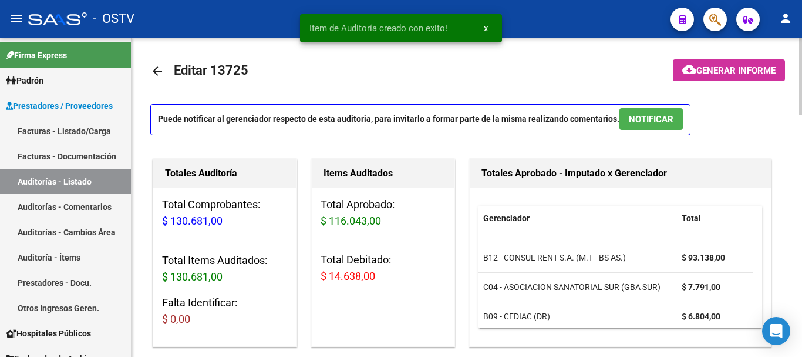
scroll to position [0, 0]
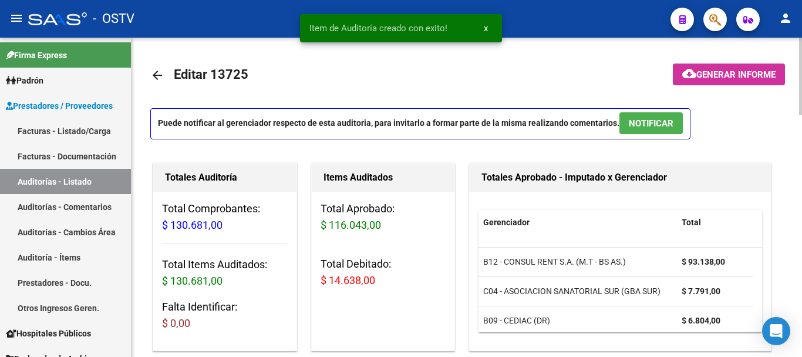
click at [747, 67] on button "cloud_download Generar informe" at bounding box center [729, 74] width 112 height 22
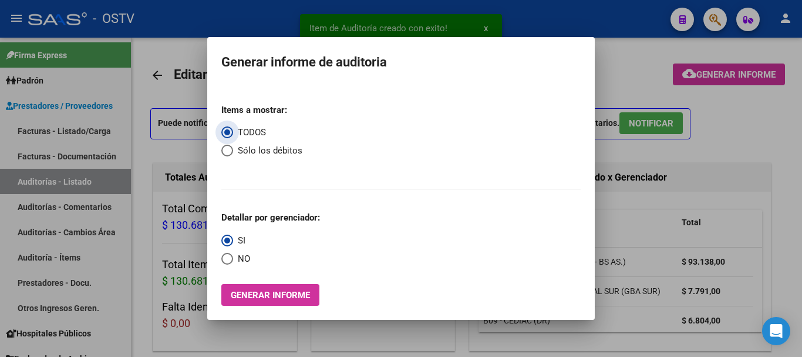
click at [229, 148] on span "Select an option" at bounding box center [227, 151] width 12 height 12
click at [229, 148] on input "Sólo los débitos" at bounding box center [227, 151] width 12 height 12
click at [222, 258] on span "Select an option" at bounding box center [227, 259] width 12 height 12
click at [222, 258] on input "NO" at bounding box center [227, 259] width 12 height 12
click at [260, 292] on span "Generar informe" at bounding box center [270, 295] width 79 height 11
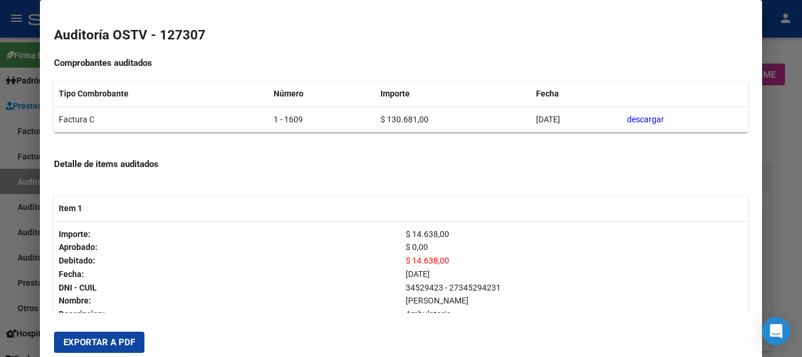
scroll to position [210, 0]
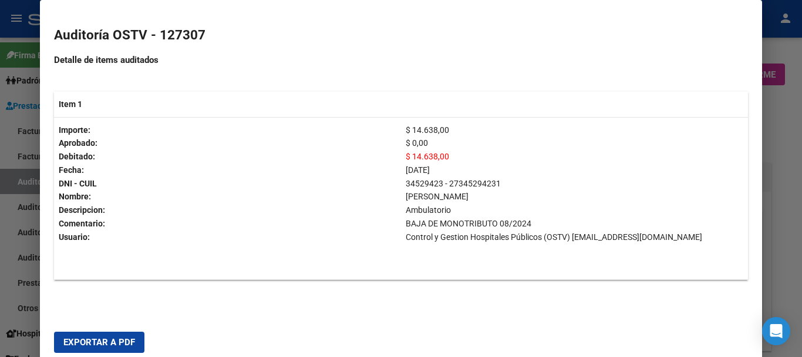
click at [123, 345] on span "Exportar a PDF" at bounding box center [99, 342] width 72 height 11
click at [802, 224] on div at bounding box center [401, 178] width 802 height 357
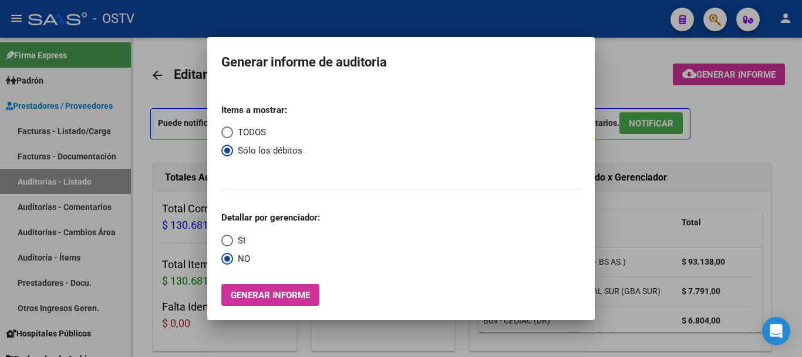
click at [802, 224] on div at bounding box center [401, 178] width 802 height 357
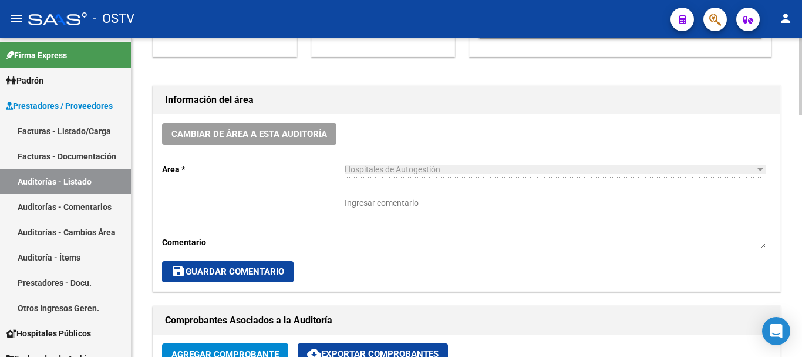
scroll to position [587, 0]
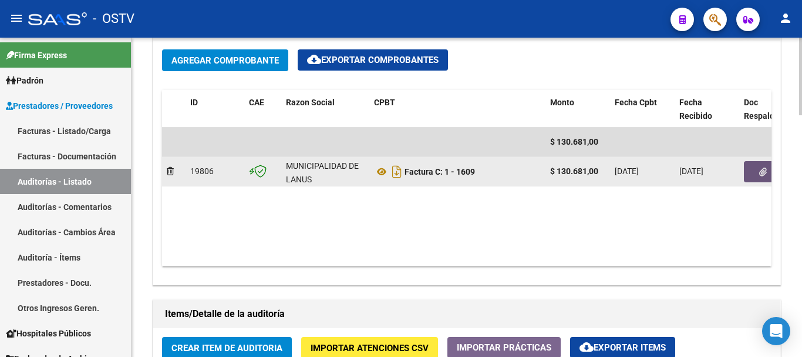
click at [756, 175] on button "button" at bounding box center [763, 171] width 38 height 21
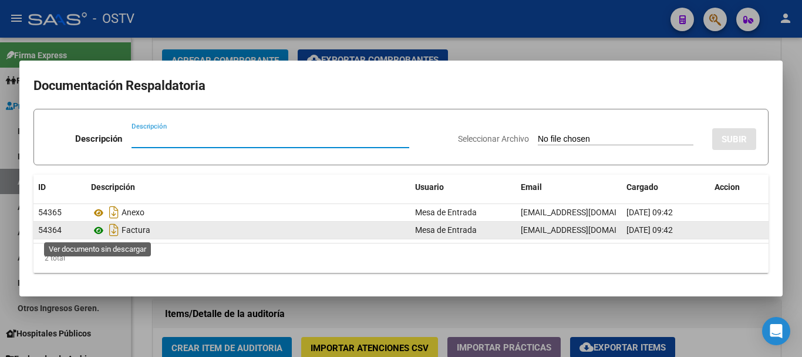
click at [98, 233] on icon at bounding box center [98, 230] width 15 height 14
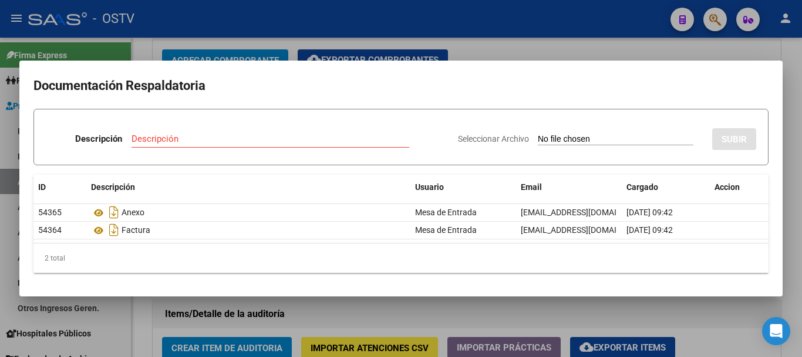
click at [214, 141] on input "Descripción" at bounding box center [271, 138] width 278 height 11
click at [538, 134] on input "Seleccionar Archivo" at bounding box center [616, 139] width 156 height 11
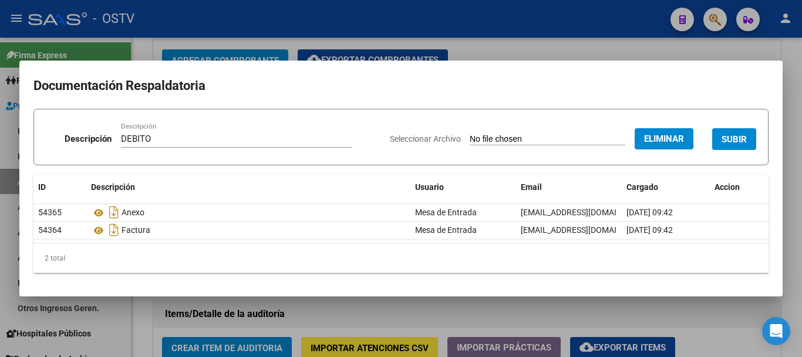
click at [736, 128] on button "SUBIR" at bounding box center [735, 139] width 44 height 22
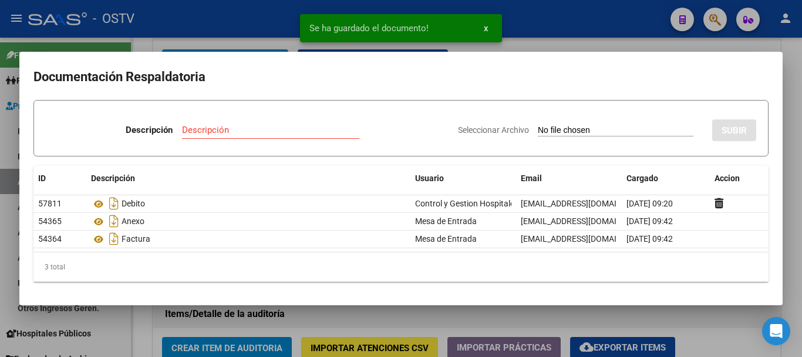
click at [802, 176] on div at bounding box center [401, 178] width 802 height 357
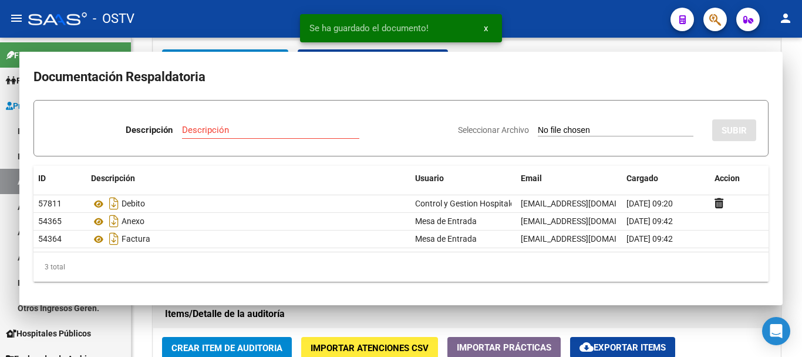
click at [802, 176] on div at bounding box center [801, 197] width 3 height 319
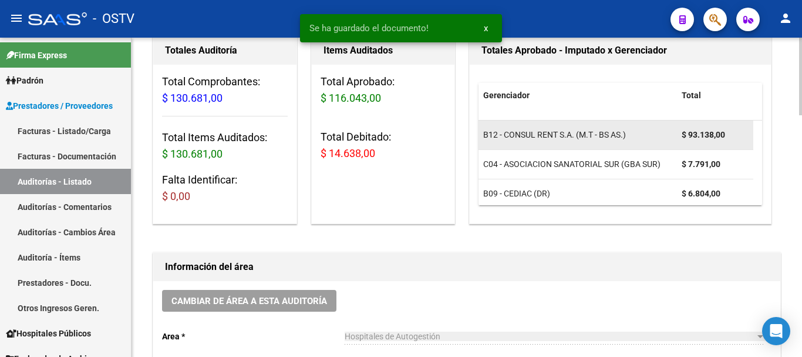
scroll to position [235, 0]
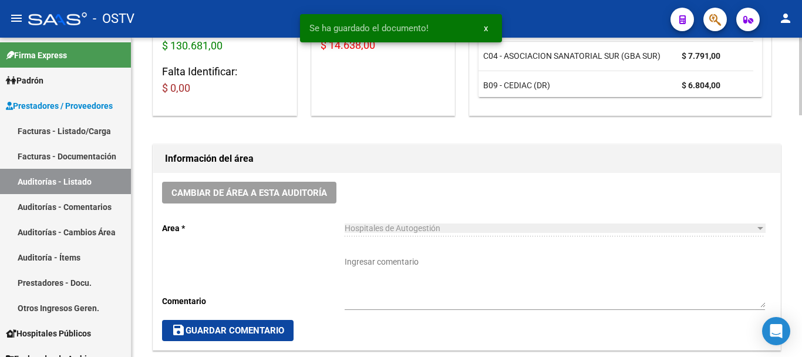
click at [461, 294] on textarea "Ingresar comentario" at bounding box center [555, 282] width 421 height 52
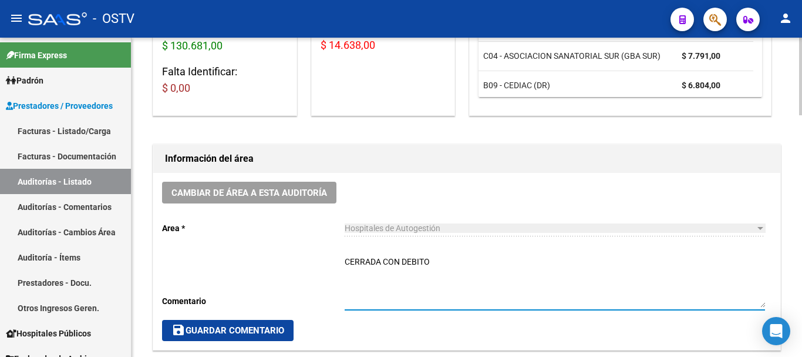
click at [248, 336] on button "save Guardar Comentario" at bounding box center [228, 330] width 132 height 21
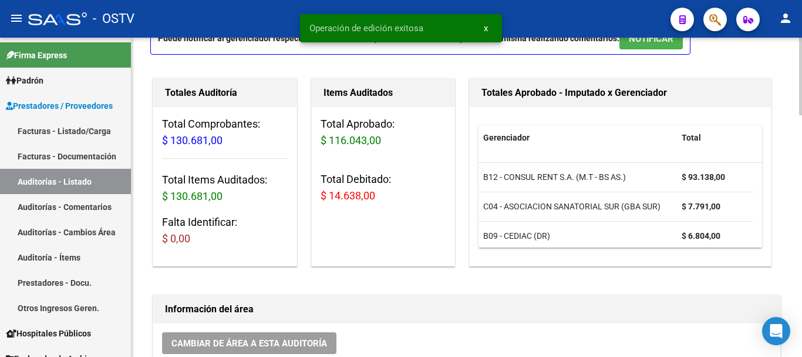
scroll to position [0, 0]
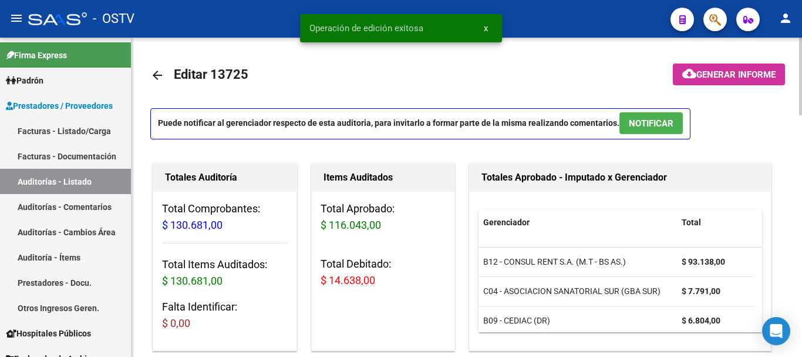
click at [153, 74] on mat-icon "arrow_back" at bounding box center [157, 75] width 14 height 14
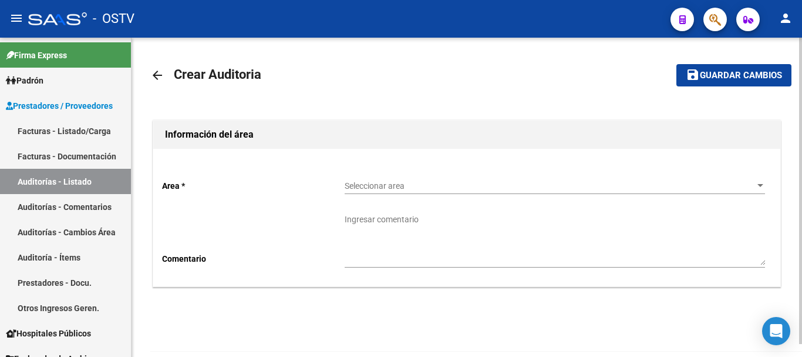
click at [362, 195] on div "Seleccionar area Seleccionar area" at bounding box center [555, 186] width 421 height 33
click at [366, 188] on span "Seleccionar area" at bounding box center [550, 186] width 410 height 10
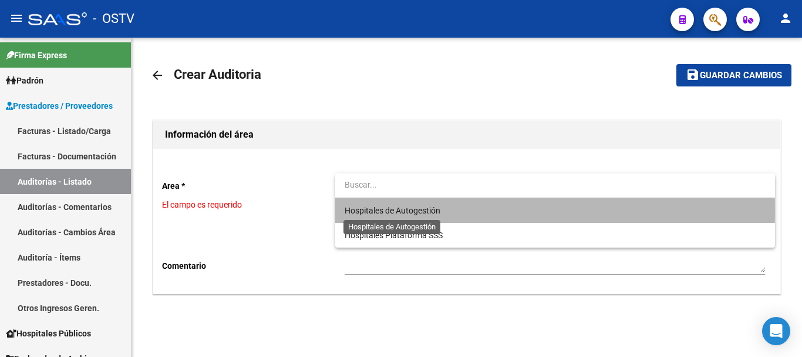
click at [388, 209] on span "Hospitales de Autogestión" at bounding box center [393, 210] width 96 height 9
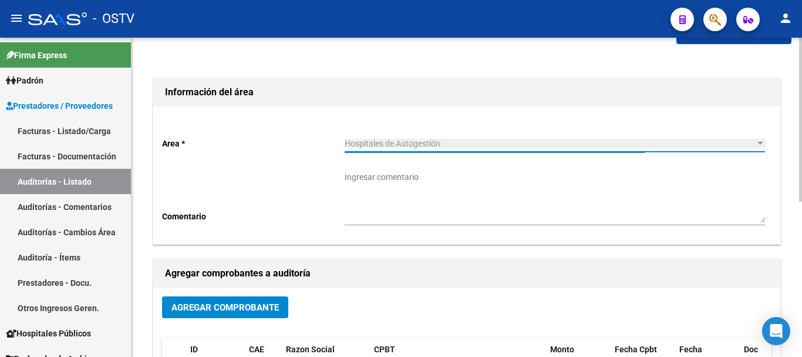
scroll to position [59, 0]
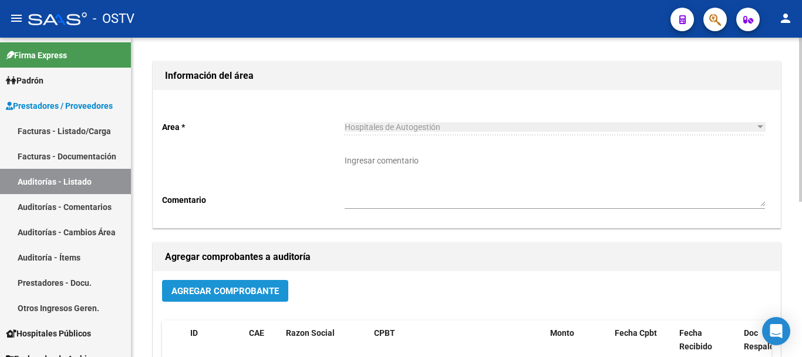
click at [231, 286] on span "Agregar Comprobante" at bounding box center [226, 291] width 108 height 11
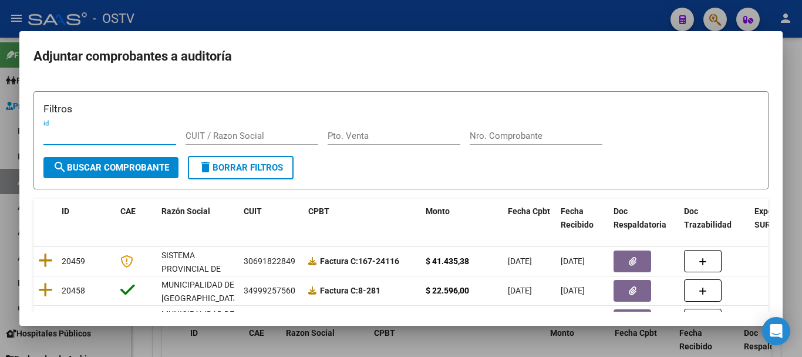
click at [518, 142] on div "Nro. Comprobante" at bounding box center [536, 136] width 133 height 18
paste input "2076"
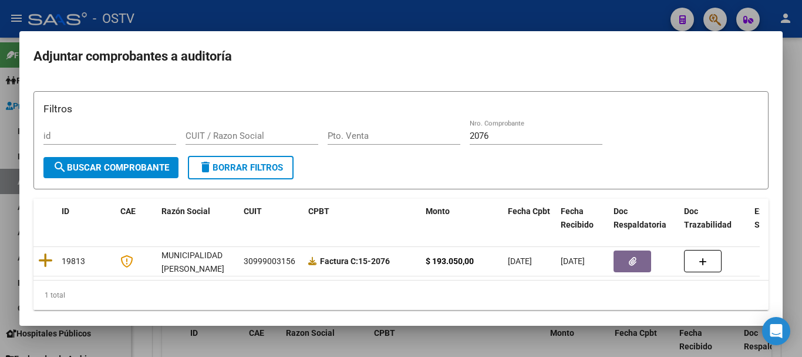
click at [800, 194] on div at bounding box center [401, 178] width 802 height 357
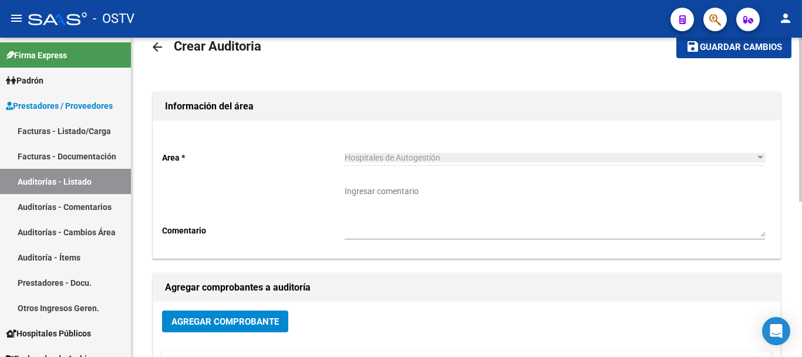
scroll to position [0, 0]
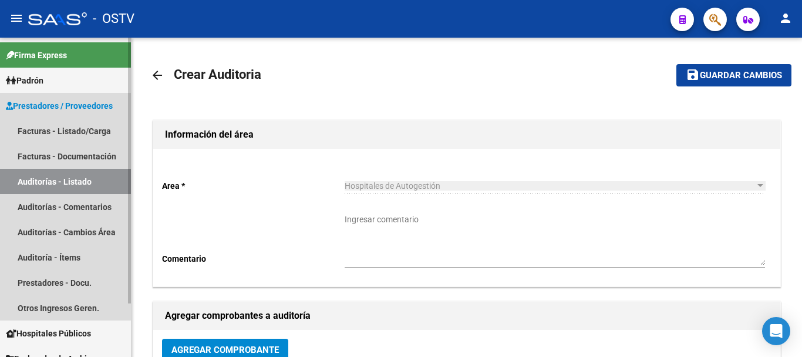
click at [44, 182] on link "Auditorías - Listado" at bounding box center [65, 181] width 131 height 25
